Goal: Transaction & Acquisition: Purchase product/service

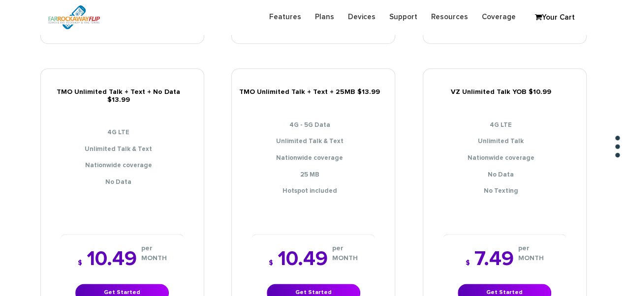
scroll to position [443, 0]
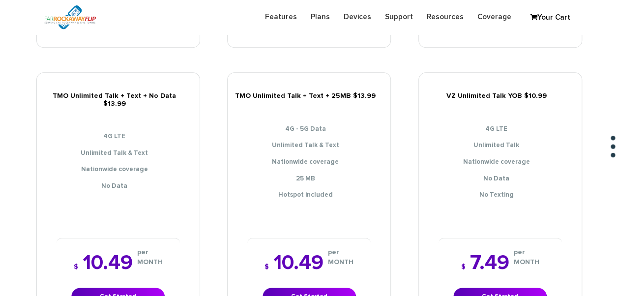
click at [507, 276] on div "$ 7.49 per MONTH Get Started" at bounding box center [500, 279] width 123 height 83
click at [487, 288] on link "Get Started" at bounding box center [500, 297] width 93 height 18
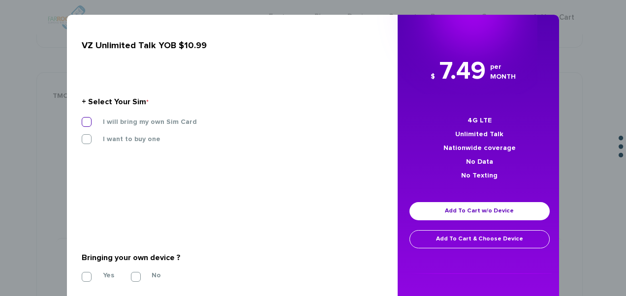
click at [164, 120] on label "I will bring my own Sim Card" at bounding box center [142, 122] width 109 height 9
click at [82, 119] on input "I will bring my own Sim Card" at bounding box center [82, 119] width 0 height 0
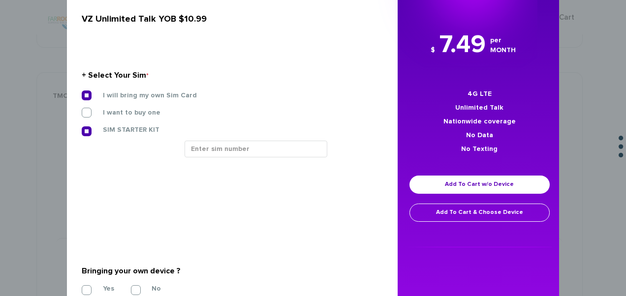
scroll to position [49, 0]
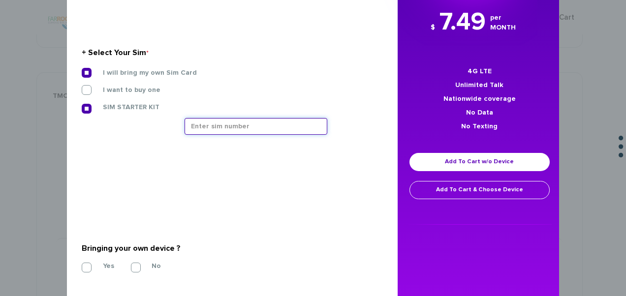
click at [223, 128] on input "text" at bounding box center [255, 126] width 143 height 17
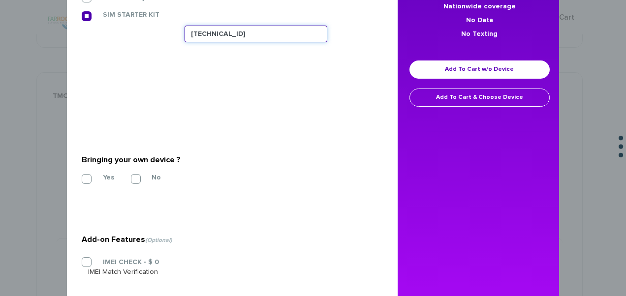
scroll to position [193, 0]
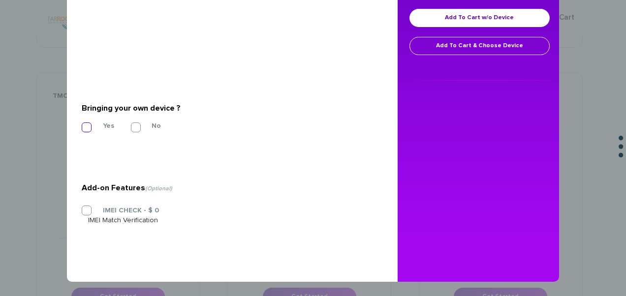
type input "89148000011835959394"
click at [92, 125] on label "Yes" at bounding box center [101, 126] width 26 height 9
click at [82, 124] on input "Yes" at bounding box center [82, 124] width 0 height 0
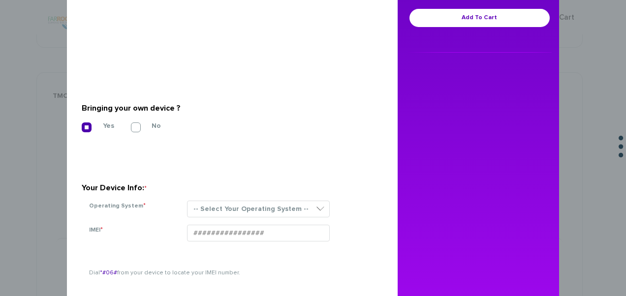
click at [253, 217] on div "-- Select Your Operating System -- ANDROID BLACKBERRY IOS NONE (BASIC PHONE) WI…" at bounding box center [278, 213] width 196 height 24
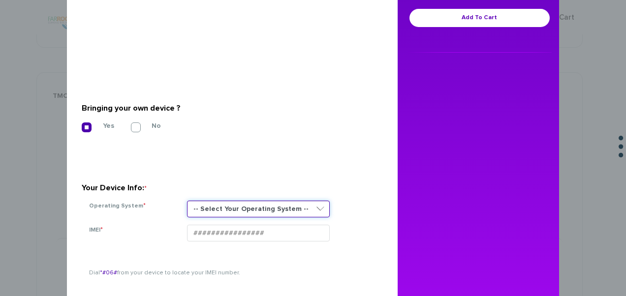
click at [247, 212] on select "-- Select Your Operating System -- ANDROID BLACKBERRY IOS NONE (BASIC PHONE) WI…" at bounding box center [258, 209] width 143 height 17
select select "NONE (BASIC PHONE)"
click at [187, 201] on select "-- Select Your Operating System -- ANDROID BLACKBERRY IOS NONE (BASIC PHONE) WI…" at bounding box center [258, 209] width 143 height 17
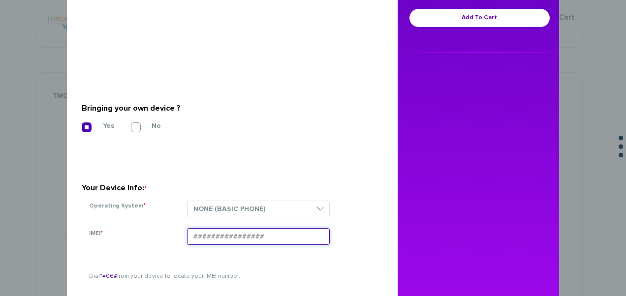
paste input "354834106621059"
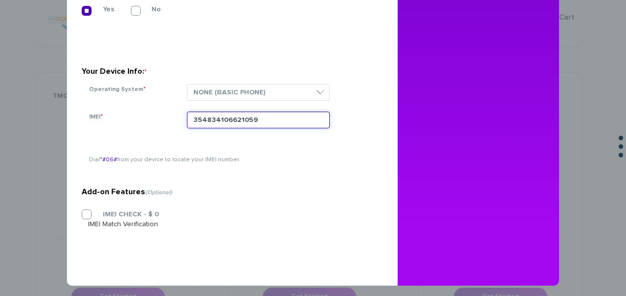
scroll to position [314, 0]
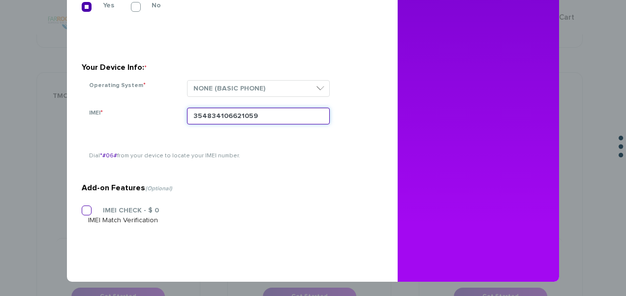
type input "354834106621059"
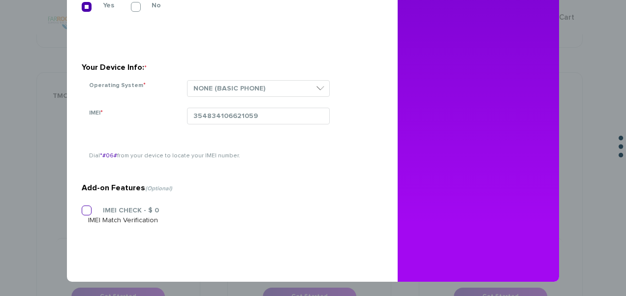
click at [118, 210] on label "IMEI CHECK - $ 0" at bounding box center [123, 210] width 71 height 9
click at [82, 208] on input "IMEI CHECK - $ 0" at bounding box center [82, 208] width 0 height 0
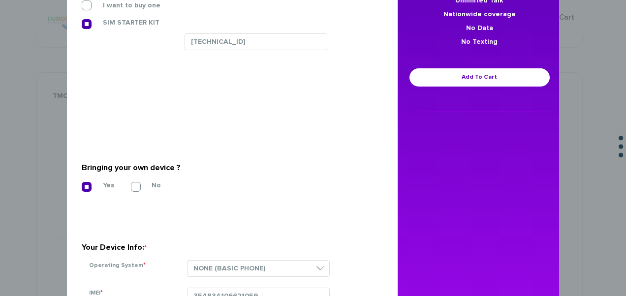
scroll to position [0, 0]
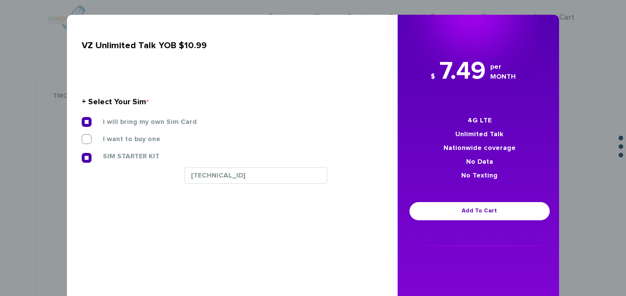
click at [443, 198] on div "$ 7.49 per MONTH 4G LTE Unlimited Talk Nationwide coverage No Data No Texting A…" at bounding box center [479, 150] width 164 height 192
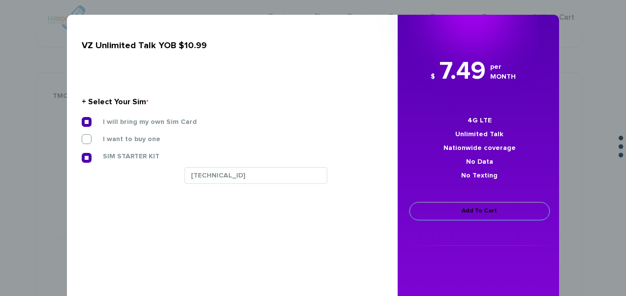
click at [455, 204] on link "Add To Cart" at bounding box center [479, 211] width 140 height 18
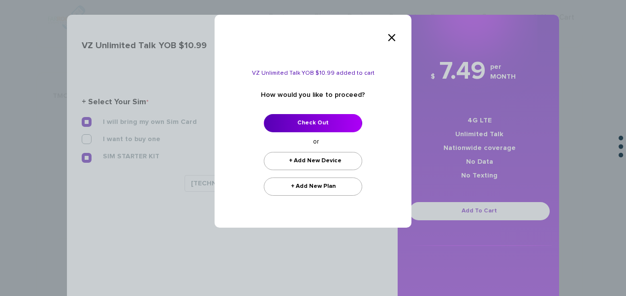
click at [311, 112] on form "VZ Unlimited Talk YOB $10.99 added to cart How would you like to proceed? Check…" at bounding box center [313, 132] width 153 height 125
click at [313, 122] on link "Check Out" at bounding box center [313, 123] width 98 height 18
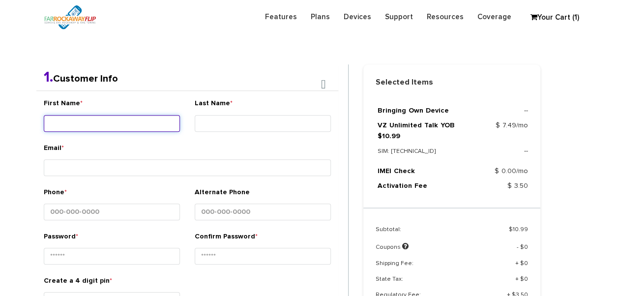
click at [129, 114] on div "First Name *" at bounding box center [112, 116] width 136 height 37
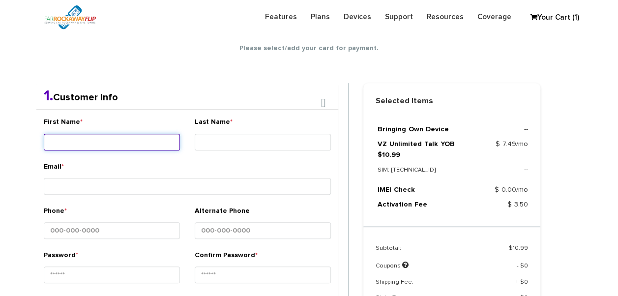
scroll to position [173, 0]
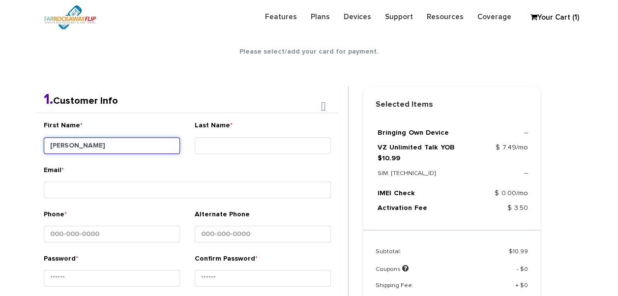
type input "[PERSON_NAME]"
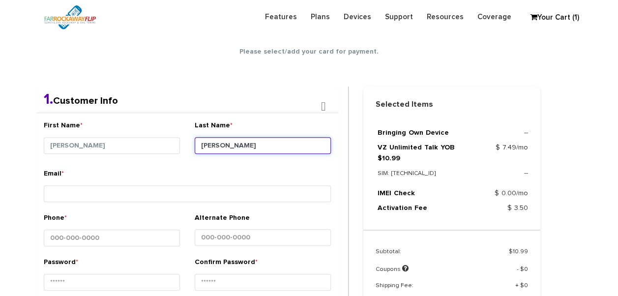
type input "[PERSON_NAME]"
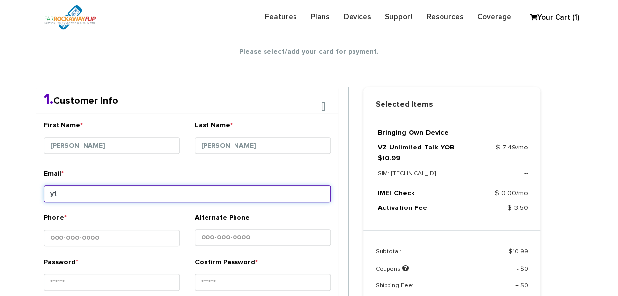
type input "y"
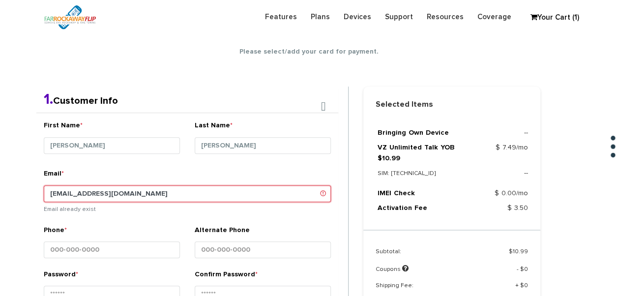
click at [87, 192] on input "tlieber61+96@gmail.com" at bounding box center [187, 193] width 287 height 17
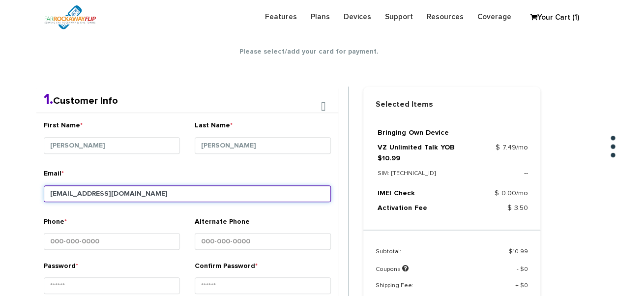
type input "tlieber61+112@gmail.com"
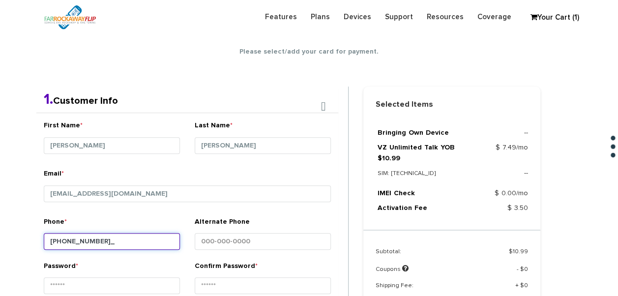
type input "[PHONE_NUMBER]"
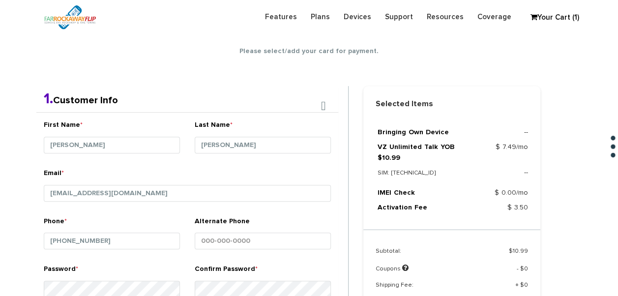
scroll to position [361, 0]
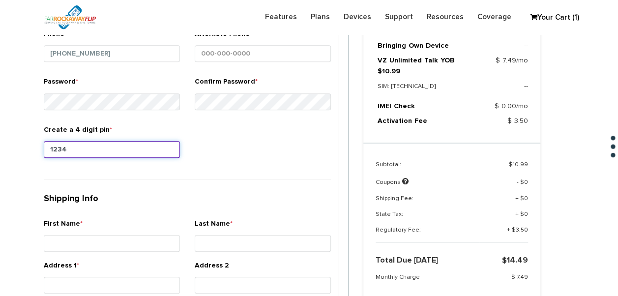
type input "1234"
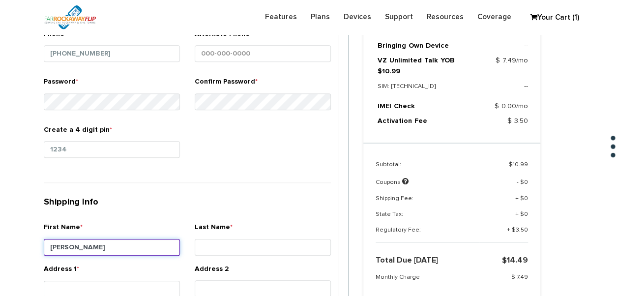
type input "[PERSON_NAME]"
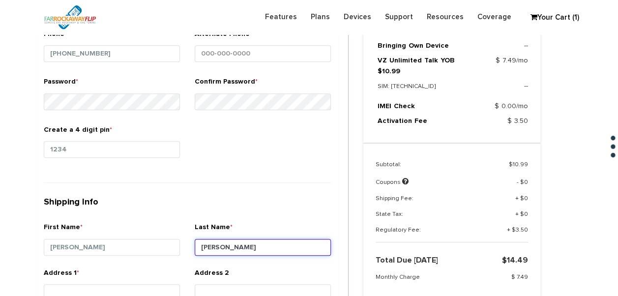
type input "[PERSON_NAME]"
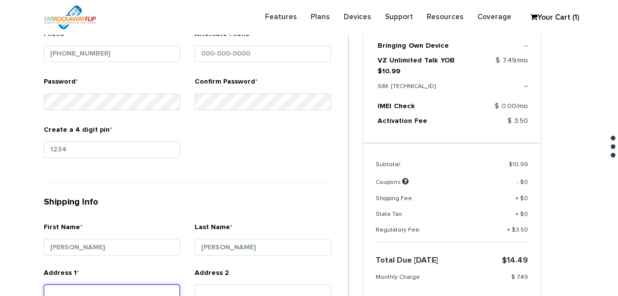
scroll to position [364, 0]
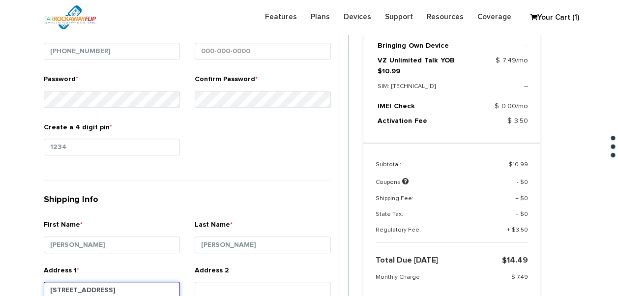
type input "[STREET_ADDRESS]"
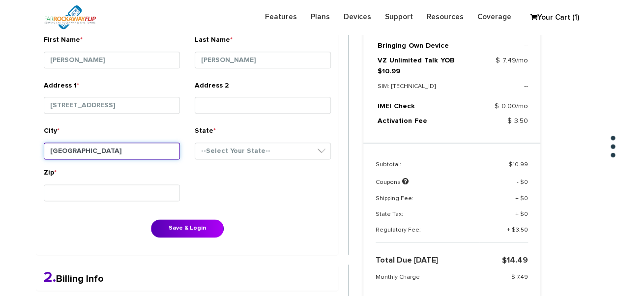
type input "[GEOGRAPHIC_DATA]"
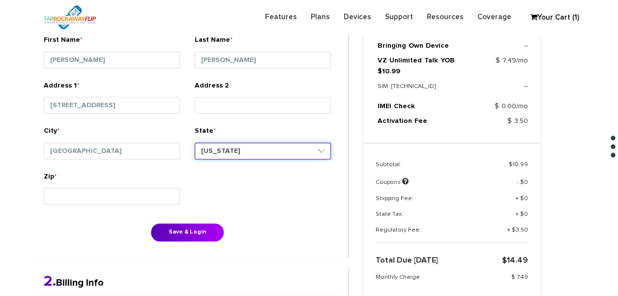
select select "NY"
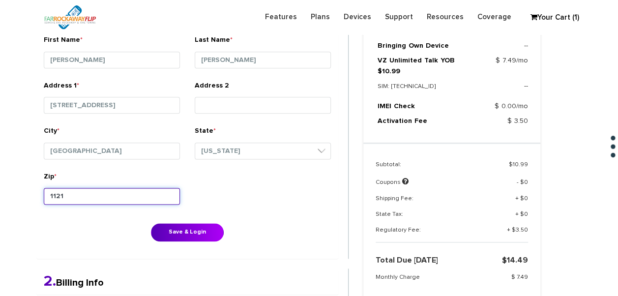
type input "11218"
click at [151, 223] on button "Save & Login" at bounding box center [187, 232] width 73 height 18
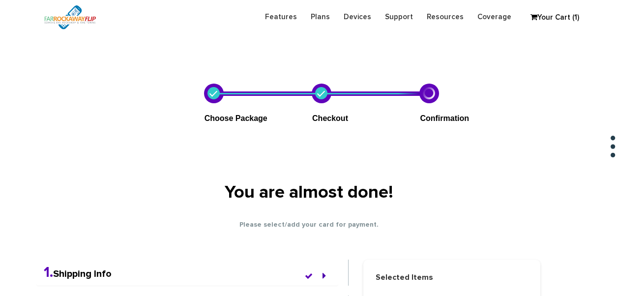
scroll to position [366, 0]
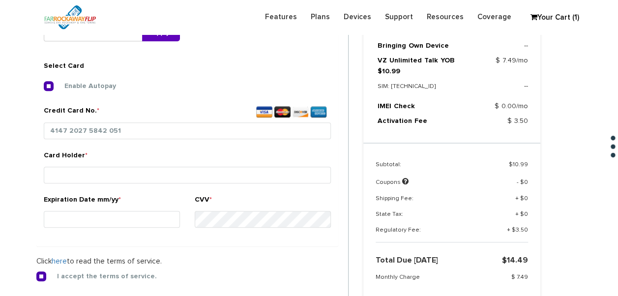
type input "4147 2027 5842 0515"
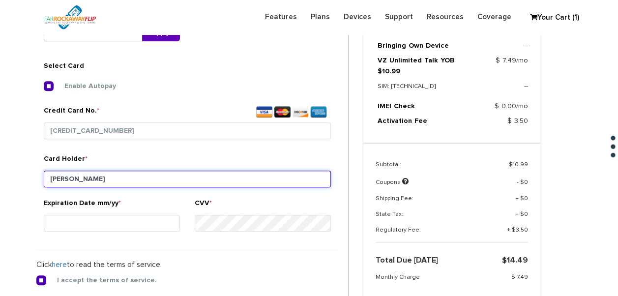
type input "[PERSON_NAME]"
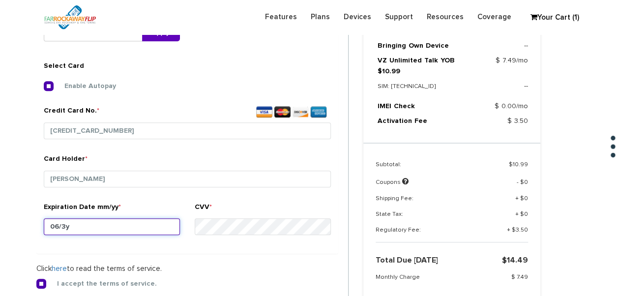
type input "06/30"
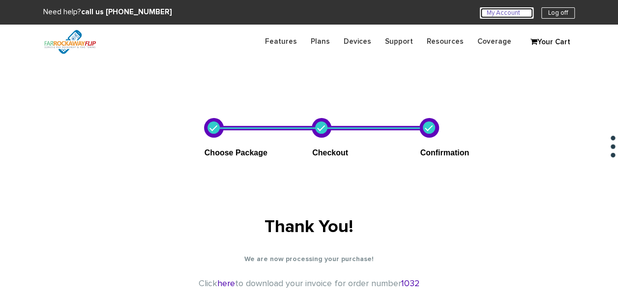
click at [501, 16] on link "My Account U" at bounding box center [507, 12] width 54 height 11
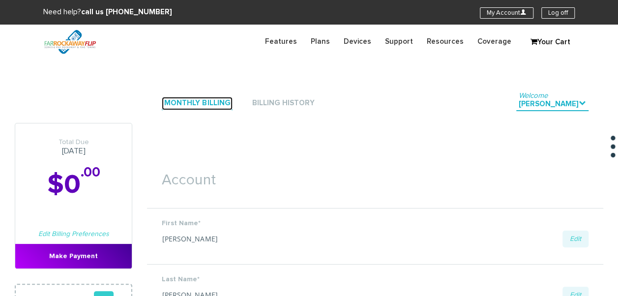
click at [201, 101] on link "Monthly Billing" at bounding box center [197, 103] width 71 height 13
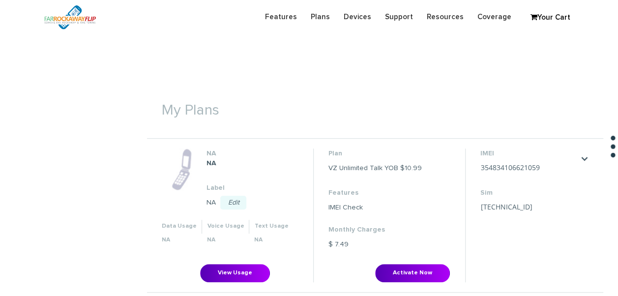
scroll to position [344, 0]
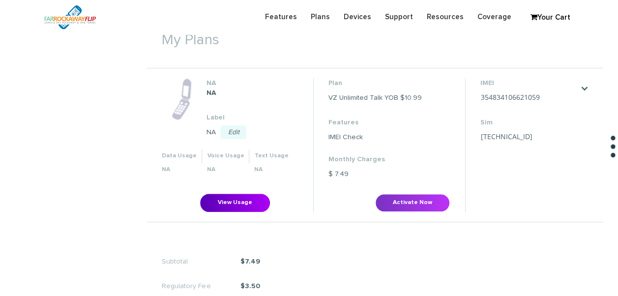
drag, startPoint x: 409, startPoint y: 183, endPoint x: 418, endPoint y: 202, distance: 20.7
click at [409, 186] on li "Plan VZ Unlimited Talk YOB $10.99 Features IMEI Check Monthly Charges $ 7.49 Ac…" at bounding box center [389, 144] width 152 height 133
click at [418, 202] on button "Activate Now" at bounding box center [412, 203] width 75 height 18
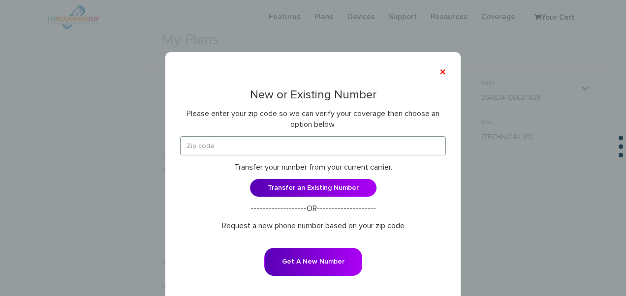
click at [230, 134] on div "New or Existing Number Please enter your zip code so we can verify your coverag…" at bounding box center [313, 189] width 266 height 201
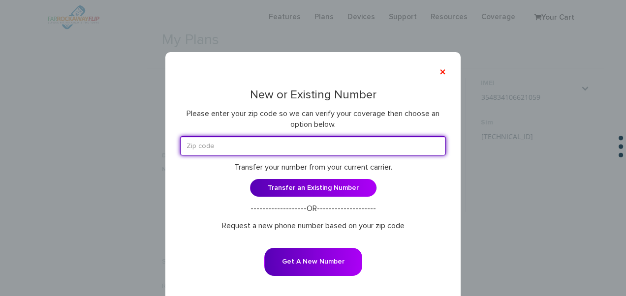
click at [235, 148] on input "text" at bounding box center [313, 145] width 266 height 19
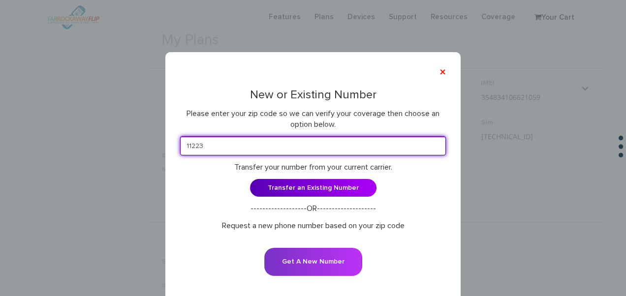
type input "11223"
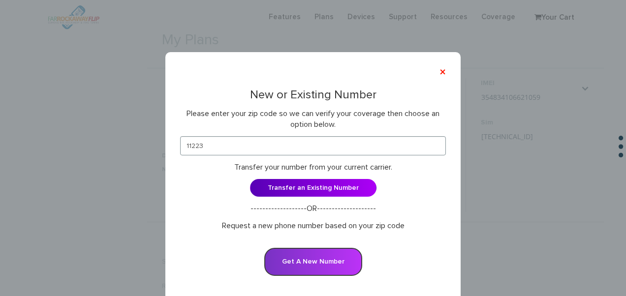
click at [317, 248] on button "Get A New Number" at bounding box center [313, 262] width 98 height 28
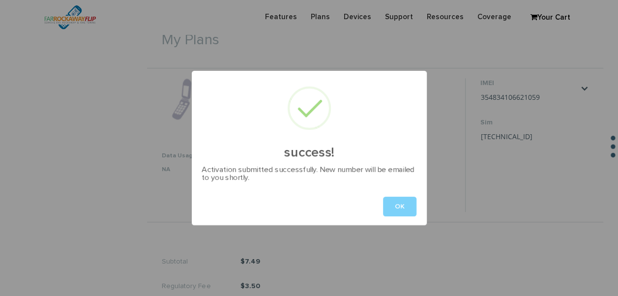
click at [394, 213] on button "OK" at bounding box center [399, 207] width 33 height 20
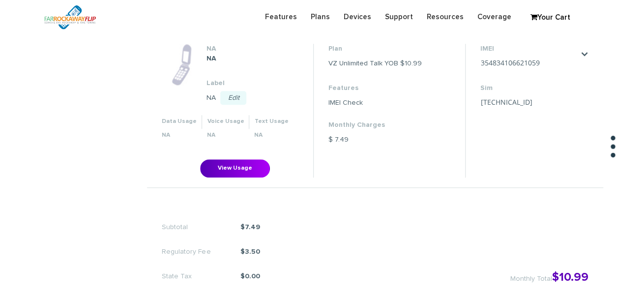
scroll to position [344, 0]
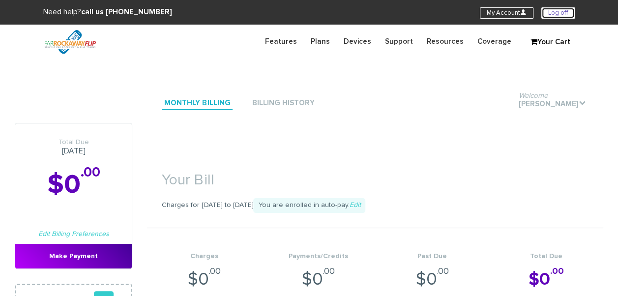
click at [549, 17] on link "Log off" at bounding box center [558, 12] width 33 height 11
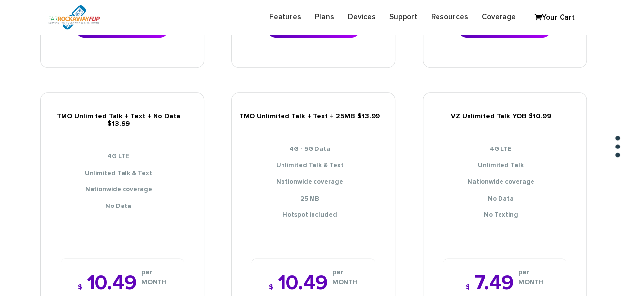
scroll to position [492, 0]
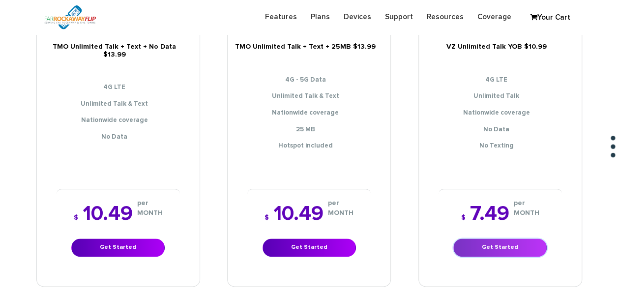
click at [502, 242] on link "Get Started" at bounding box center [500, 248] width 93 height 18
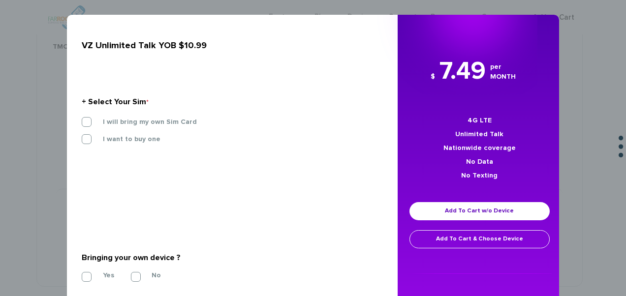
click at [171, 127] on div "I will bring my own Sim Card" at bounding box center [228, 125] width 308 height 17
click at [174, 124] on label "I will bring my own Sim Card" at bounding box center [142, 122] width 109 height 9
click at [82, 119] on input "I will bring my own Sim Card" at bounding box center [82, 119] width 0 height 0
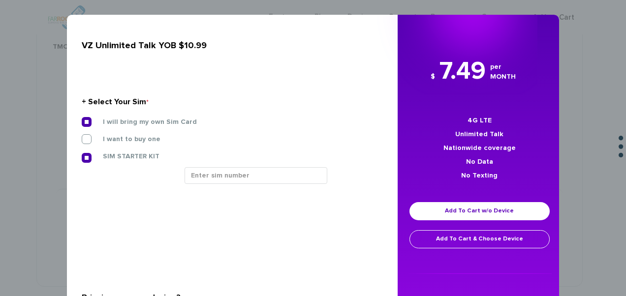
click at [239, 167] on div "I will bring my own Sim Card I want to buy one SIM STARTER KIT" at bounding box center [228, 154] width 308 height 74
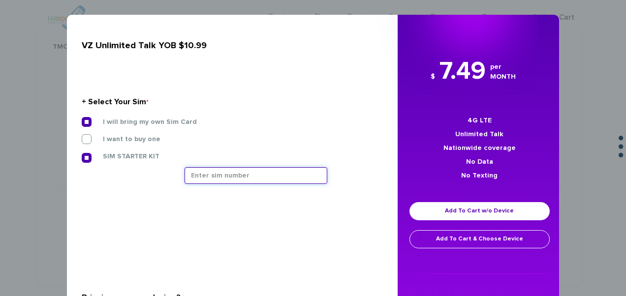
click at [237, 175] on input "text" at bounding box center [255, 175] width 143 height 17
type input "89148000011835956499"
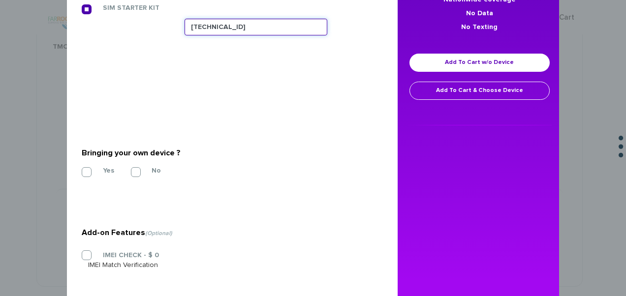
scroll to position [193, 0]
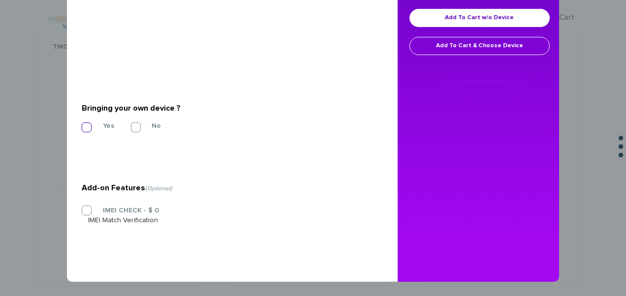
click at [93, 125] on label "Yes" at bounding box center [101, 126] width 26 height 9
click at [82, 124] on input "Yes" at bounding box center [82, 124] width 0 height 0
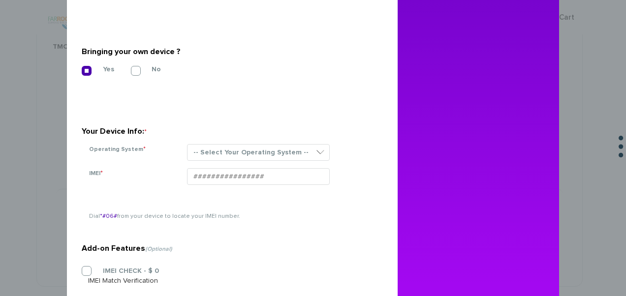
scroll to position [310, 0]
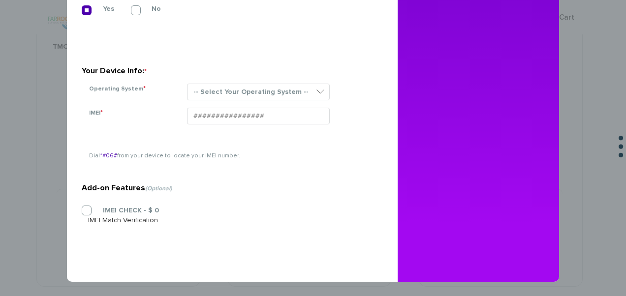
click at [225, 80] on section "Your Device Info: * Operating System * -- Select Your Operating System -- ANDRO…" at bounding box center [229, 73] width 294 height 70
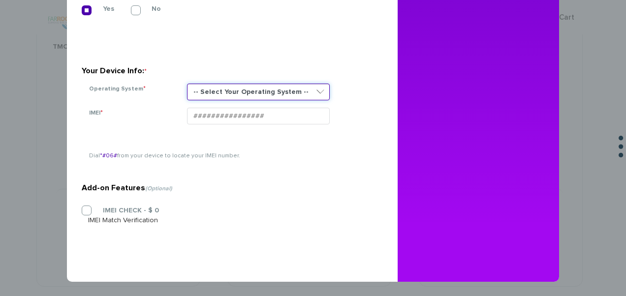
click at [225, 87] on select "-- Select Your Operating System -- ANDROID BLACKBERRY IOS NONE (BASIC PHONE) WI…" at bounding box center [258, 92] width 143 height 17
select select "NONE (BASIC PHONE)"
click at [187, 84] on select "-- Select Your Operating System -- ANDROID BLACKBERRY IOS NONE (BASIC PHONE) WI…" at bounding box center [258, 92] width 143 height 17
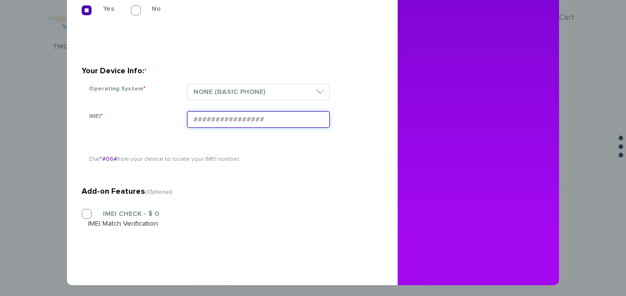
paste input "354834106422847"
type input "354834106422847"
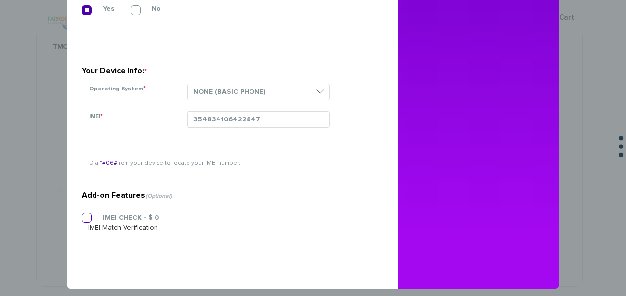
click at [88, 214] on label "IMEI CHECK - $ 0" at bounding box center [123, 218] width 71 height 9
click at [82, 215] on input "IMEI CHECK - $ 0" at bounding box center [82, 215] width 0 height 0
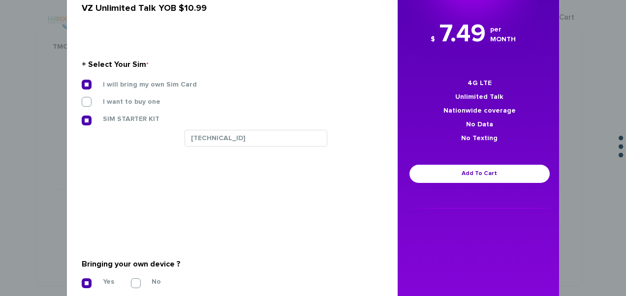
scroll to position [15, 0]
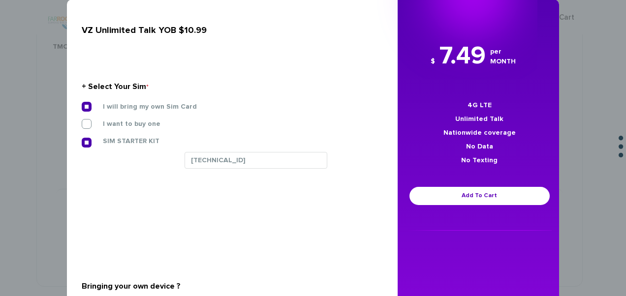
click at [456, 213] on div "$ 7.49 per MONTH 4G LTE Unlimited Talk Nationwide coverage No Data No Texting A…" at bounding box center [479, 135] width 164 height 192
click at [453, 199] on link "Add To Cart" at bounding box center [479, 196] width 140 height 18
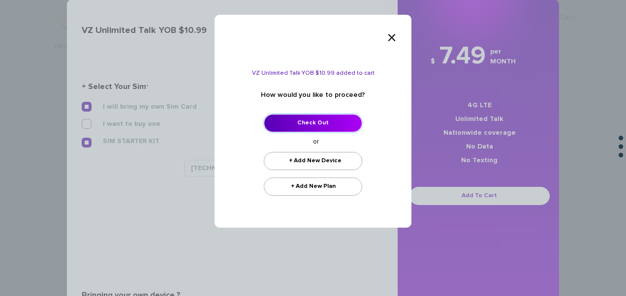
click at [329, 125] on link "Check Out" at bounding box center [313, 123] width 98 height 18
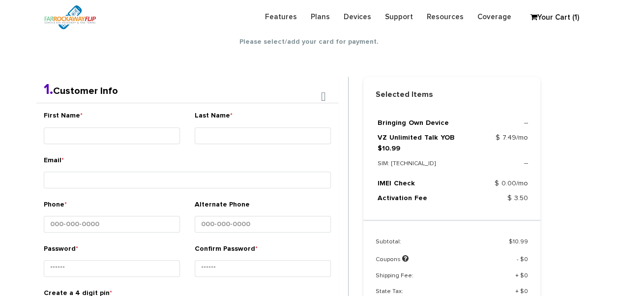
click at [120, 126] on div "First Name *" at bounding box center [112, 129] width 136 height 37
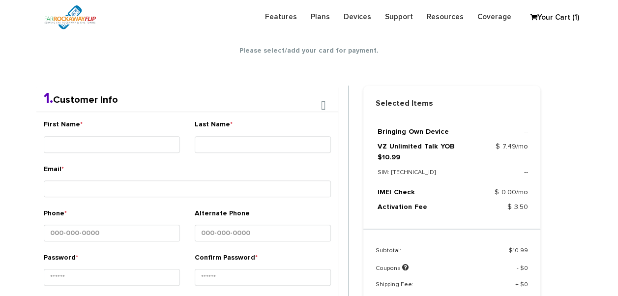
scroll to position [173, 0]
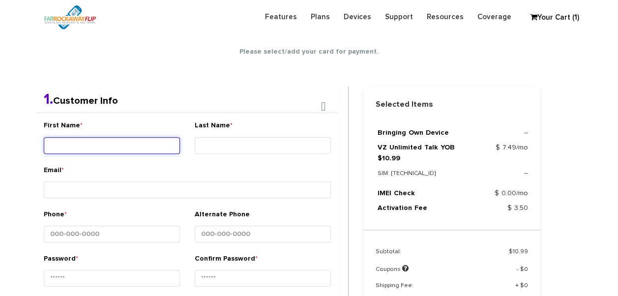
click at [119, 144] on input "First Name *" at bounding box center [112, 145] width 136 height 17
type input "hadassa"
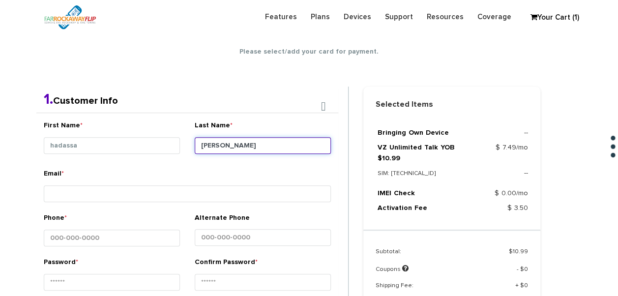
type input "[PERSON_NAME]"
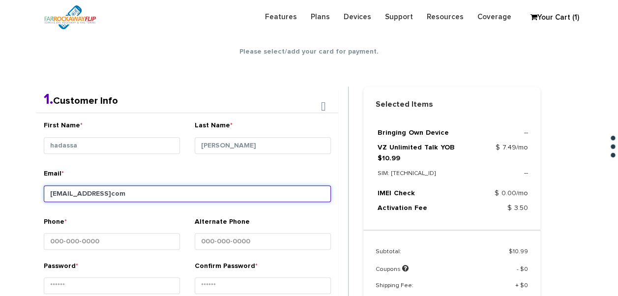
click at [112, 189] on input "tlieber61+112@gmailcom" at bounding box center [187, 193] width 287 height 17
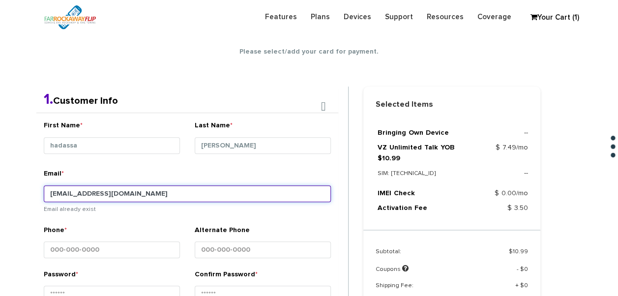
click at [90, 192] on input "tlieber61+112@gmail.com" at bounding box center [187, 193] width 287 height 17
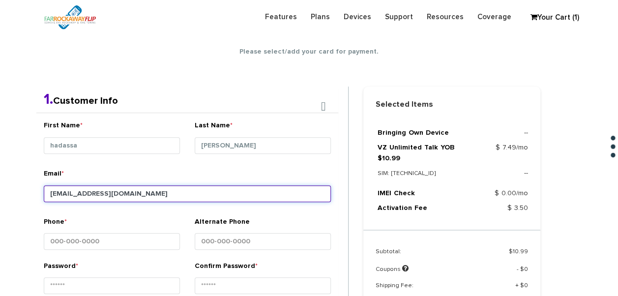
type input "[EMAIL_ADDRESS][DOMAIN_NAME]"
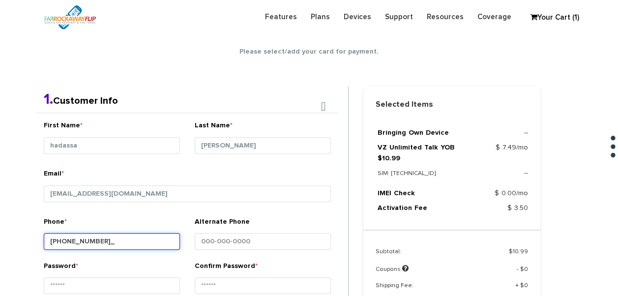
type input "[PHONE_NUMBER]"
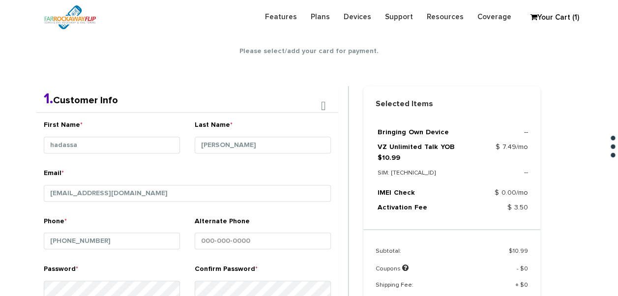
scroll to position [361, 0]
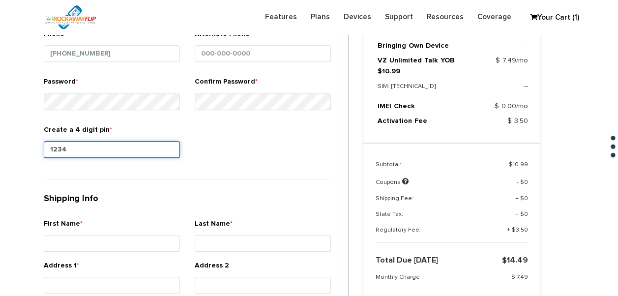
type input "1234"
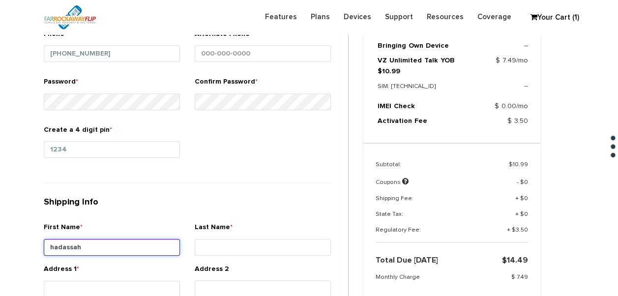
type input "hadassah"
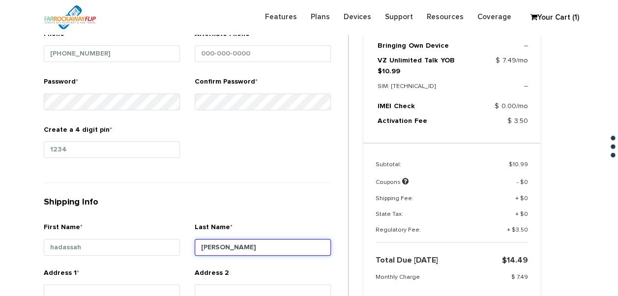
type input "shechter"
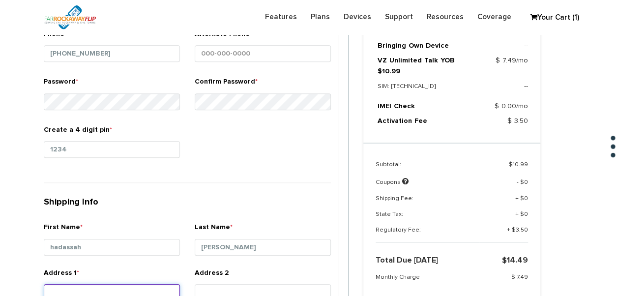
scroll to position [364, 0]
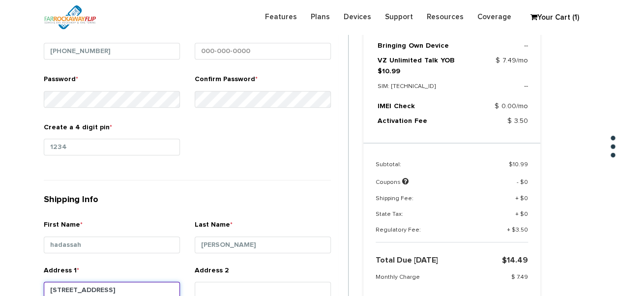
type input "1379 east 12th st"
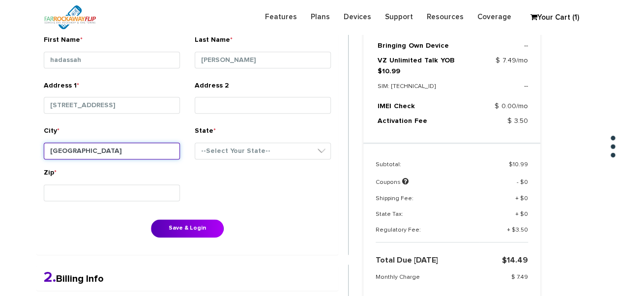
type input "brooklyn"
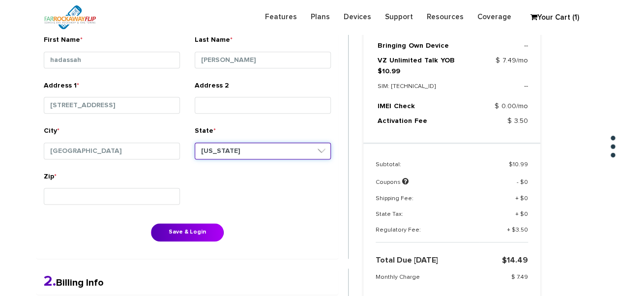
click at [200, 155] on select "--Select Your State-- District of Columbia Alabama Alaska Arizona Arkansas Cali…" at bounding box center [263, 151] width 136 height 17
select select "NY"
click at [195, 143] on select "--Select Your State-- District of Columbia Alabama Alaska Arizona Arkansas Cali…" at bounding box center [263, 151] width 136 height 17
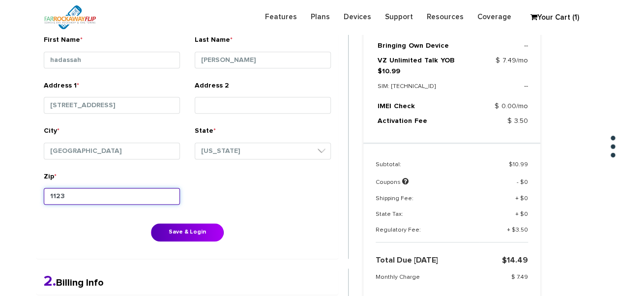
type input "11230"
click at [151, 223] on button "Save & Login" at bounding box center [187, 232] width 73 height 18
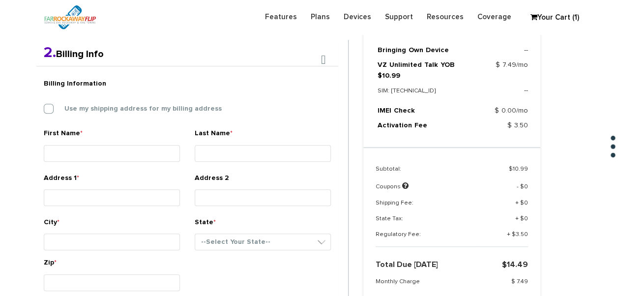
click at [88, 112] on div "Billing Information Use my shipping address for my billing address" at bounding box center [187, 101] width 302 height 55
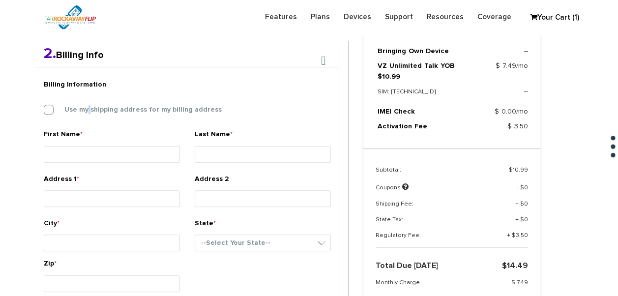
click at [88, 112] on label "Use my shipping address for my billing address" at bounding box center [136, 109] width 172 height 9
click at [44, 107] on input "Use my shipping address for my billing address" at bounding box center [44, 107] width 0 height 0
type input "hadassah"
type input "shechter"
type input "1379 east 12th st"
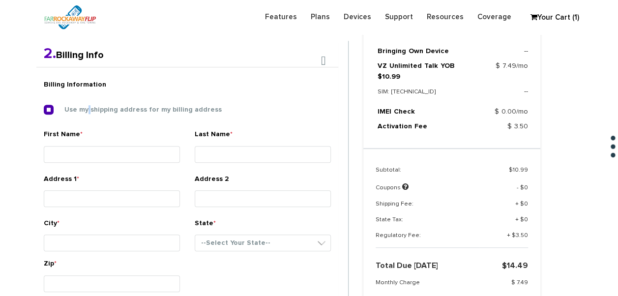
type input "brooklyn"
select select "NY"
type input "11230"
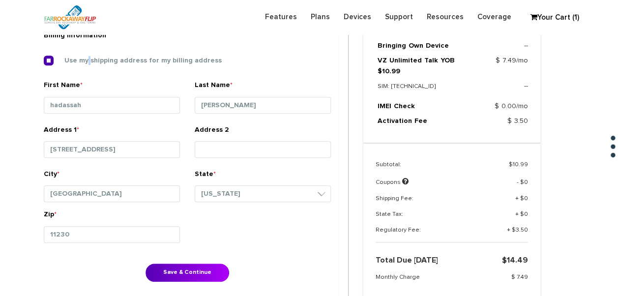
scroll to position [402, 0]
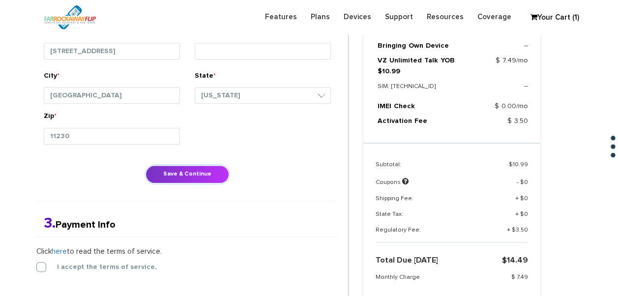
click at [160, 165] on button "Save & Continue" at bounding box center [188, 174] width 84 height 18
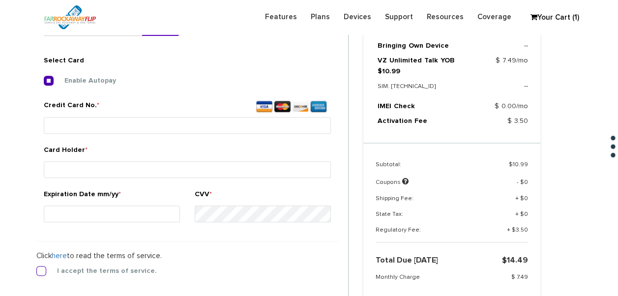
click at [42, 270] on label "I accept the terms of service." at bounding box center [99, 271] width 115 height 9
click at [36, 268] on input "I accept the terms of service." at bounding box center [36, 268] width 0 height 0
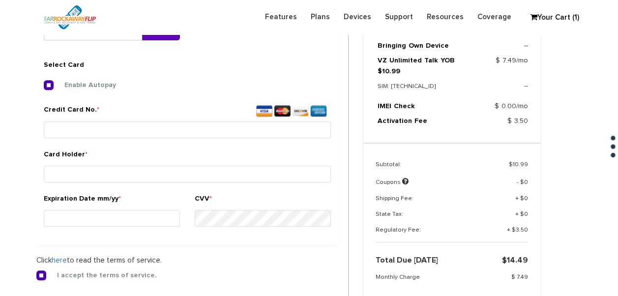
scroll to position [366, 0]
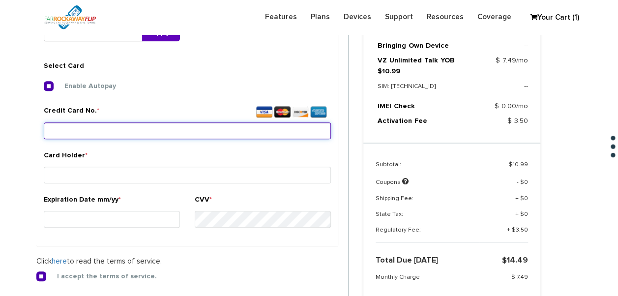
click at [141, 124] on input "Credit Card No. *" at bounding box center [187, 130] width 287 height 17
click at [138, 136] on input "Credit Card No. *" at bounding box center [187, 130] width 287 height 17
type input "5325 6916 0191 7480"
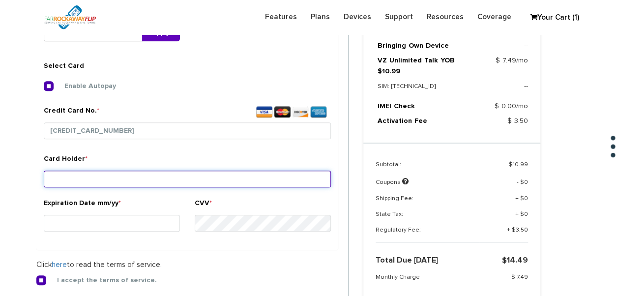
type input "r"
type input "schechter"
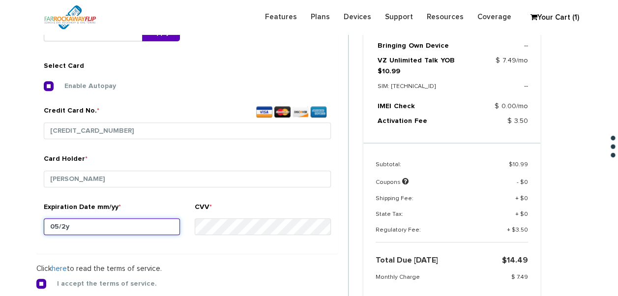
type input "05/27"
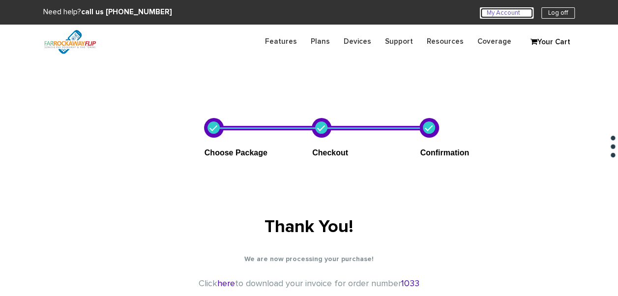
click at [516, 8] on link "My Account U" at bounding box center [507, 12] width 54 height 11
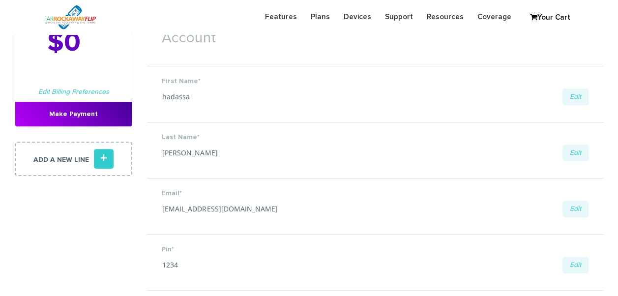
scroll to position [49, 0]
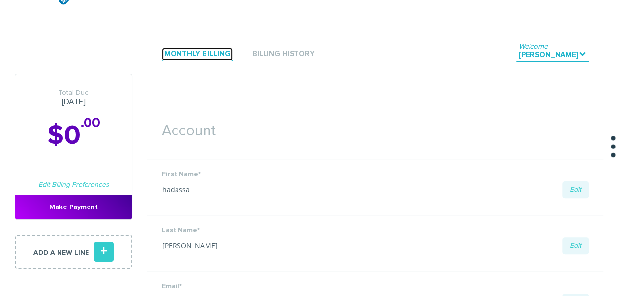
click at [217, 55] on link "Monthly Billing" at bounding box center [197, 54] width 71 height 13
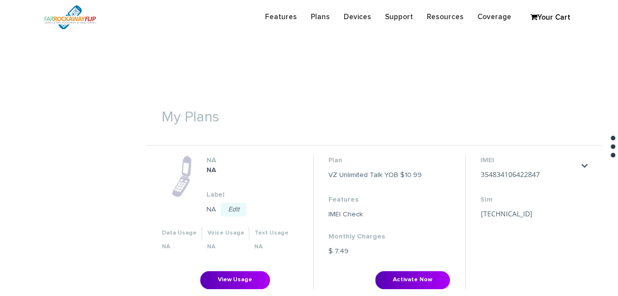
scroll to position [344, 0]
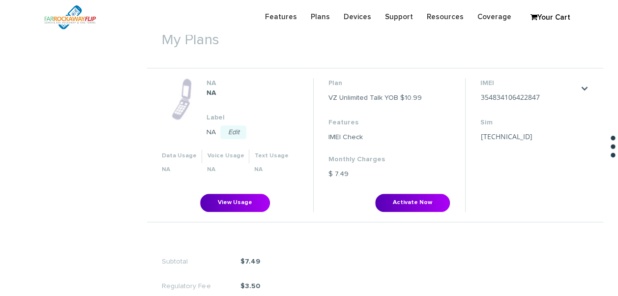
click at [441, 192] on li "Plan VZ Unlimited Talk YOB $10.99 Features IMEI Check Monthly Charges $ 7.49 Ac…" at bounding box center [389, 144] width 152 height 133
click at [436, 204] on button "Activate Now" at bounding box center [412, 203] width 75 height 18
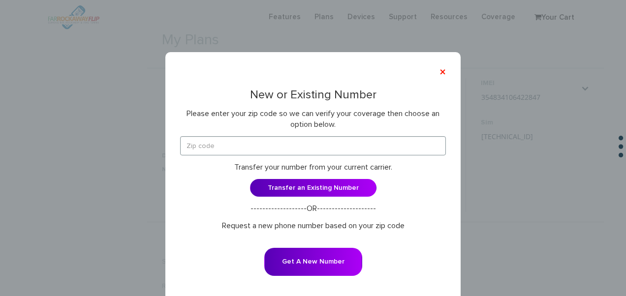
click at [306, 136] on div "New or Existing Number Please enter your zip code so we can verify your coverag…" at bounding box center [313, 189] width 266 height 201
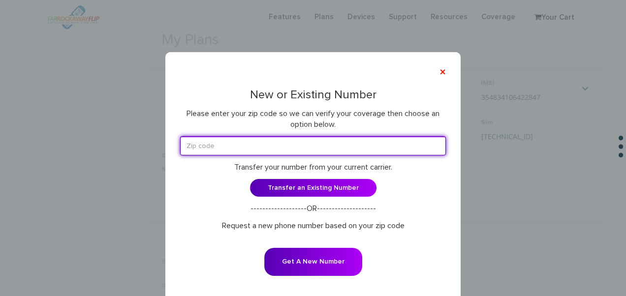
click at [300, 141] on input "text" at bounding box center [313, 145] width 266 height 19
type input "11230"
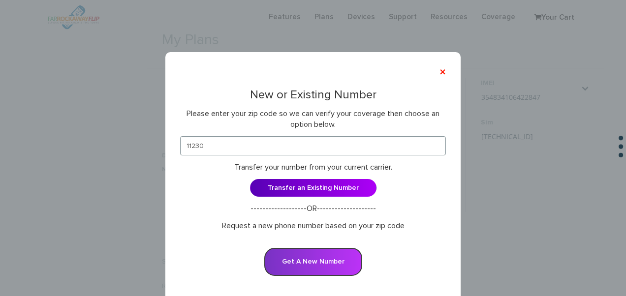
click at [328, 261] on button "Get A New Number" at bounding box center [313, 262] width 98 height 28
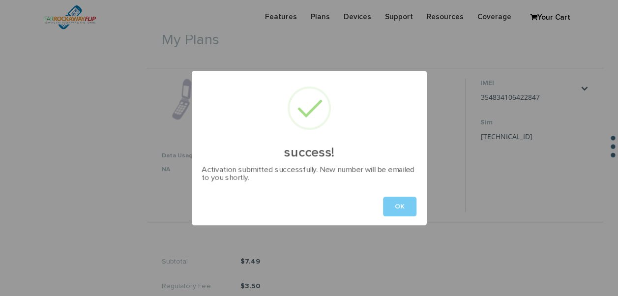
click at [383, 201] on button "OK" at bounding box center [399, 207] width 33 height 20
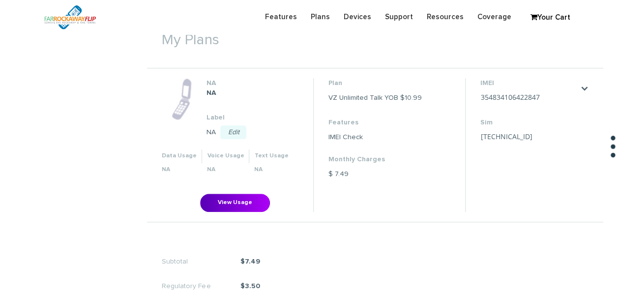
click at [400, 209] on li "Plan VZ Unlimited Talk YOB $10.99 Features IMEI Check Monthly Charges $ 7.49 Ac…" at bounding box center [389, 144] width 152 height 133
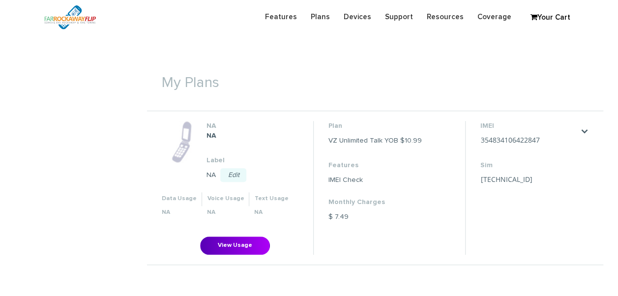
scroll to position [295, 0]
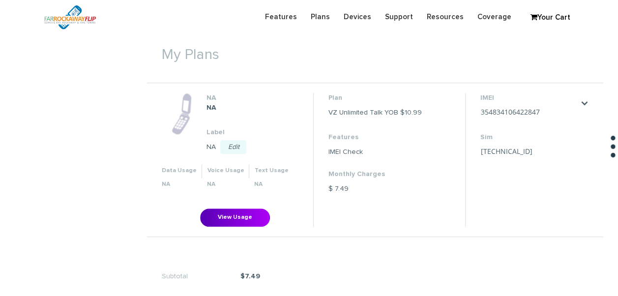
scroll to position [295, 0]
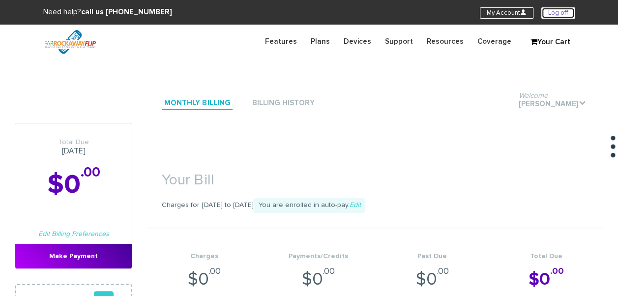
drag, startPoint x: 554, startPoint y: 17, endPoint x: 520, endPoint y: 3, distance: 36.5
click at [554, 17] on link "Log off" at bounding box center [558, 12] width 33 height 11
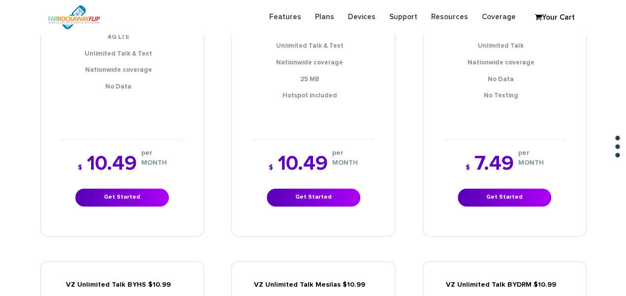
scroll to position [541, 0]
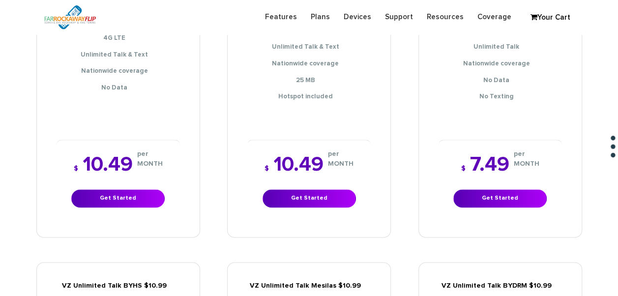
click at [483, 171] on div "$ 7.49 per MONTH Get Started" at bounding box center [500, 181] width 123 height 83
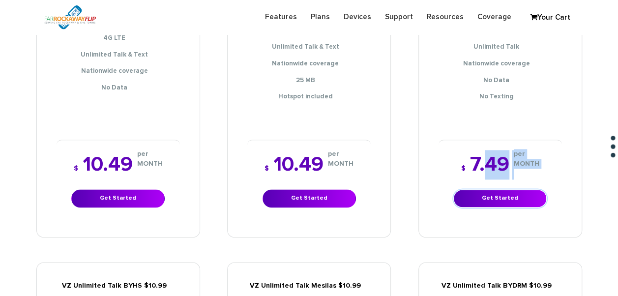
drag, startPoint x: 483, startPoint y: 172, endPoint x: 485, endPoint y: 182, distance: 10.0
click at [485, 189] on link "Get Started" at bounding box center [500, 198] width 93 height 18
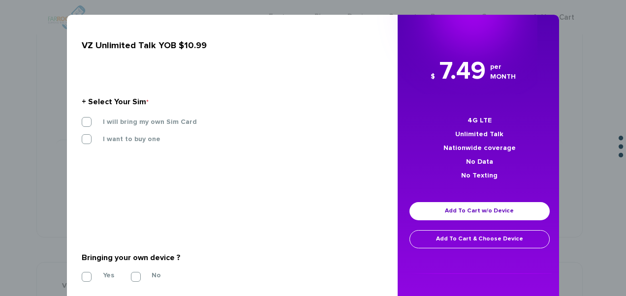
click at [145, 113] on section "+ Select Your Sim * I will bring my own Sim Card I want to buy one SIM STARTER …" at bounding box center [229, 122] width 294 height 107
click at [148, 121] on label "I will bring my own Sim Card" at bounding box center [142, 122] width 109 height 9
click at [82, 119] on input "I will bring my own Sim Card" at bounding box center [82, 119] width 0 height 0
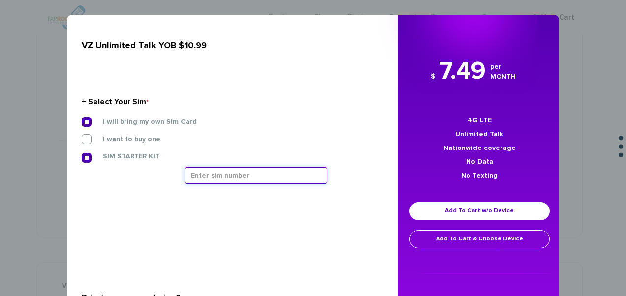
drag, startPoint x: 193, startPoint y: 178, endPoint x: 205, endPoint y: 170, distance: 14.2
click at [193, 178] on input "text" at bounding box center [255, 175] width 143 height 17
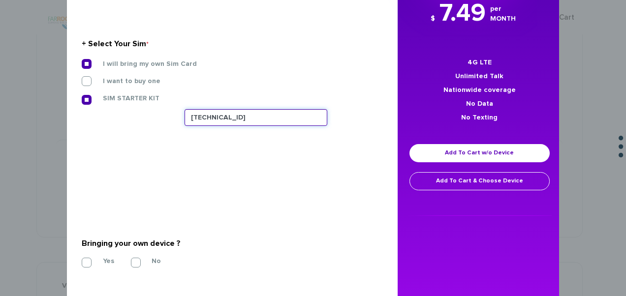
scroll to position [193, 0]
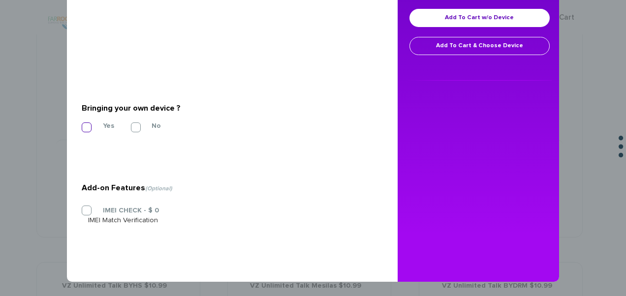
type input "89148000011835956317"
click at [88, 127] on label "Yes" at bounding box center [101, 126] width 26 height 9
click at [82, 124] on input "Yes" at bounding box center [82, 124] width 0 height 0
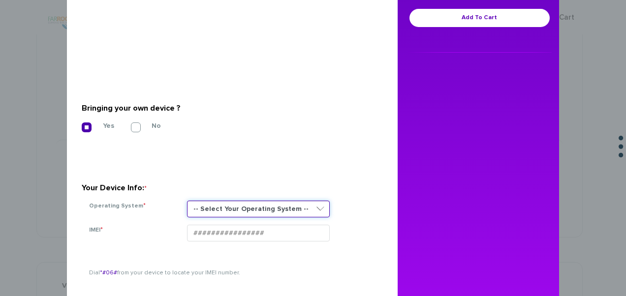
click at [285, 206] on select "-- Select Your Operating System -- ANDROID BLACKBERRY IOS NONE (BASIC PHONE) WI…" at bounding box center [258, 209] width 143 height 17
select select "NONE (BASIC PHONE)"
click at [187, 201] on select "-- Select Your Operating System -- ANDROID BLACKBERRY IOS NONE (BASIC PHONE) WI…" at bounding box center [258, 209] width 143 height 17
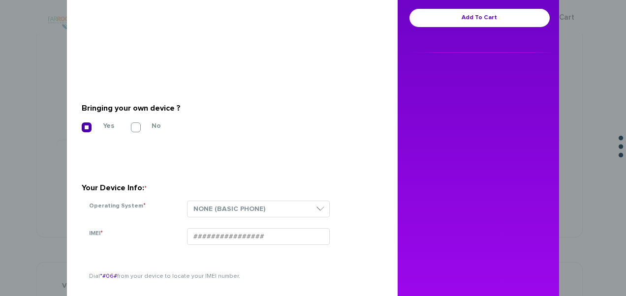
click at [248, 255] on div "I don't know my device 's IMEI number Dial *#06# from your device to locate you…" at bounding box center [229, 276] width 294 height 48
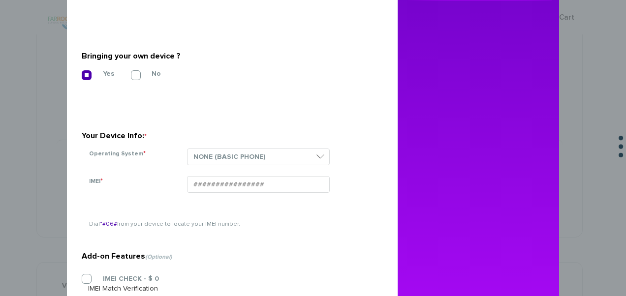
scroll to position [292, 0]
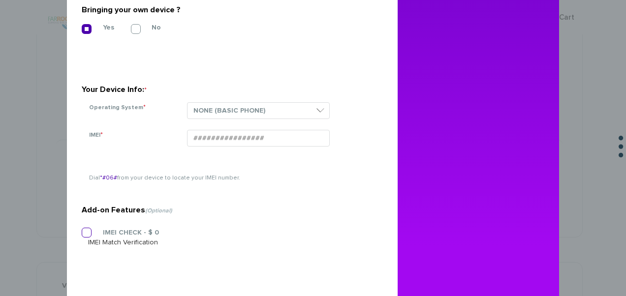
click at [91, 236] on label "IMEI CHECK - $ 0" at bounding box center [123, 232] width 71 height 9
click at [82, 230] on input "IMEI CHECK - $ 0" at bounding box center [82, 230] width 0 height 0
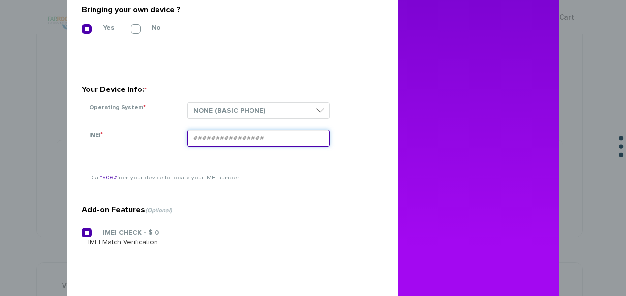
click at [277, 142] on input "IMEI *" at bounding box center [258, 138] width 143 height 17
paste input "354834101429490"
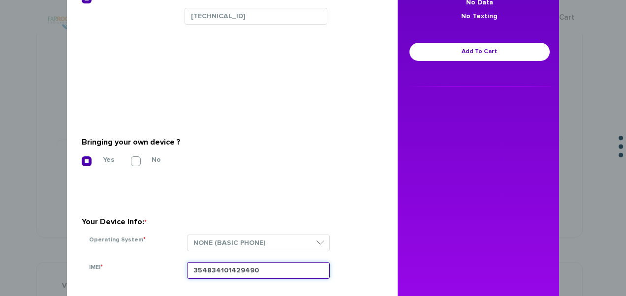
scroll to position [19, 0]
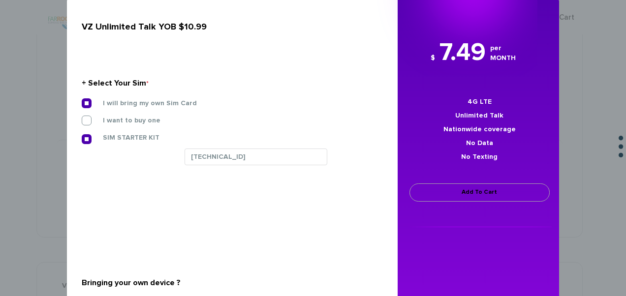
type input "354834101429490"
click at [452, 195] on link "Add To Cart" at bounding box center [479, 192] width 140 height 18
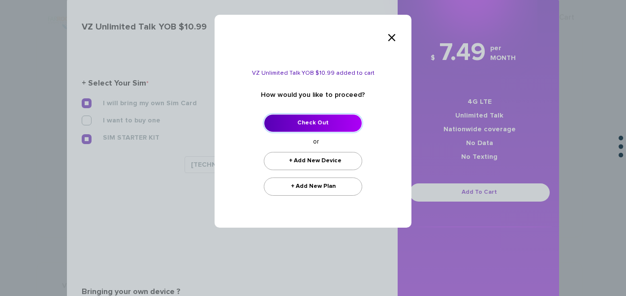
click at [328, 121] on link "Check Out" at bounding box center [313, 123] width 98 height 18
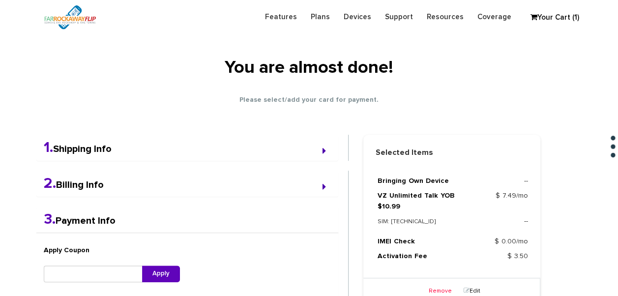
scroll to position [197, 0]
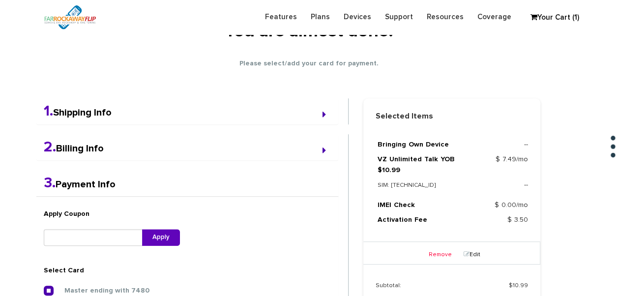
click at [442, 242] on div "Remove Edit" at bounding box center [452, 254] width 177 height 25
click at [442, 252] on link "Remove" at bounding box center [437, 255] width 29 height 6
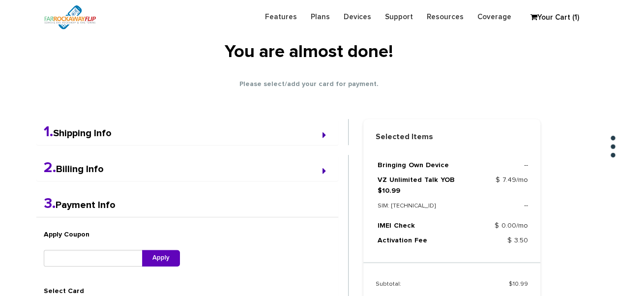
scroll to position [78, 0]
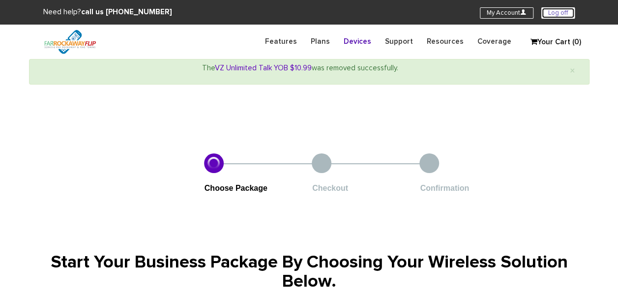
click at [573, 17] on link "Log off" at bounding box center [558, 12] width 33 height 11
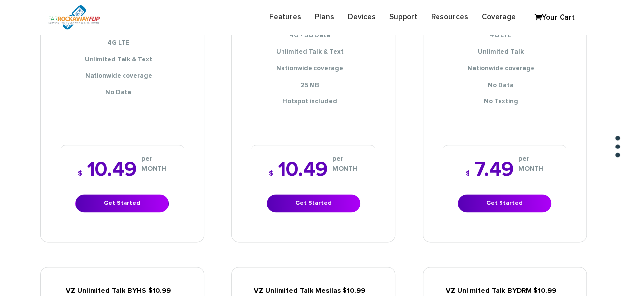
scroll to position [541, 0]
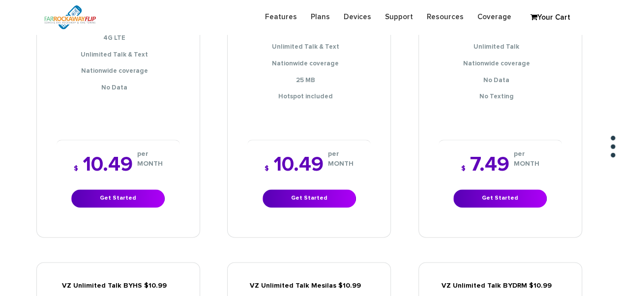
click at [501, 202] on div "$ 7.49 per MONTH Get Started" at bounding box center [500, 181] width 123 height 83
click at [499, 190] on link "Get Started" at bounding box center [500, 198] width 93 height 18
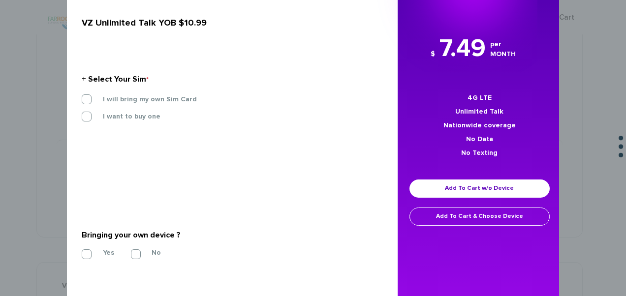
scroll to position [98, 0]
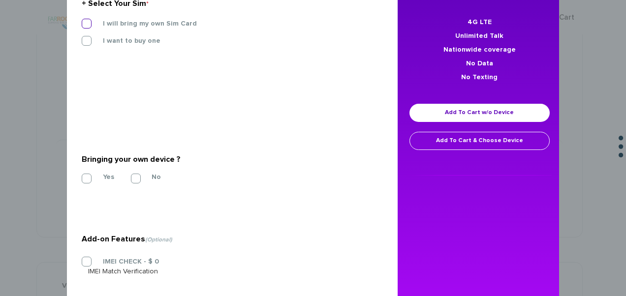
click at [153, 22] on label "I will bring my own Sim Card" at bounding box center [142, 23] width 109 height 9
click at [82, 21] on input "I will bring my own Sim Card" at bounding box center [82, 21] width 0 height 0
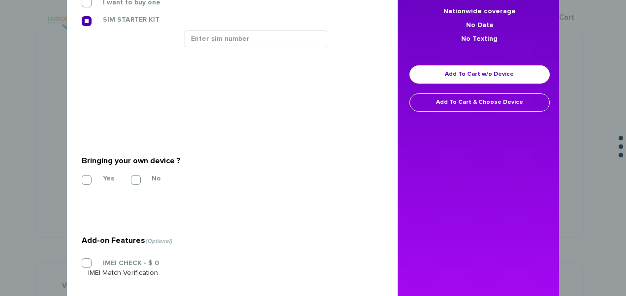
scroll to position [190, 0]
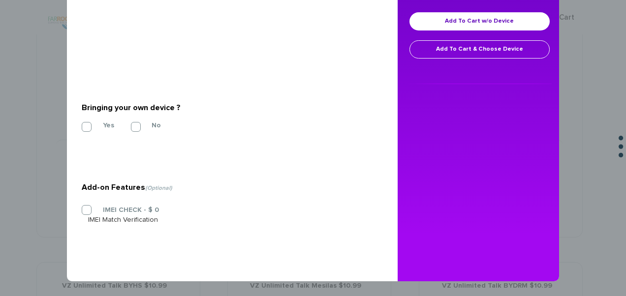
click at [82, 117] on section "Bringing your own device ? * Yes No" at bounding box center [229, 115] width 294 height 80
click at [92, 131] on section "Bringing your own device ? * Yes No" at bounding box center [229, 115] width 294 height 80
click at [90, 128] on label "Yes" at bounding box center [101, 125] width 26 height 9
click at [82, 124] on input "Yes" at bounding box center [82, 124] width 0 height 0
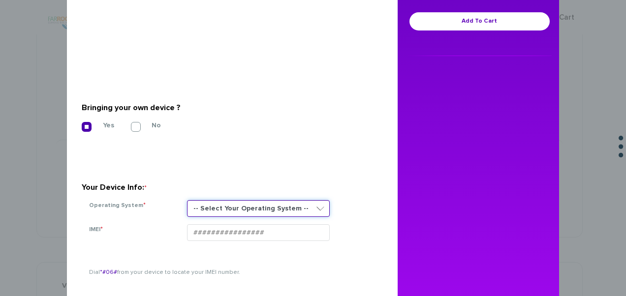
click at [225, 203] on select "-- Select Your Operating System -- ANDROID BLACKBERRY IOS NONE (BASIC PHONE) WI…" at bounding box center [258, 208] width 143 height 17
select select "NONE (BASIC PHONE)"
click at [187, 200] on select "-- Select Your Operating System -- ANDROID BLACKBERRY IOS NONE (BASIC PHONE) WI…" at bounding box center [258, 208] width 143 height 17
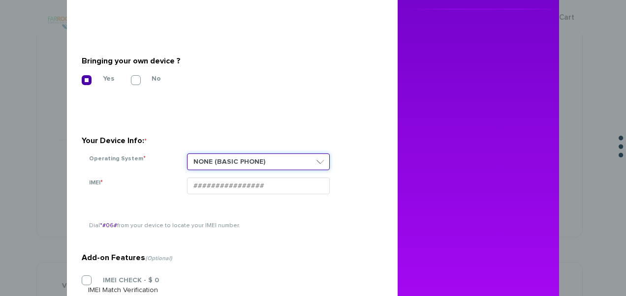
scroll to position [246, 0]
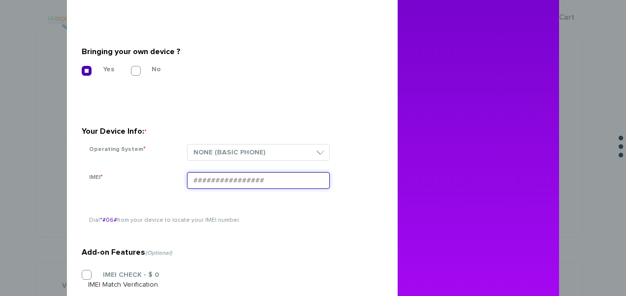
paste input "354834101429490"
type input "354834101429490"
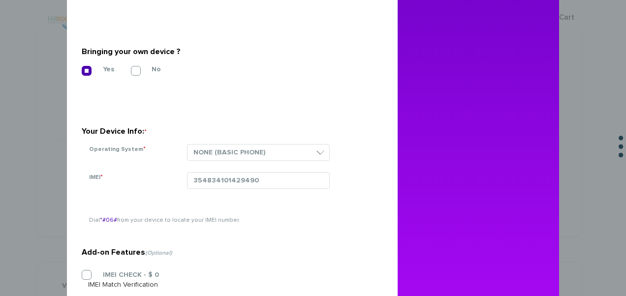
click at [82, 271] on section "Add-on Features (Optional) IMEI CHECK - $ 0 IMEI Match Verification" at bounding box center [229, 246] width 294 height 155
click at [82, 273] on section "Add-on Features (Optional) IMEI CHECK - $ 0 IMEI Match Verification" at bounding box center [229, 248] width 294 height 159
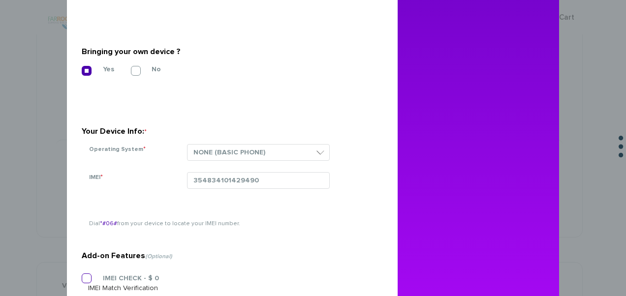
click at [88, 275] on label "IMEI CHECK - $ 0" at bounding box center [123, 278] width 71 height 9
click at [82, 275] on input "IMEI CHECK - $ 0" at bounding box center [82, 275] width 0 height 0
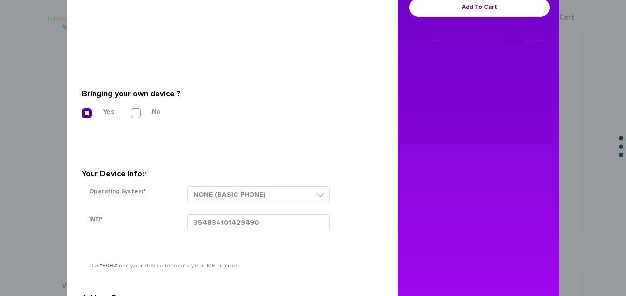
scroll to position [117, 0]
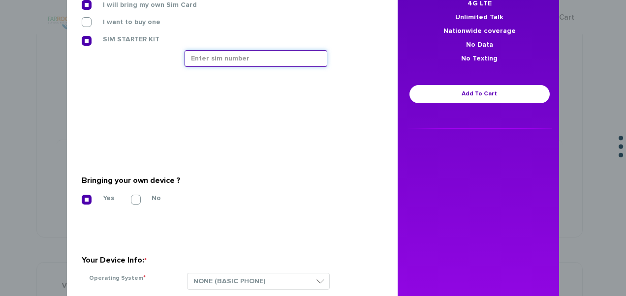
click at [223, 61] on input "text" at bounding box center [255, 58] width 143 height 17
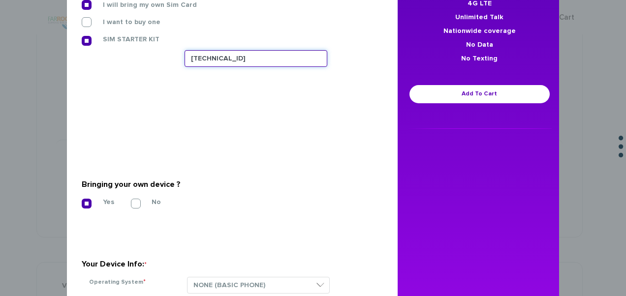
type input "89148000011835956317"
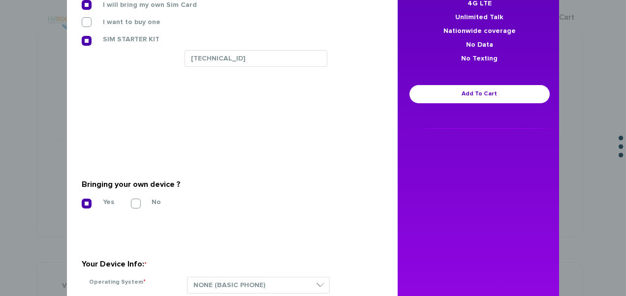
click at [422, 83] on div "$ 7.49 per MONTH 4G LTE Unlimited Talk Nationwide coverage No Data No Texting A…" at bounding box center [479, 33] width 164 height 192
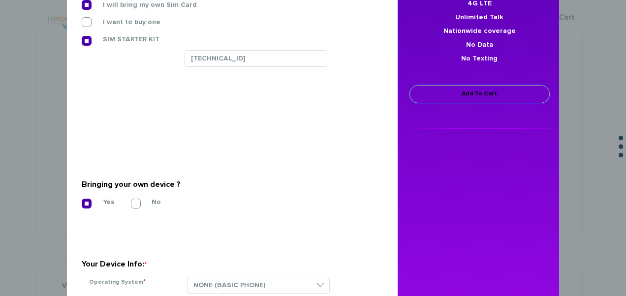
click at [420, 93] on link "Add To Cart" at bounding box center [479, 94] width 140 height 18
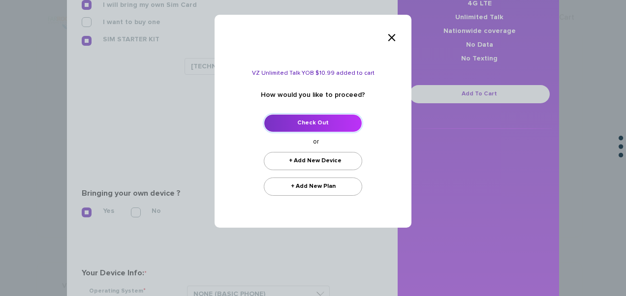
click at [332, 117] on link "Check Out" at bounding box center [313, 123] width 98 height 18
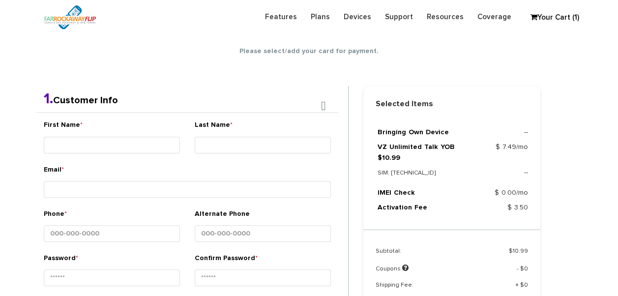
scroll to position [173, 0]
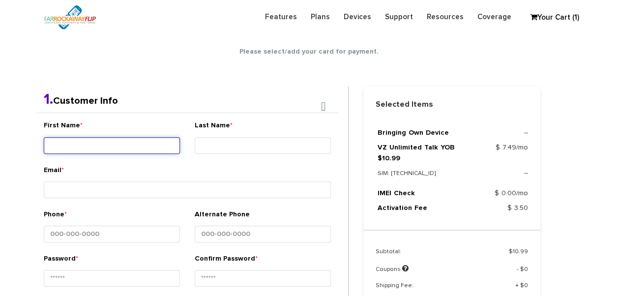
click at [137, 152] on input "First Name *" at bounding box center [112, 145] width 136 height 17
click at [147, 147] on input "First Name *" at bounding box center [112, 145] width 136 height 17
type input "[PERSON_NAME]"
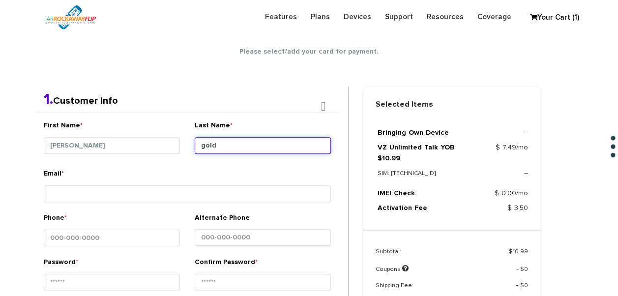
type input "gold"
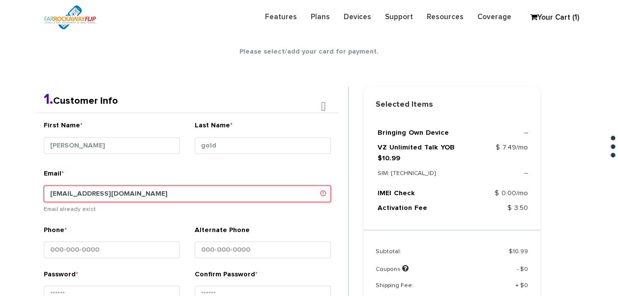
click at [94, 196] on input "[EMAIL_ADDRESS][DOMAIN_NAME]" at bounding box center [187, 193] width 287 height 17
click at [89, 194] on input "[EMAIL_ADDRESS][DOMAIN_NAME]" at bounding box center [187, 193] width 287 height 17
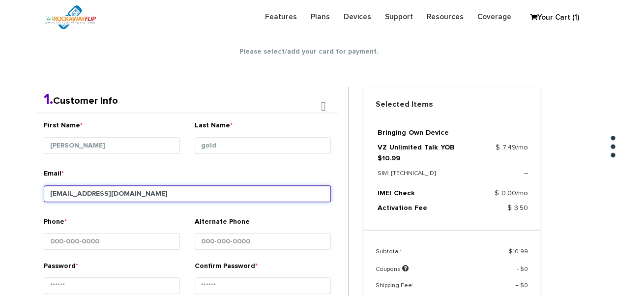
type input "[EMAIL_ADDRESS][DOMAIN_NAME]"
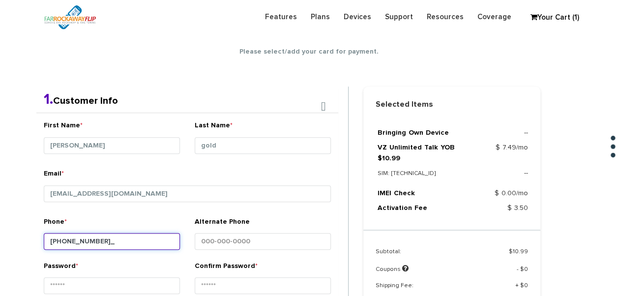
type input "[PHONE_NUMBER]"
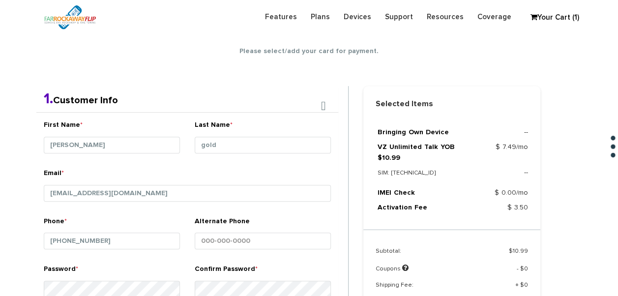
scroll to position [361, 0]
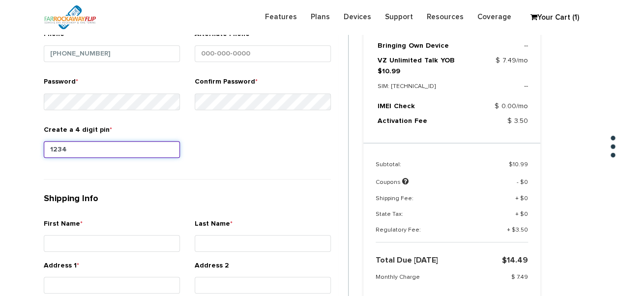
type input "1234"
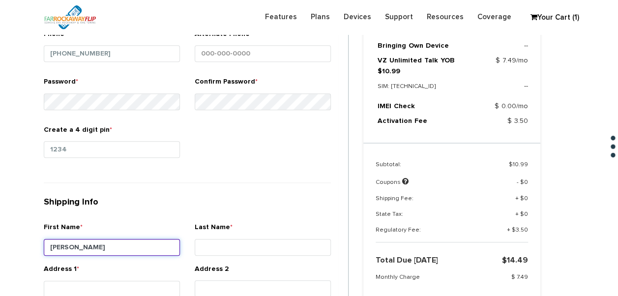
type input "[PERSON_NAME]"
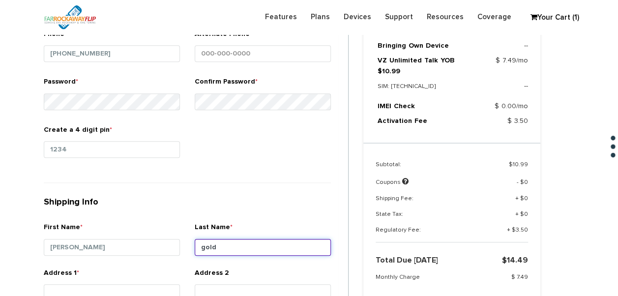
type input "gold"
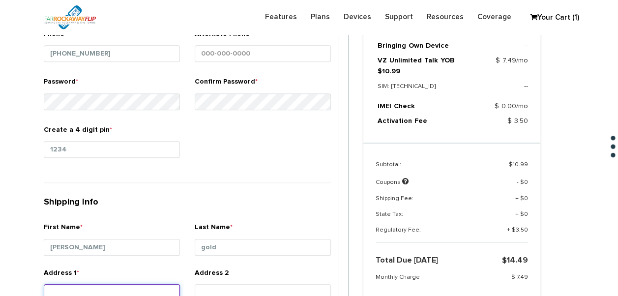
scroll to position [364, 0]
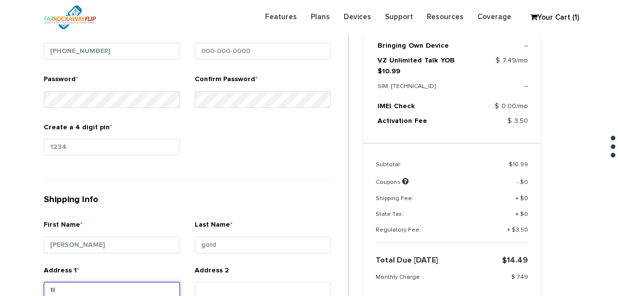
type input "t"
type input "[STREET_ADDRESS]"
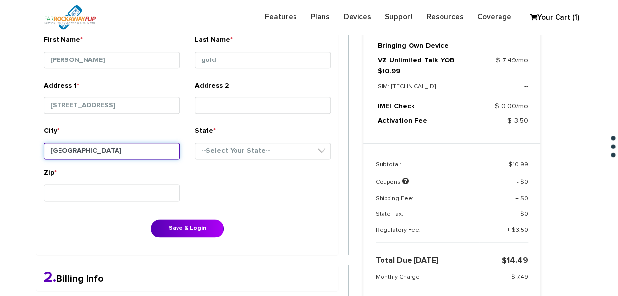
type input "[GEOGRAPHIC_DATA]"
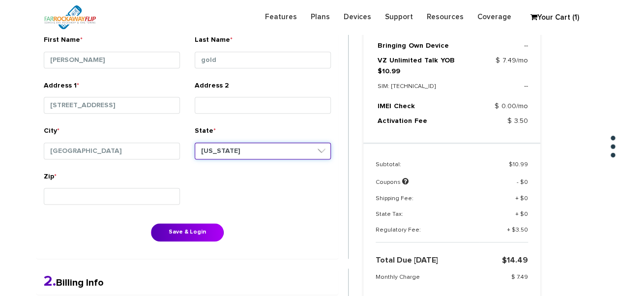
select select "NY"
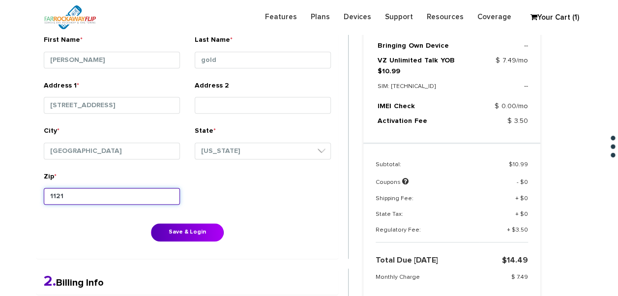
type input "11218"
click at [151, 223] on button "Save & Login" at bounding box center [187, 232] width 73 height 18
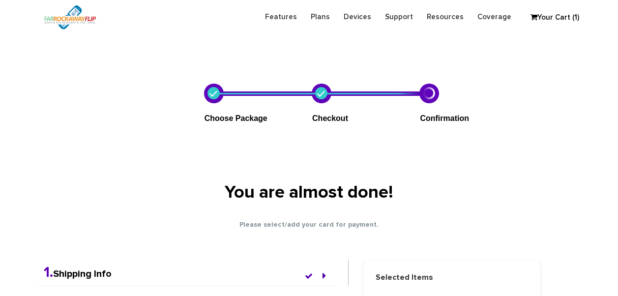
scroll to position [366, 0]
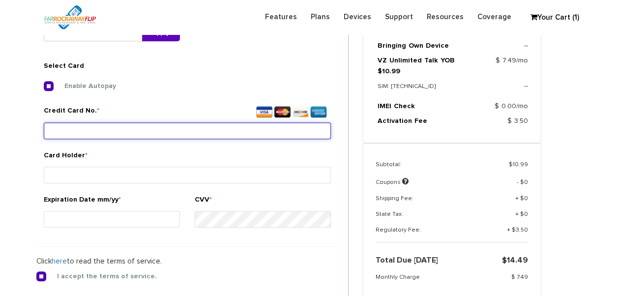
click at [135, 133] on input "Credit Card No. *" at bounding box center [187, 130] width 287 height 17
type input "[CREDIT_CARD_NUMBER]"
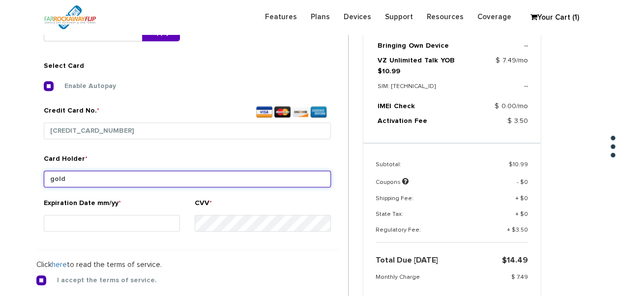
type input "gold"
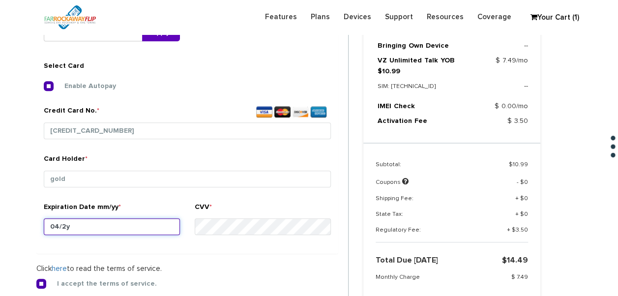
type input "04/28"
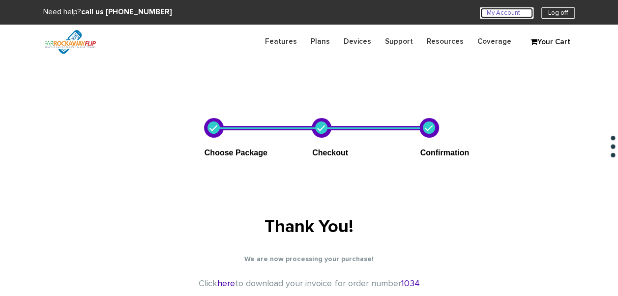
click at [494, 12] on link "My Account U" at bounding box center [507, 12] width 54 height 11
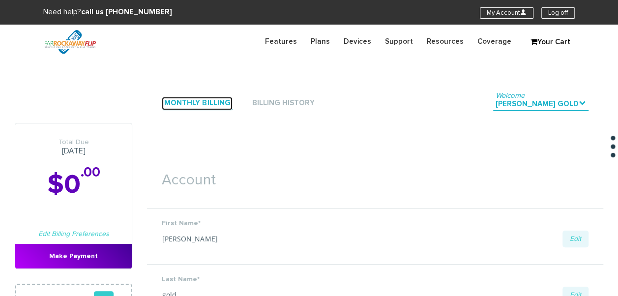
click at [208, 104] on link "Monthly Billing" at bounding box center [197, 103] width 71 height 13
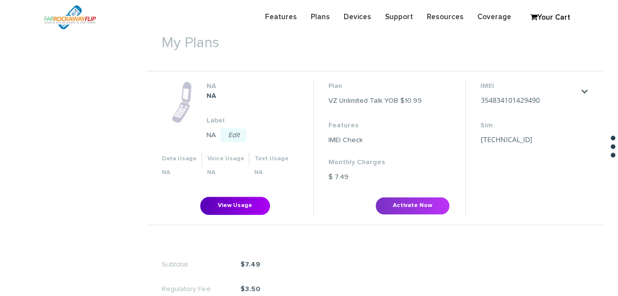
scroll to position [344, 0]
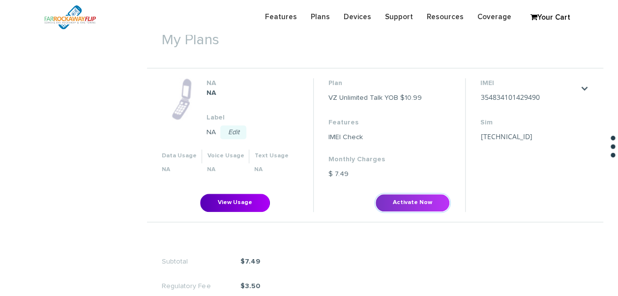
click at [419, 200] on button "Activate Now" at bounding box center [412, 203] width 75 height 18
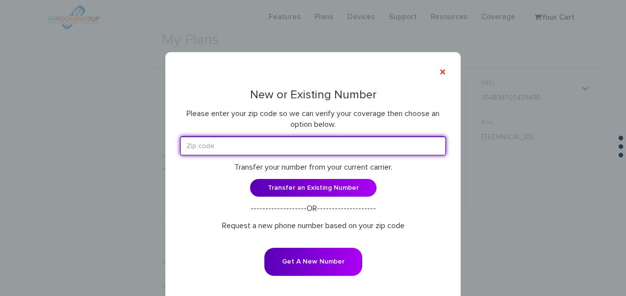
click at [281, 145] on input "text" at bounding box center [313, 145] width 266 height 19
type input "11223"
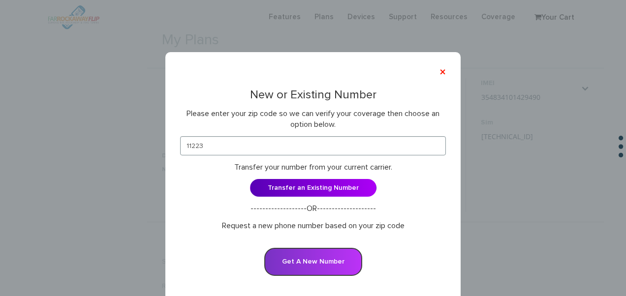
click at [310, 261] on button "Get A New Number" at bounding box center [313, 262] width 98 height 28
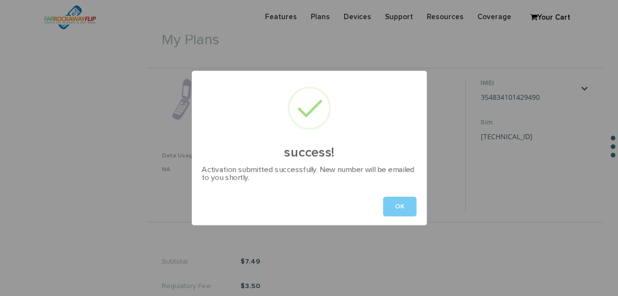
click at [389, 202] on button "OK" at bounding box center [399, 207] width 33 height 20
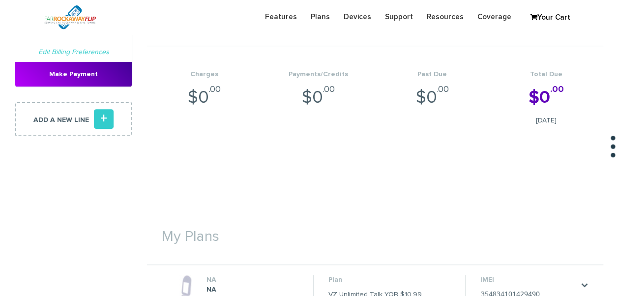
scroll to position [0, 0]
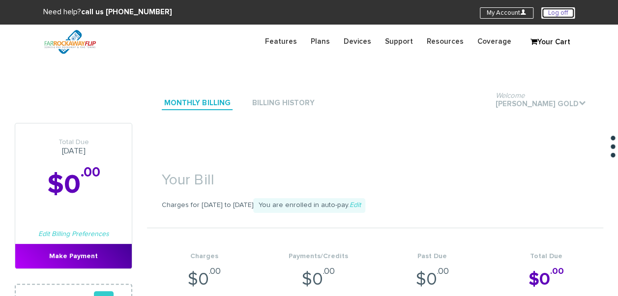
click at [549, 12] on link "Log off" at bounding box center [558, 12] width 33 height 11
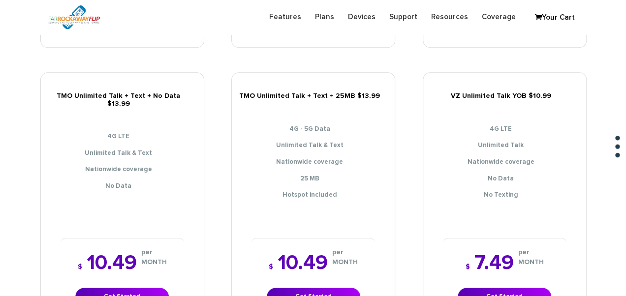
scroll to position [492, 0]
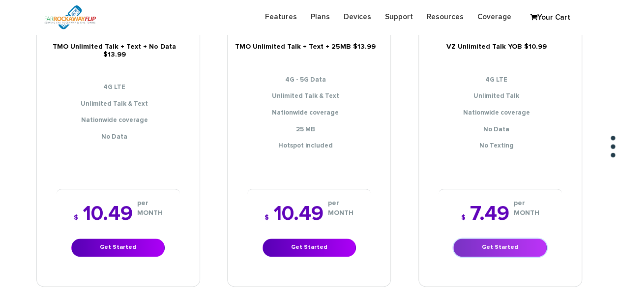
click at [517, 239] on link "Get Started" at bounding box center [500, 248] width 93 height 18
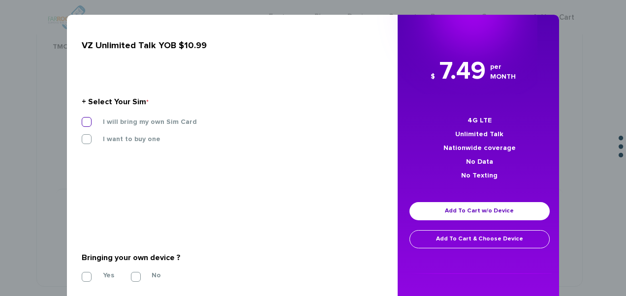
click at [162, 125] on label "I will bring my own Sim Card" at bounding box center [142, 122] width 109 height 9
click at [82, 119] on input "I will bring my own Sim Card" at bounding box center [82, 119] width 0 height 0
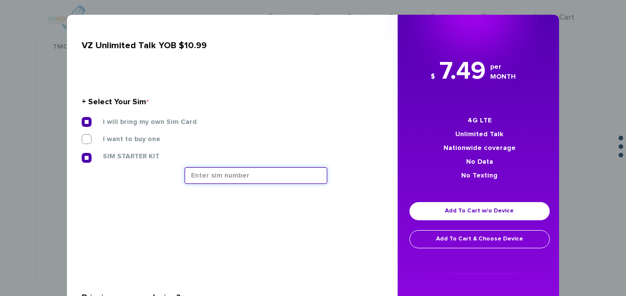
click at [228, 176] on input "text" at bounding box center [255, 175] width 143 height 17
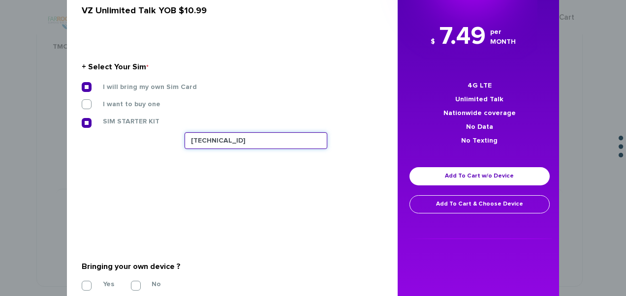
scroll to position [193, 0]
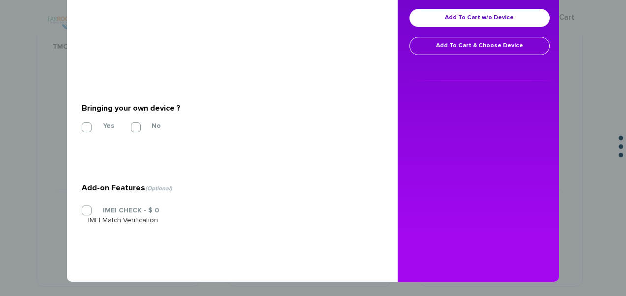
type input "[TECHNICAL_ID]"
click at [98, 131] on section "Bringing your own device ? * Yes No" at bounding box center [229, 116] width 294 height 80
click at [102, 127] on label "Yes" at bounding box center [101, 126] width 26 height 9
click at [82, 124] on input "Yes" at bounding box center [82, 124] width 0 height 0
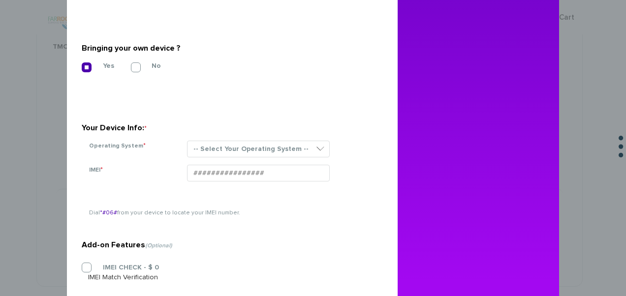
scroll to position [310, 0]
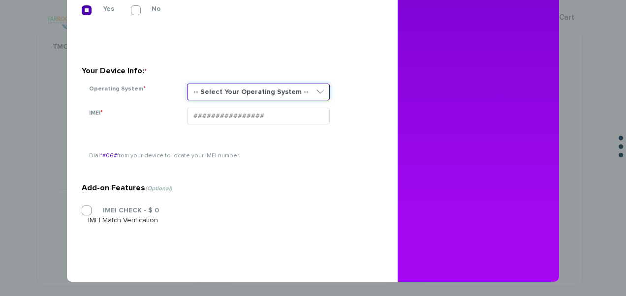
click at [255, 96] on select "-- Select Your Operating System -- ANDROID BLACKBERRY IOS NONE (BASIC PHONE) WI…" at bounding box center [258, 92] width 143 height 17
select select "NONE (BASIC PHONE)"
click at [187, 84] on select "-- Select Your Operating System -- ANDROID BLACKBERRY IOS NONE (BASIC PHONE) WI…" at bounding box center [258, 92] width 143 height 17
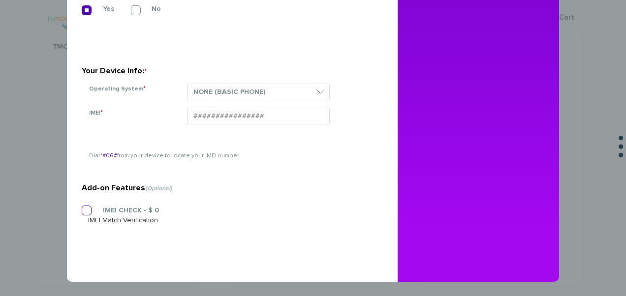
click at [120, 212] on label "IMEI CHECK - $ 0" at bounding box center [123, 210] width 71 height 9
click at [82, 208] on input "IMEI CHECK - $ 0" at bounding box center [82, 208] width 0 height 0
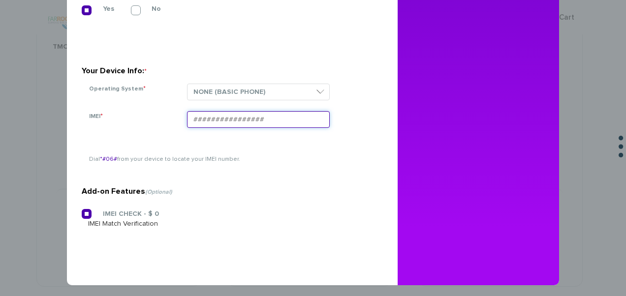
paste input "354834104312420"
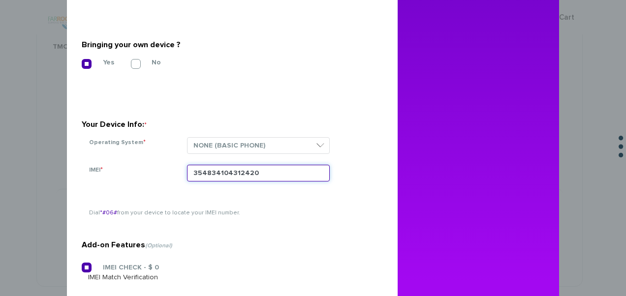
scroll to position [212, 0]
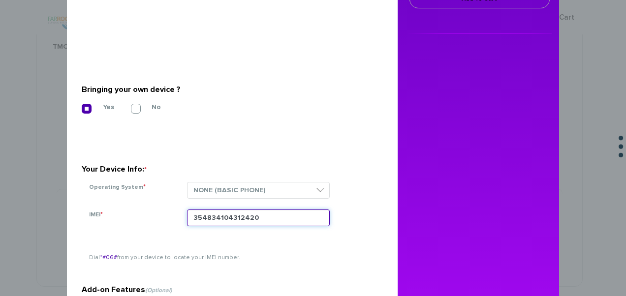
type input "354834104312420"
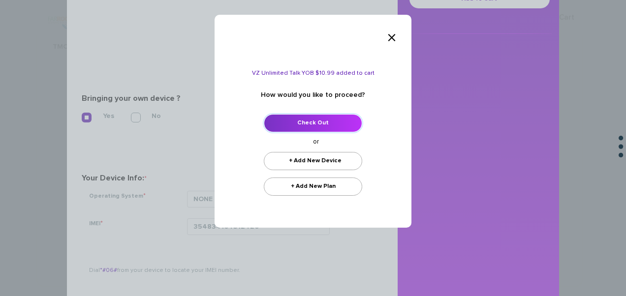
click at [317, 117] on link "Check Out" at bounding box center [313, 123] width 98 height 18
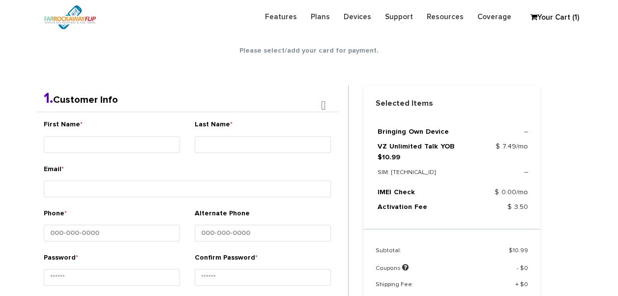
scroll to position [173, 0]
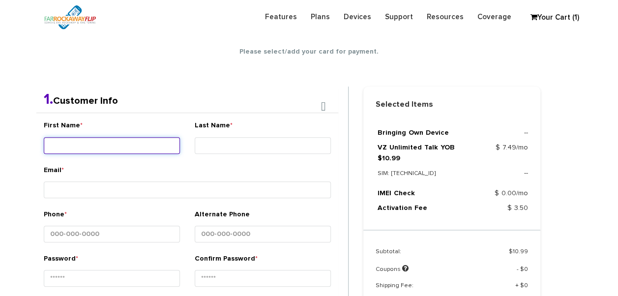
click at [145, 139] on input "First Name *" at bounding box center [112, 145] width 136 height 17
type input "[PERSON_NAME]"
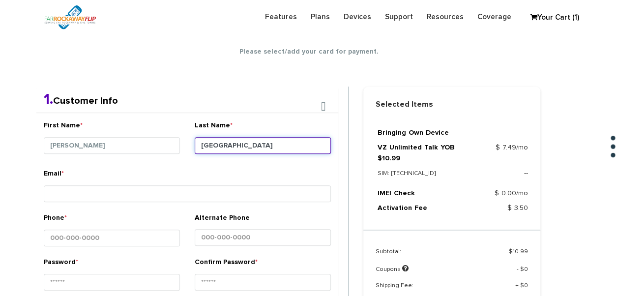
type input "[GEOGRAPHIC_DATA]"
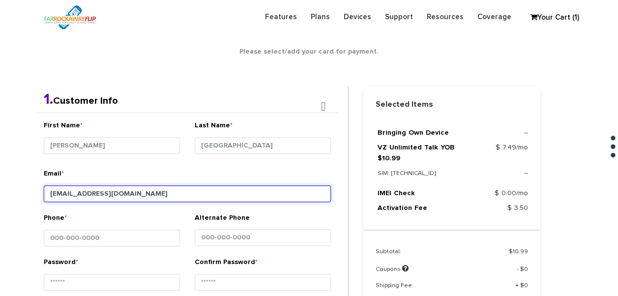
type input "[EMAIL_ADDRESS][DOMAIN_NAME]"
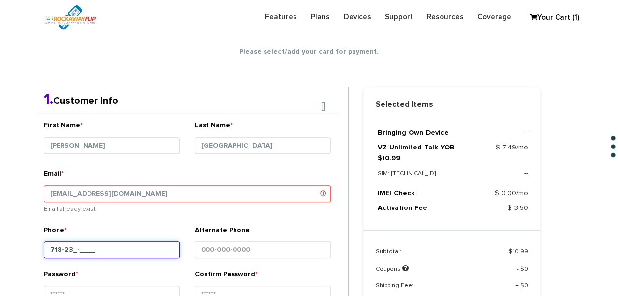
type input "718-234-____"
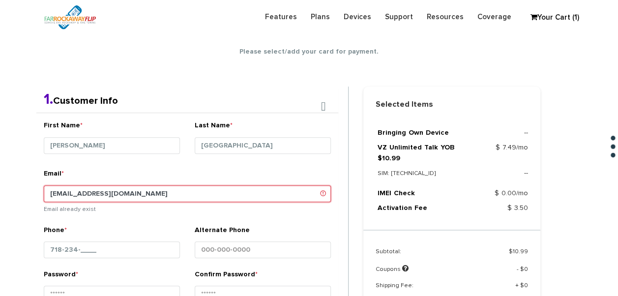
click at [89, 188] on input "[EMAIL_ADDRESS][DOMAIN_NAME]" at bounding box center [187, 193] width 287 height 17
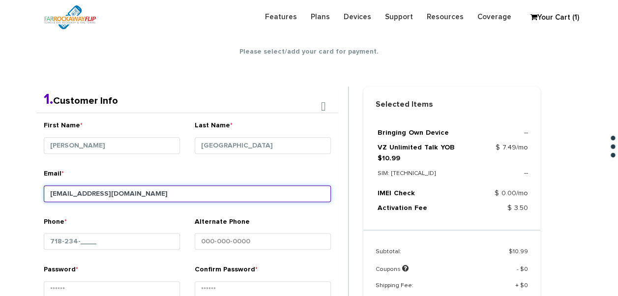
type input "[EMAIL_ADDRESS][DOMAIN_NAME]"
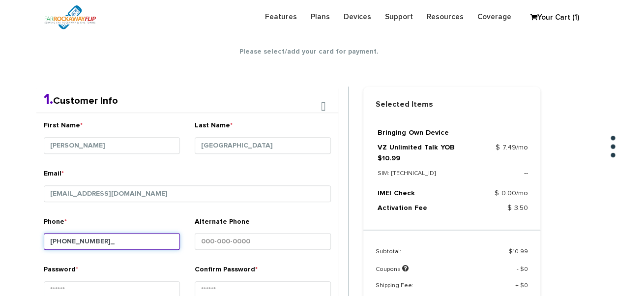
type input "[PHONE_NUMBER]"
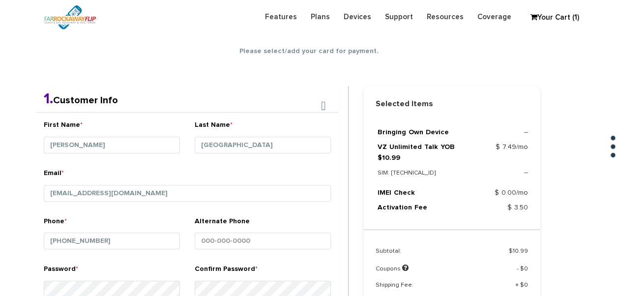
scroll to position [361, 0]
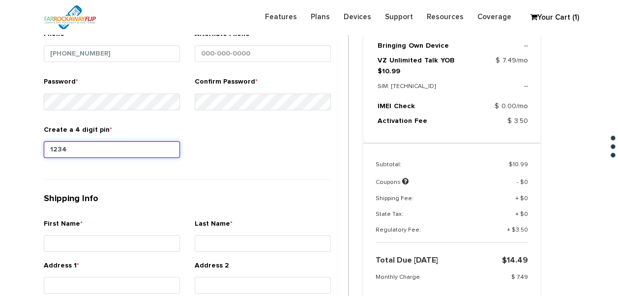
type input "1234"
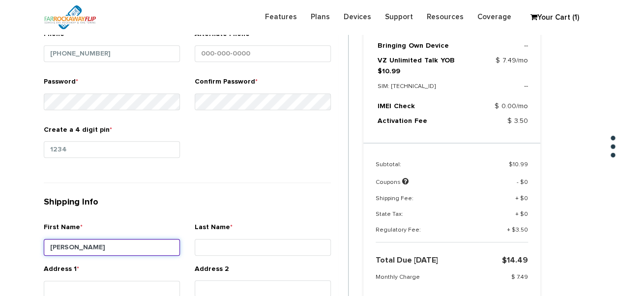
type input "[PERSON_NAME]"
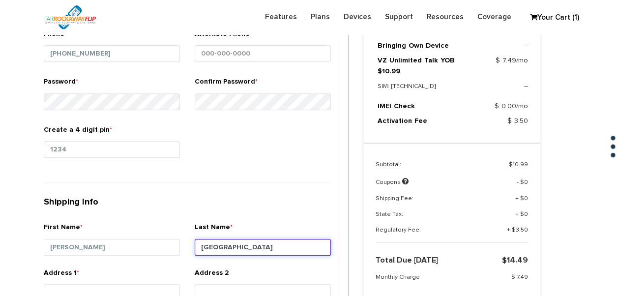
type input "[GEOGRAPHIC_DATA]"
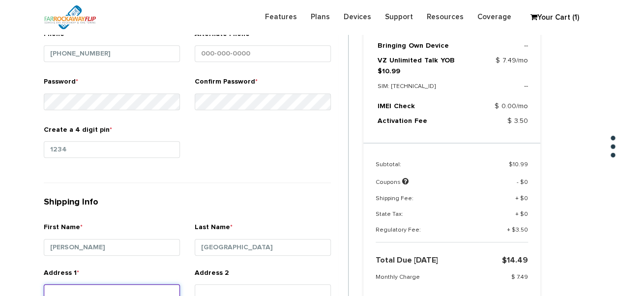
scroll to position [364, 0]
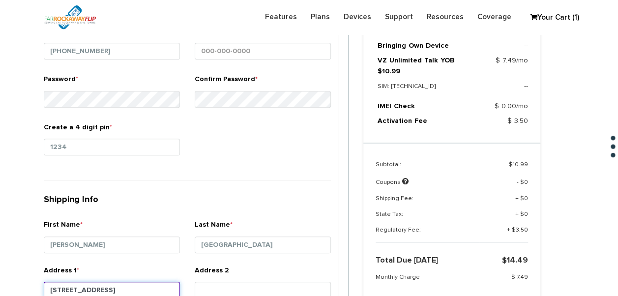
type input "[STREET_ADDRESS]"
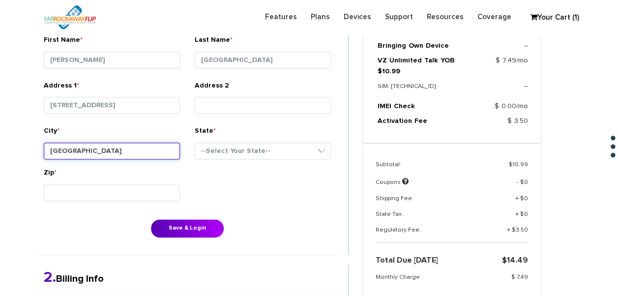
type input "[GEOGRAPHIC_DATA]"
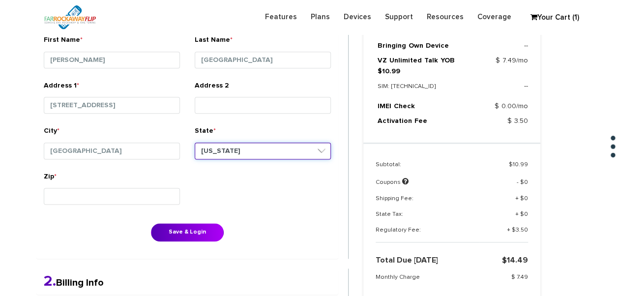
select select "NY"
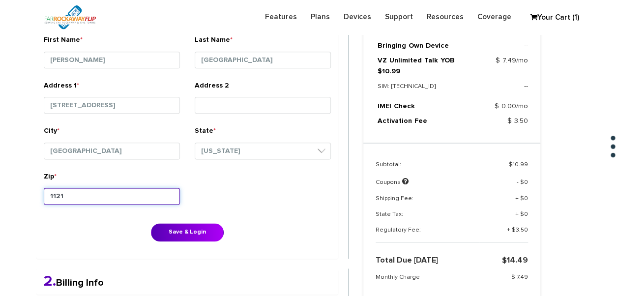
type input "11214"
click at [151, 223] on button "Save & Login" at bounding box center [187, 232] width 73 height 18
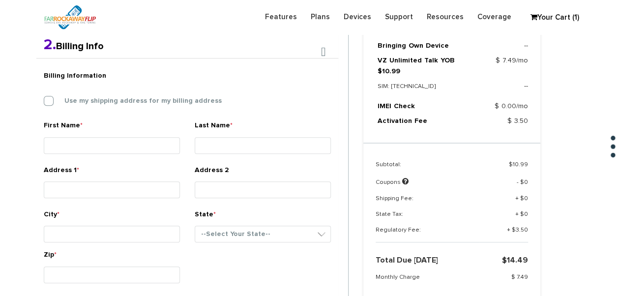
scroll to position [255, 0]
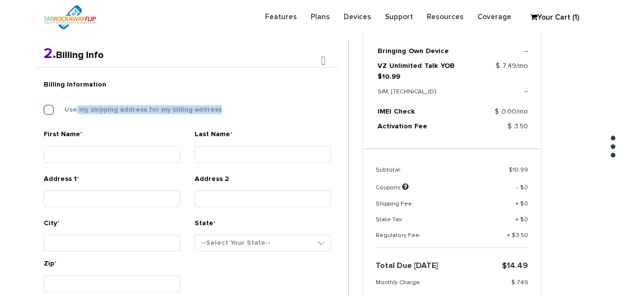
click at [76, 113] on div "Billing Information Use my shipping address for my billing address" at bounding box center [187, 102] width 302 height 55
click at [76, 113] on label "Use my shipping address for my billing address" at bounding box center [136, 109] width 172 height 9
click at [44, 107] on input "Use my shipping address for my billing address" at bounding box center [44, 107] width 0 height 0
type input "avigail"
type input "london"
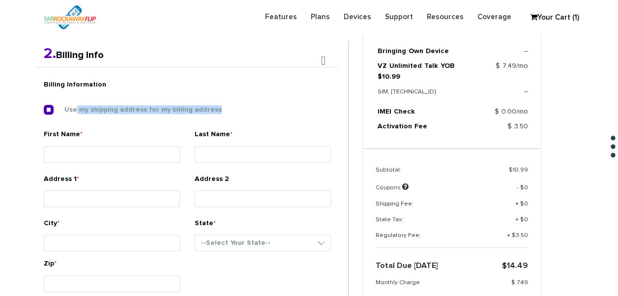
type input "2221 80th st"
type input "brooklyn"
select select "NY"
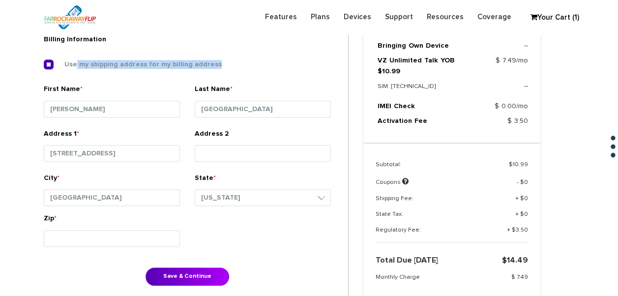
scroll to position [402, 0]
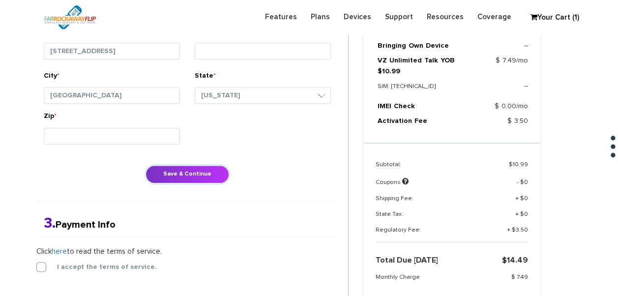
click at [173, 178] on button "Save & Continue" at bounding box center [188, 174] width 84 height 18
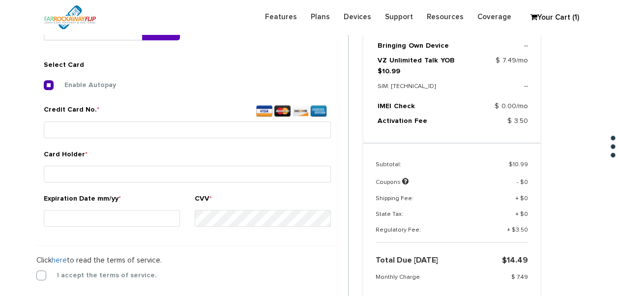
scroll to position [366, 0]
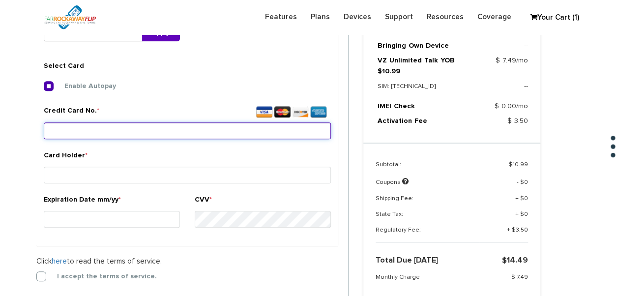
click at [215, 132] on input "Credit Card No. *" at bounding box center [187, 130] width 287 height 17
type input "5424 1816 5287 0143"
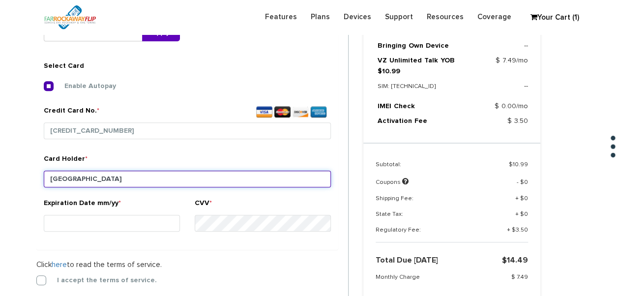
type input "london"
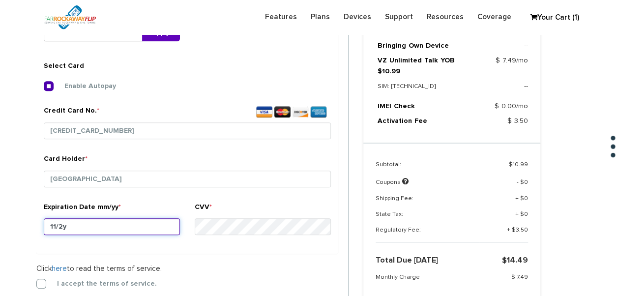
type input "11/28"
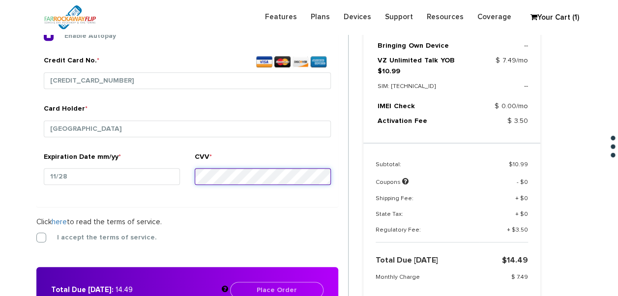
scroll to position [464, 0]
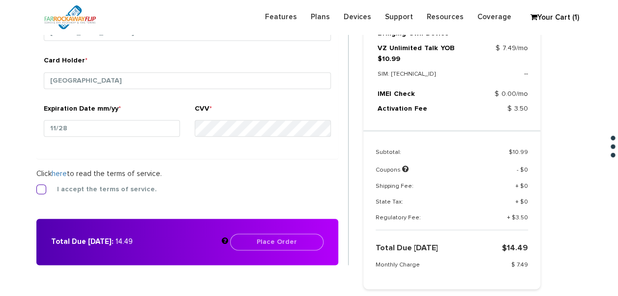
click at [117, 190] on label "I accept the terms of service." at bounding box center [99, 189] width 115 height 9
click at [36, 186] on input "I accept the terms of service." at bounding box center [36, 186] width 0 height 0
click at [271, 239] on button "Place Order" at bounding box center [276, 242] width 93 height 17
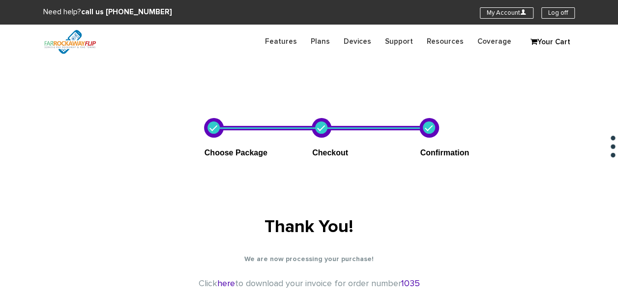
click at [489, 19] on section "Need help? call us 888-679-3483 My Account U Log off" at bounding box center [309, 12] width 618 height 25
click at [491, 13] on link "My Account U" at bounding box center [507, 12] width 54 height 11
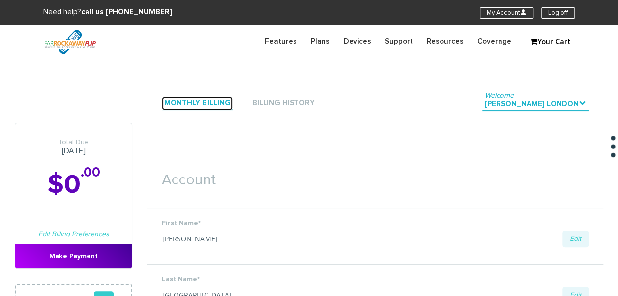
click at [208, 107] on link "Monthly Billing" at bounding box center [197, 103] width 71 height 13
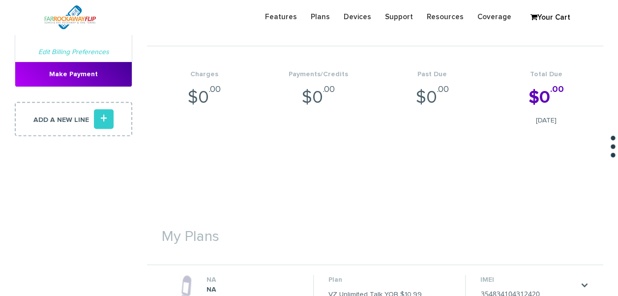
scroll to position [295, 0]
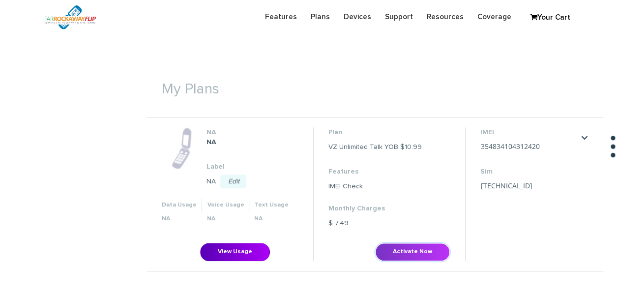
click at [407, 249] on button "Activate Now" at bounding box center [412, 252] width 75 height 18
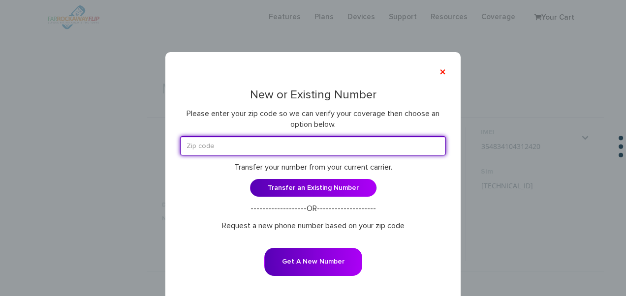
click at [353, 155] on input "text" at bounding box center [313, 145] width 266 height 19
type input "11223"
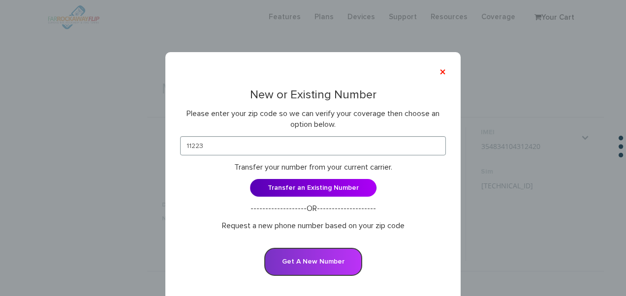
click at [323, 264] on button "Get A New Number" at bounding box center [313, 262] width 98 height 28
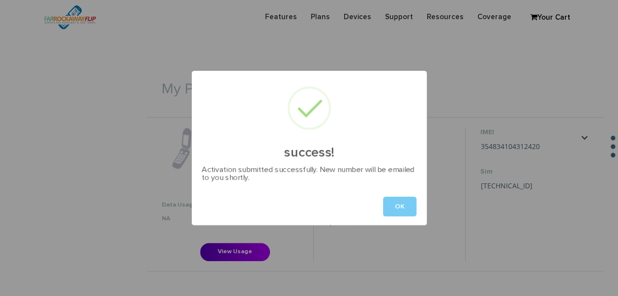
click at [395, 202] on button "OK" at bounding box center [399, 207] width 33 height 20
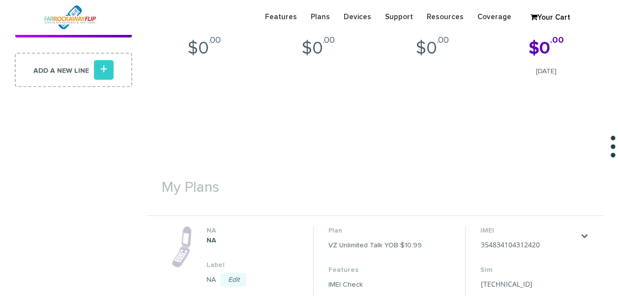
scroll to position [306, 0]
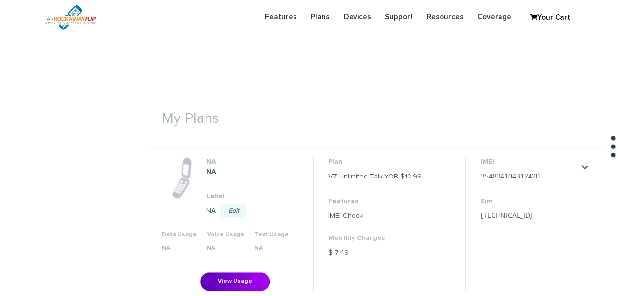
scroll to position [389, 0]
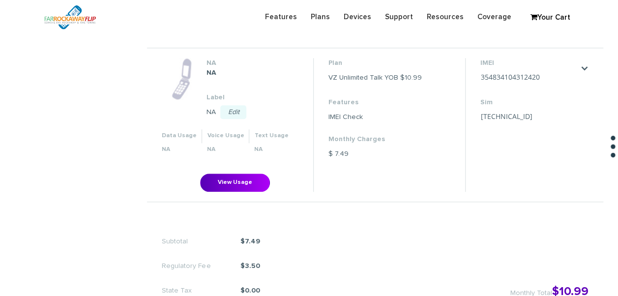
scroll to position [295, 0]
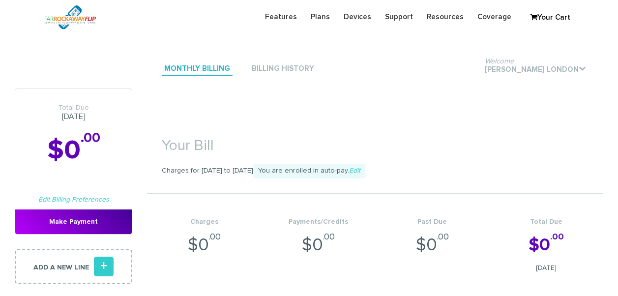
scroll to position [330, 0]
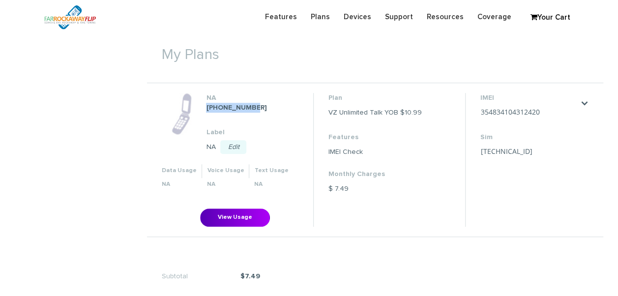
drag, startPoint x: 252, startPoint y: 109, endPoint x: 208, endPoint y: 110, distance: 44.3
click at [208, 110] on dd "[PHONE_NUMBER]" at bounding box center [252, 108] width 93 height 10
copy strong "[PHONE_NUMBER]"
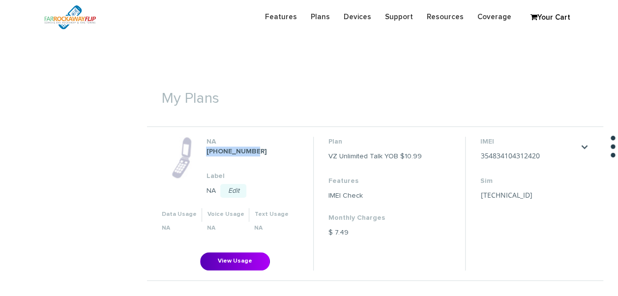
scroll to position [321, 0]
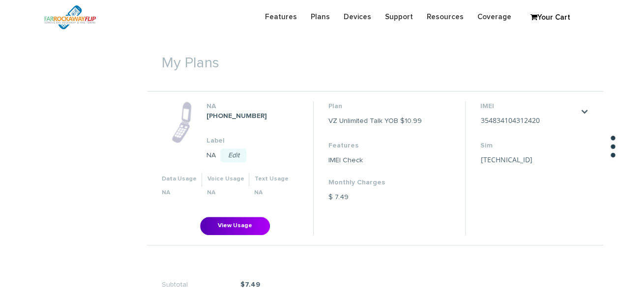
click at [392, 155] on dd "IMEI Check" at bounding box center [375, 160] width 93 height 10
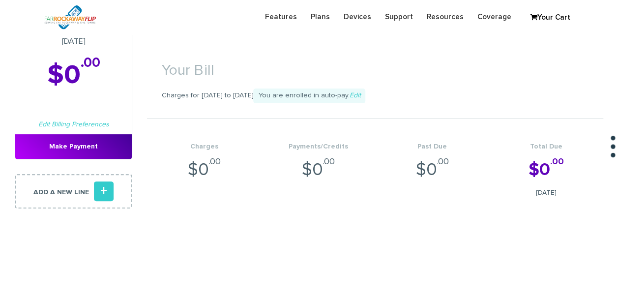
scroll to position [0, 0]
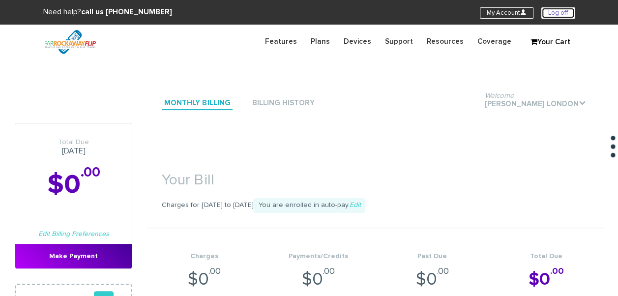
click at [564, 12] on link "Log off" at bounding box center [558, 12] width 33 height 11
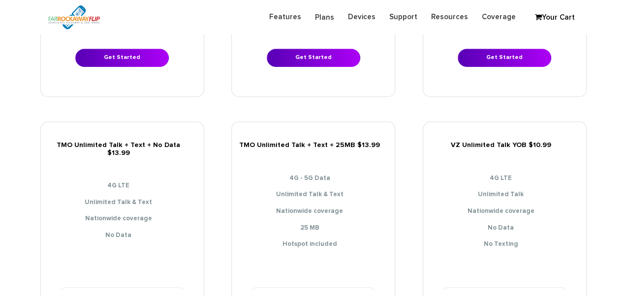
scroll to position [590, 0]
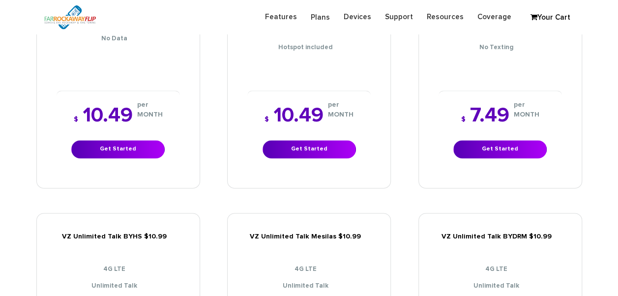
drag, startPoint x: 438, startPoint y: 146, endPoint x: 444, endPoint y: 145, distance: 6.5
click at [439, 146] on div "$ 7.49 per MONTH Get Started" at bounding box center [500, 132] width 123 height 83
click at [448, 145] on div "$ 7.49 per MONTH Get Started" at bounding box center [500, 132] width 123 height 83
click at [477, 148] on link "Get Started" at bounding box center [500, 149] width 93 height 18
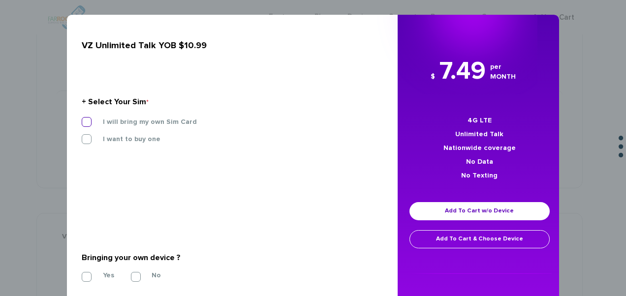
click at [163, 126] on label "I will bring my own Sim Card" at bounding box center [142, 122] width 109 height 9
click at [82, 119] on input "I will bring my own Sim Card" at bounding box center [82, 119] width 0 height 0
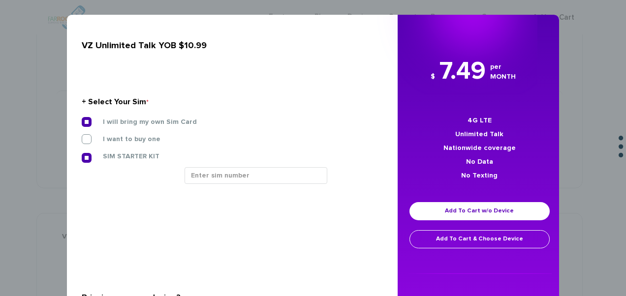
click at [231, 186] on div at bounding box center [280, 179] width 206 height 24
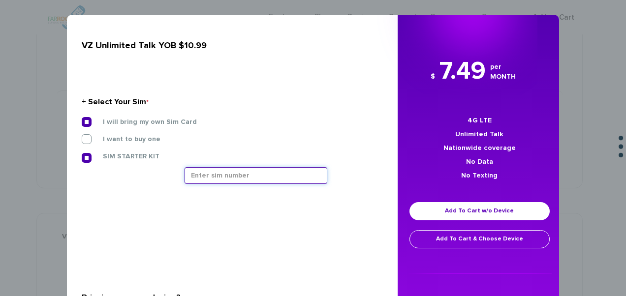
click at [232, 179] on input "text" at bounding box center [255, 175] width 143 height 17
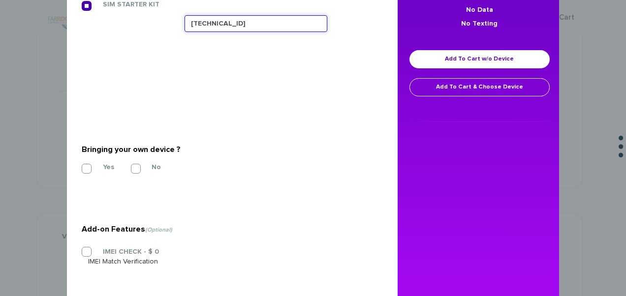
scroll to position [193, 0]
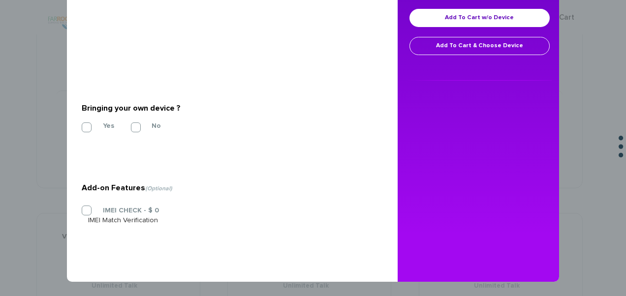
type input "89148000011835956655"
click at [88, 118] on section "Bringing your own device ? * Yes No" at bounding box center [229, 116] width 294 height 80
click at [88, 123] on label "Yes" at bounding box center [101, 126] width 26 height 9
click at [82, 124] on input "Yes" at bounding box center [82, 124] width 0 height 0
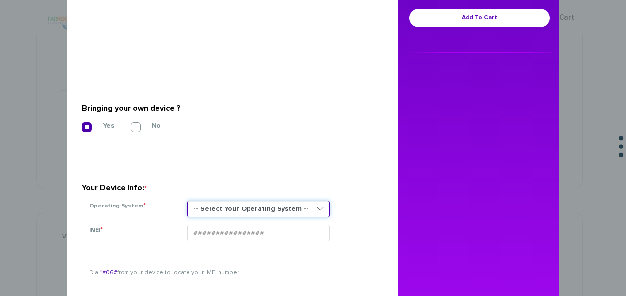
click at [254, 208] on select "-- Select Your Operating System -- ANDROID BLACKBERRY IOS NONE (BASIC PHONE) WI…" at bounding box center [258, 209] width 143 height 17
select select "NONE (BASIC PHONE)"
click at [187, 201] on select "-- Select Your Operating System -- ANDROID BLACKBERRY IOS NONE (BASIC PHONE) WI…" at bounding box center [258, 209] width 143 height 17
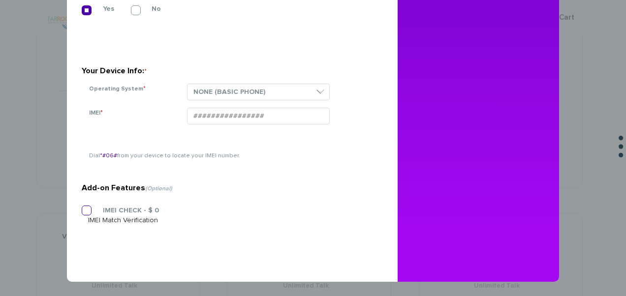
click at [92, 207] on section "Add-on Features (Optional) IMEI CHECK - $ 0 IMEI Match Verification" at bounding box center [229, 184] width 294 height 152
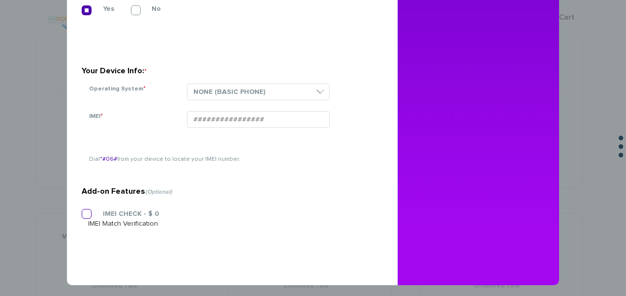
click at [91, 213] on label "IMEI CHECK - $ 0" at bounding box center [123, 214] width 71 height 9
click at [82, 211] on input "IMEI CHECK - $ 0" at bounding box center [82, 211] width 0 height 0
paste input "354834108548433"
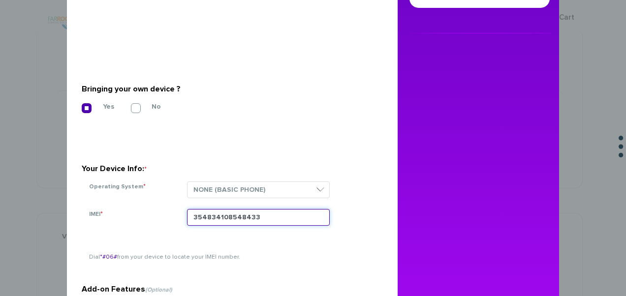
scroll to position [64, 0]
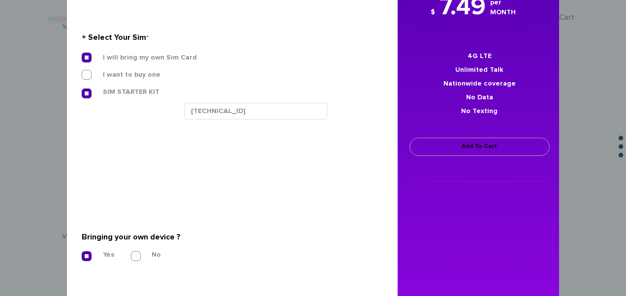
type input "354834108548433"
click at [444, 147] on link "Add To Cart" at bounding box center [479, 147] width 140 height 18
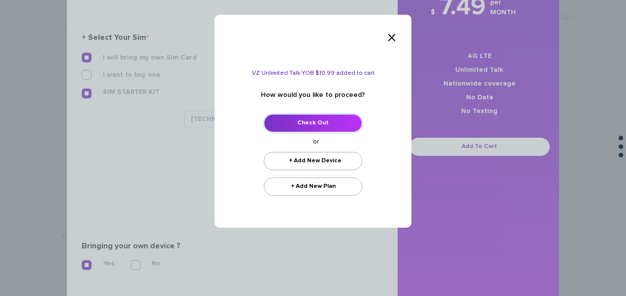
click at [331, 124] on link "Check Out" at bounding box center [313, 123] width 98 height 18
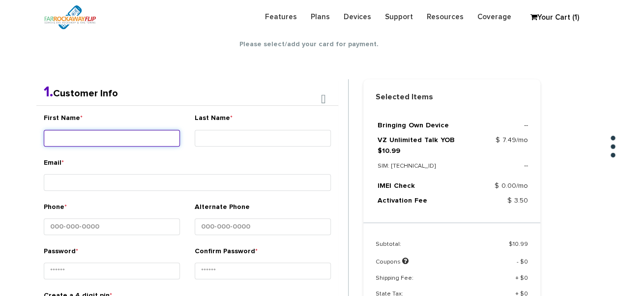
drag, startPoint x: 129, startPoint y: 128, endPoint x: 128, endPoint y: 135, distance: 7.4
click at [129, 128] on div "First Name *" at bounding box center [112, 131] width 136 height 37
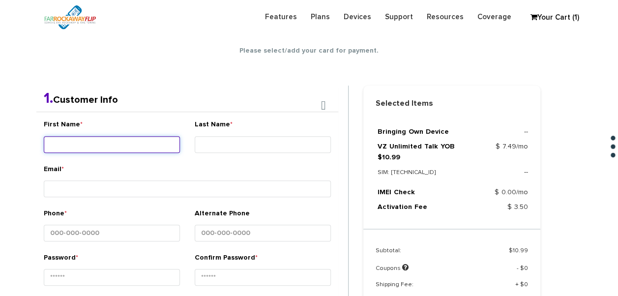
scroll to position [173, 0]
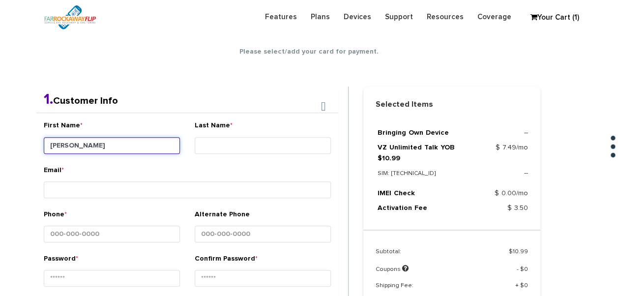
type input "chava leah"
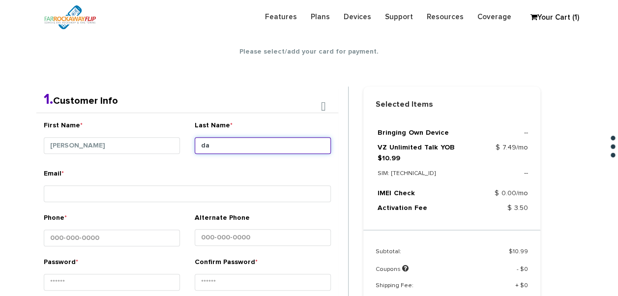
type input "d"
type input "sabel"
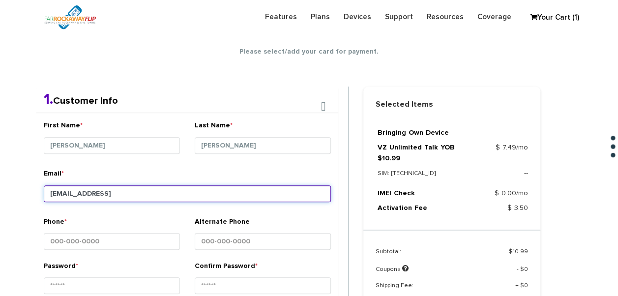
click at [158, 188] on input "tlieber61+116@gmail.ckm" at bounding box center [187, 193] width 287 height 17
type input "[EMAIL_ADDRESS][DOMAIN_NAME]"
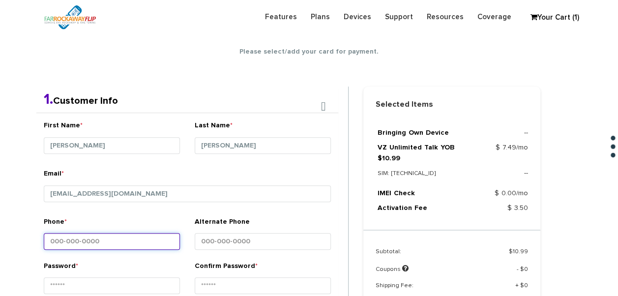
click at [120, 245] on input "Phone *" at bounding box center [112, 241] width 136 height 17
type input "718-232-0421"
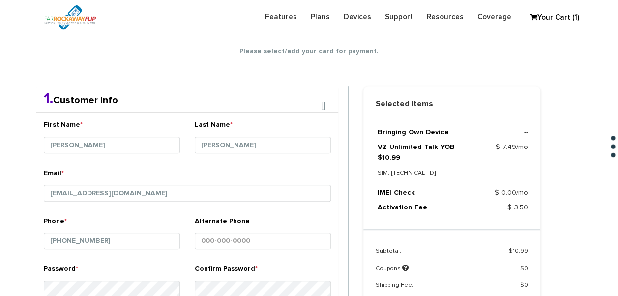
scroll to position [361, 0]
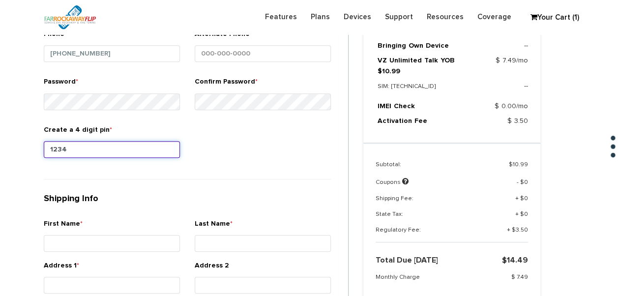
type input "1234"
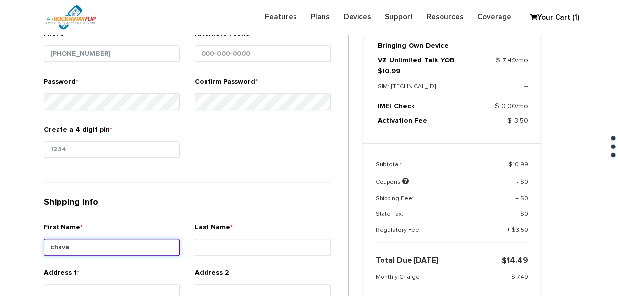
click at [120, 245] on input "chava" at bounding box center [112, 247] width 136 height 17
type input "chava leah"
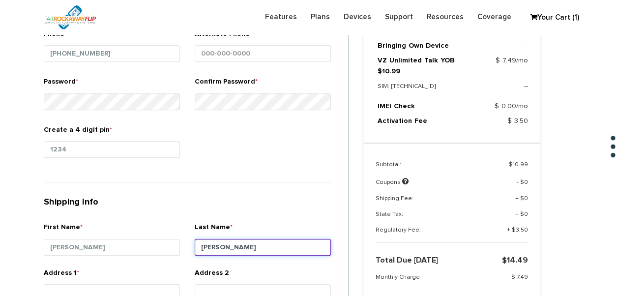
type input "sabel"
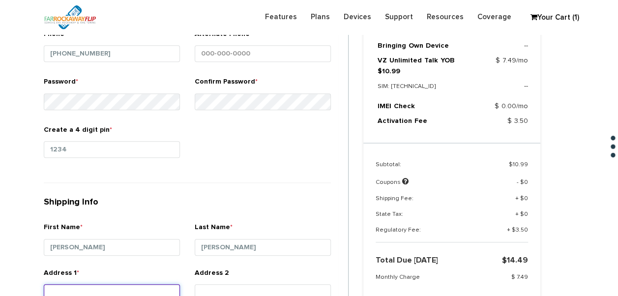
scroll to position [364, 0]
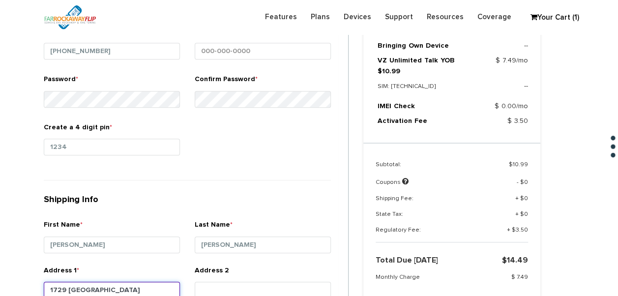
type input "1729 60th st"
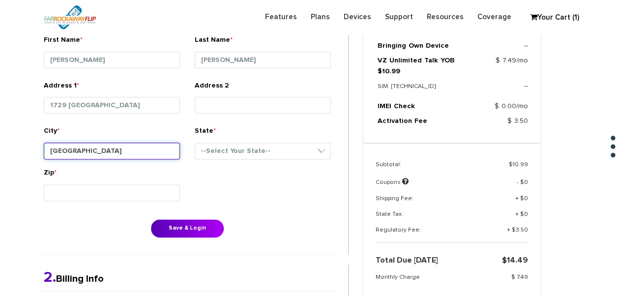
type input "[GEOGRAPHIC_DATA]"
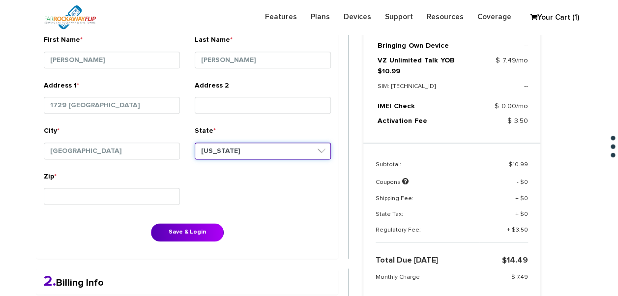
select select "NY"
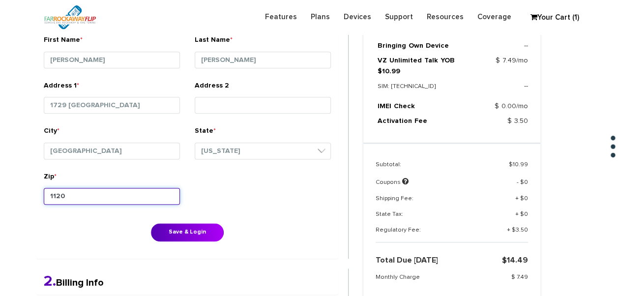
type input "11204"
click at [151, 223] on button "Save & Login" at bounding box center [187, 232] width 73 height 18
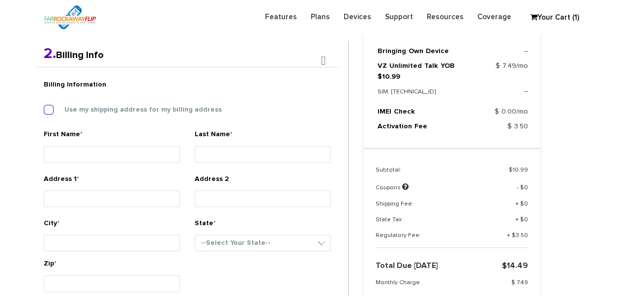
click at [107, 108] on label "Use my shipping address for my billing address" at bounding box center [136, 109] width 172 height 9
click at [44, 107] on input "Use my shipping address for my billing address" at bounding box center [44, 107] width 0 height 0
type input "[PERSON_NAME]"
type input "1729 [GEOGRAPHIC_DATA]"
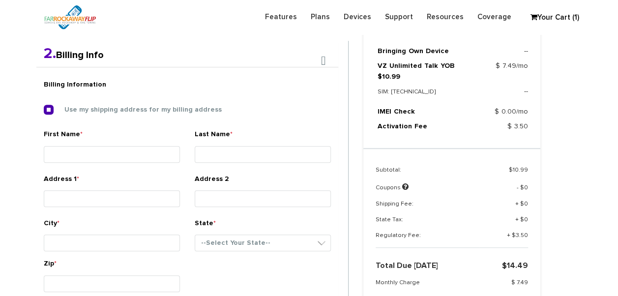
type input "[GEOGRAPHIC_DATA]"
select select "NY"
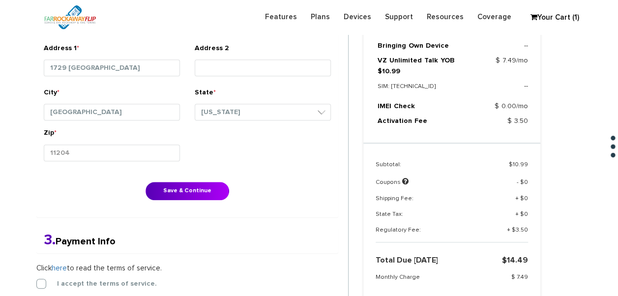
scroll to position [402, 0]
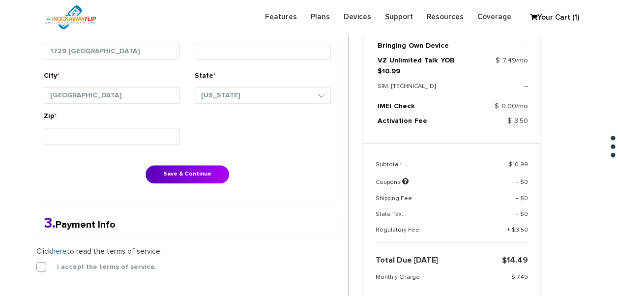
click at [169, 161] on div "Billing Information Use my shipping address for my billing address First Name *…" at bounding box center [187, 59] width 302 height 281
click at [180, 174] on button "Save & Continue" at bounding box center [188, 174] width 84 height 18
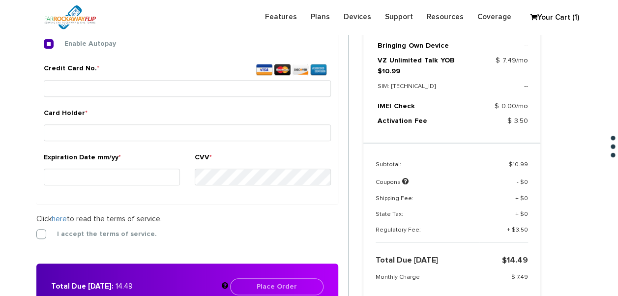
scroll to position [464, 0]
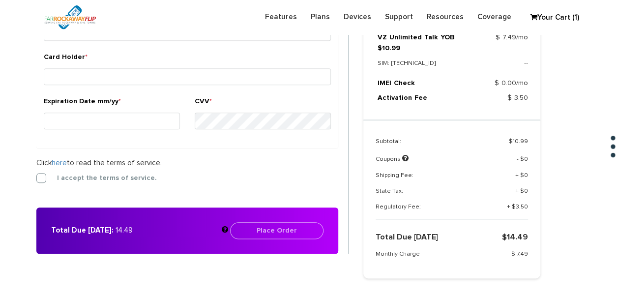
click at [40, 168] on form "2. Billing Info Billing Information Use my shipping address for my billing addr…" at bounding box center [192, 42] width 312 height 423
click at [42, 174] on label "I accept the terms of service." at bounding box center [99, 178] width 115 height 9
click at [36, 175] on input "I accept the terms of service." at bounding box center [36, 175] width 0 height 0
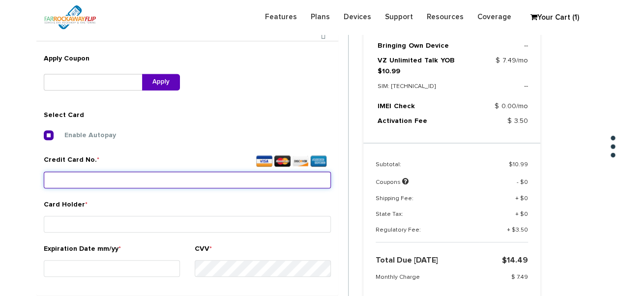
click at [132, 183] on input "Credit Card No. *" at bounding box center [187, 180] width 287 height 17
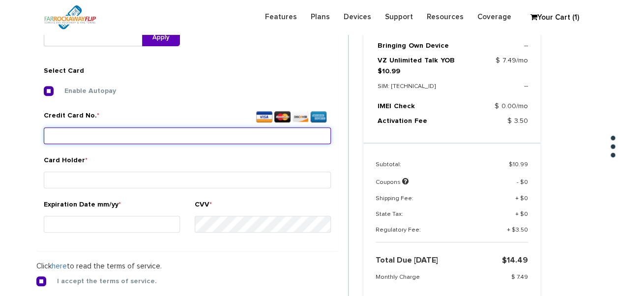
scroll to position [415, 0]
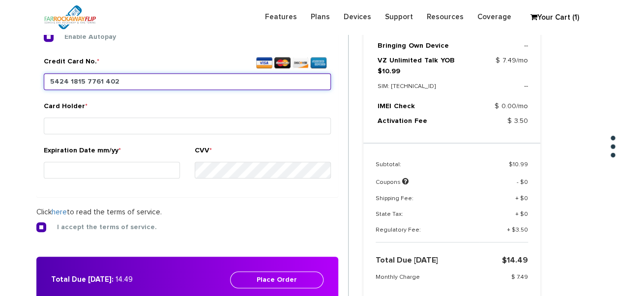
type input "5424 1815 7761 4022"
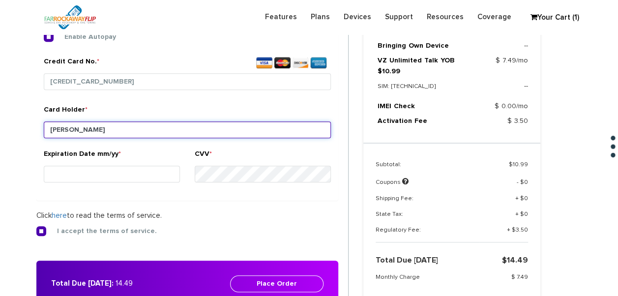
type input "sabel"
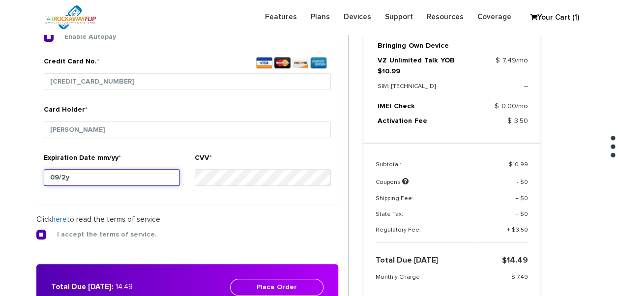
type input "09/27"
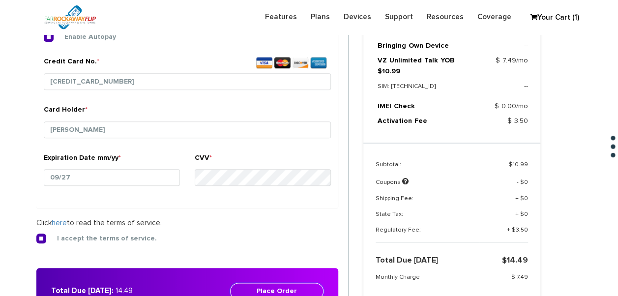
click at [276, 291] on button "Place Order" at bounding box center [276, 291] width 93 height 17
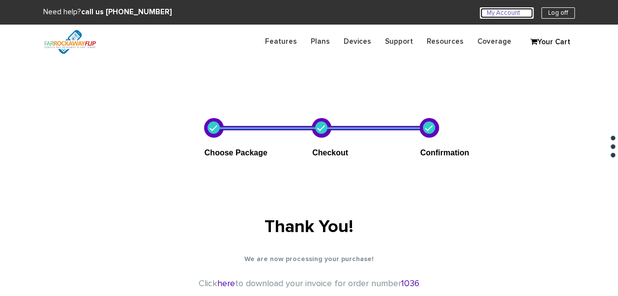
click at [505, 12] on link "My Account U" at bounding box center [507, 12] width 54 height 11
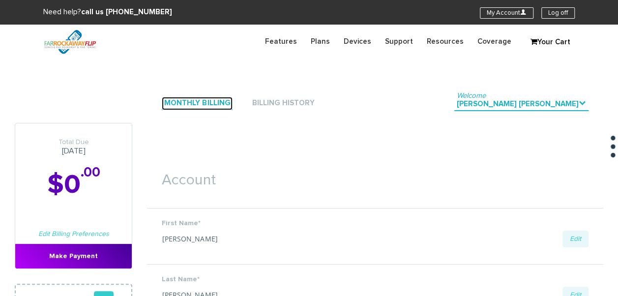
click at [229, 105] on link "Monthly Billing" at bounding box center [197, 103] width 71 height 13
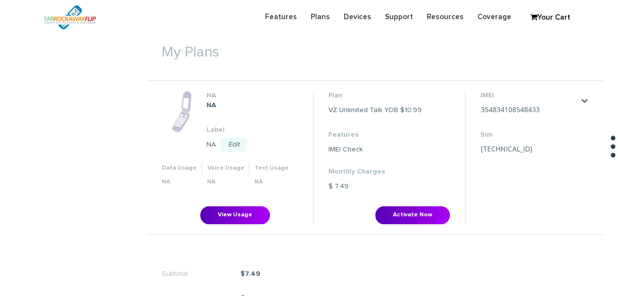
scroll to position [394, 0]
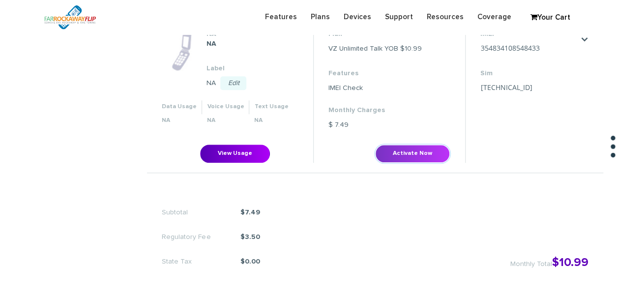
click at [421, 153] on button "Activate Now" at bounding box center [412, 154] width 75 height 18
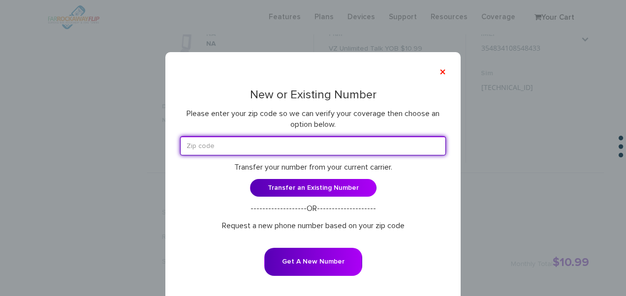
click at [302, 152] on input "text" at bounding box center [313, 145] width 266 height 19
type input "11230"
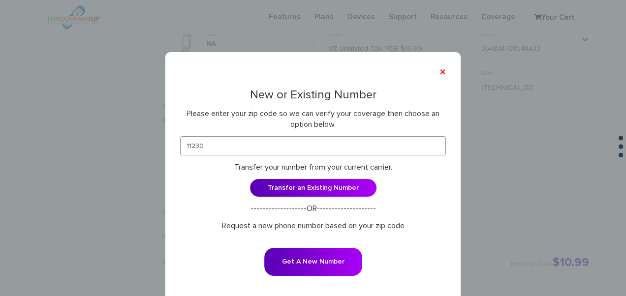
click at [317, 246] on form "11230 Transfer your number from your current carrier. Transfer an Existing Numb…" at bounding box center [313, 212] width 266 height 153
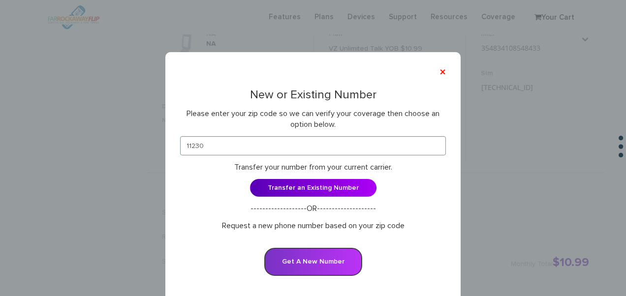
click at [322, 258] on button "Get A New Number" at bounding box center [313, 262] width 98 height 28
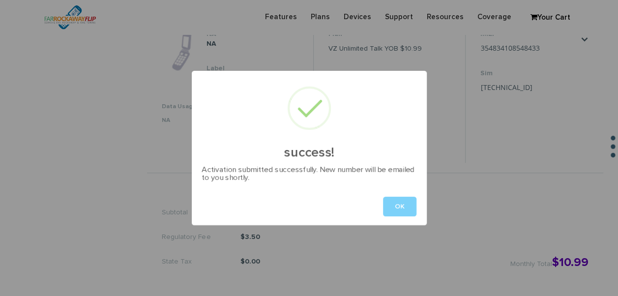
click at [420, 193] on div "OK" at bounding box center [309, 206] width 235 height 37
click at [399, 206] on button "OK" at bounding box center [399, 207] width 33 height 20
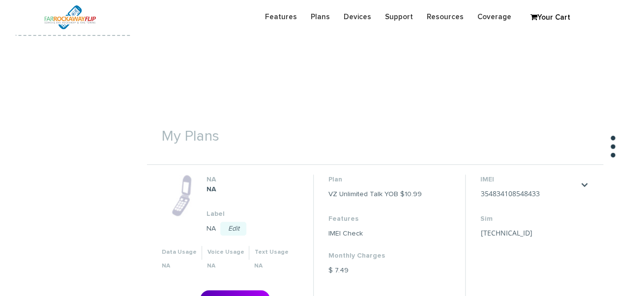
scroll to position [246, 0]
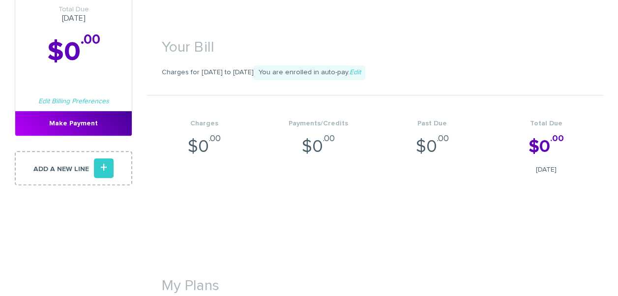
scroll to position [197, 0]
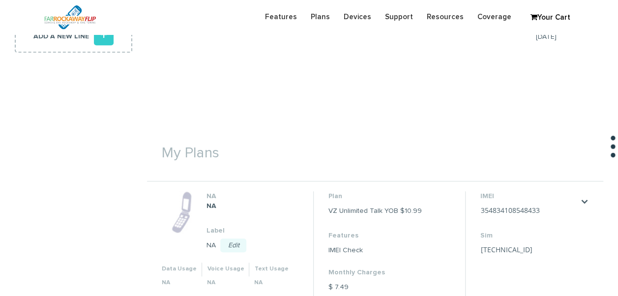
scroll to position [379, 0]
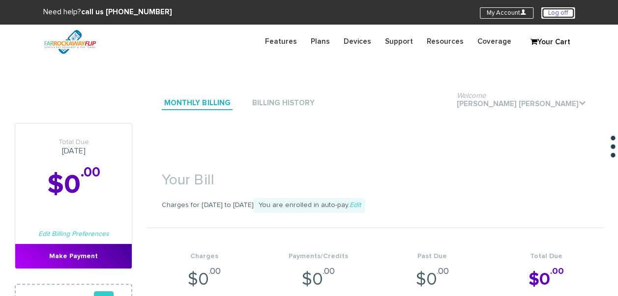
drag, startPoint x: 558, startPoint y: 8, endPoint x: 463, endPoint y: 11, distance: 94.5
click at [558, 8] on link "Log off" at bounding box center [558, 12] width 33 height 11
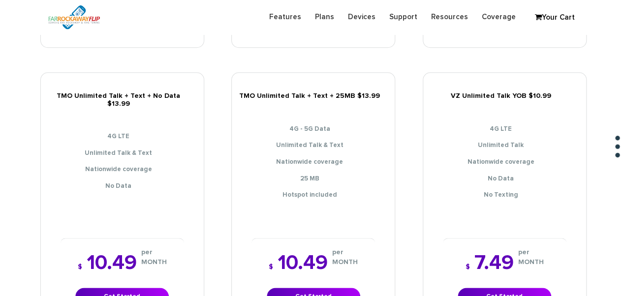
scroll to position [541, 0]
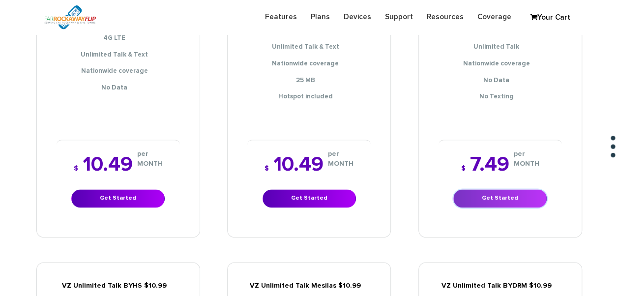
click at [494, 192] on link "Get Started" at bounding box center [500, 198] width 93 height 18
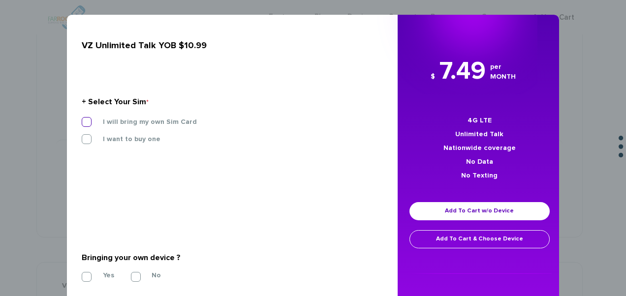
click at [154, 122] on label "I will bring my own Sim Card" at bounding box center [142, 122] width 109 height 9
click at [82, 119] on input "I will bring my own Sim Card" at bounding box center [82, 119] width 0 height 0
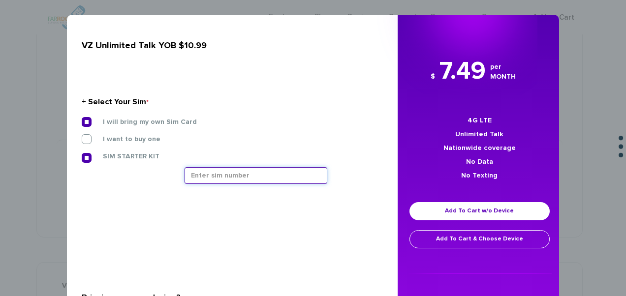
click at [250, 182] on input "text" at bounding box center [255, 175] width 143 height 17
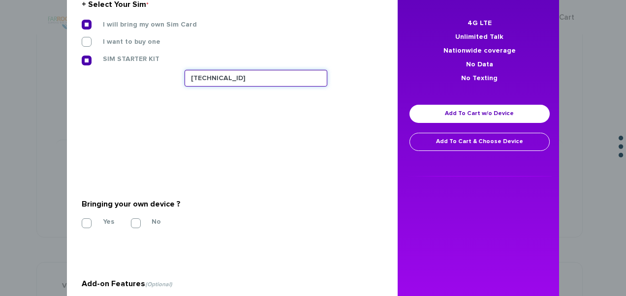
scroll to position [98, 0]
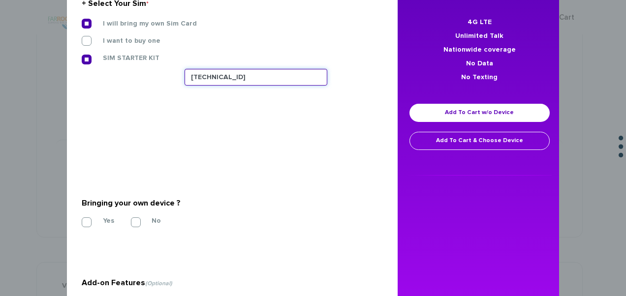
type input "[TECHNICAL_ID]"
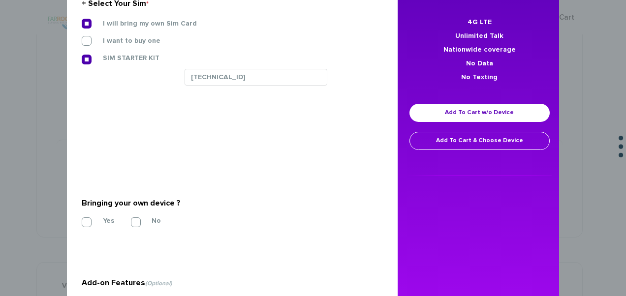
drag, startPoint x: 69, startPoint y: 232, endPoint x: 84, endPoint y: 229, distance: 15.1
click at [72, 231] on div "VZ Unlimited Talk YOB $10.99 + Select Your Sim * I will bring my own Sim Card I…" at bounding box center [229, 146] width 338 height 460
click at [96, 222] on label "Yes" at bounding box center [101, 220] width 26 height 9
click at [82, 219] on input "Yes" at bounding box center [82, 219] width 0 height 0
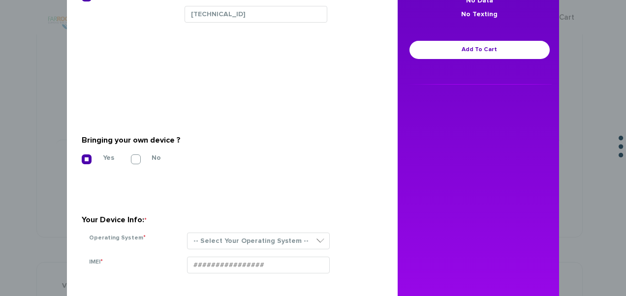
scroll to position [295, 0]
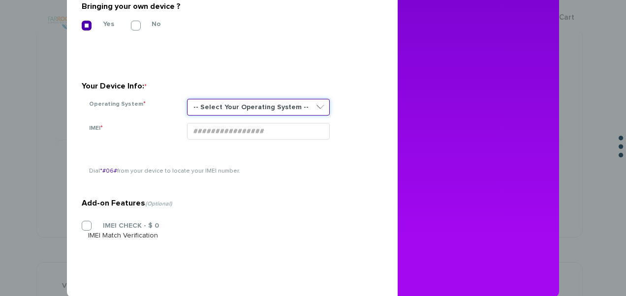
click at [242, 101] on select "-- Select Your Operating System -- ANDROID BLACKBERRY IOS NONE (BASIC PHONE) WI…" at bounding box center [258, 107] width 143 height 17
select select "NONE (BASIC PHONE)"
click at [187, 99] on select "-- Select Your Operating System -- ANDROID BLACKBERRY IOS NONE (BASIC PHONE) WI…" at bounding box center [258, 107] width 143 height 17
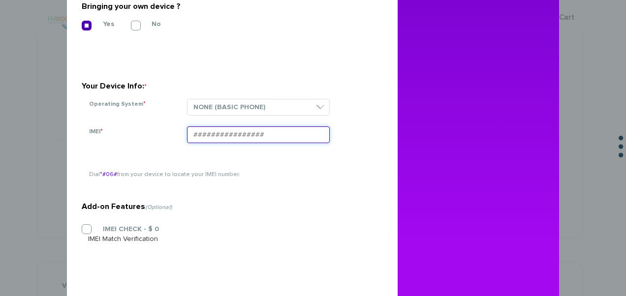
paste input "354834101241457"
type input "354834101241457"
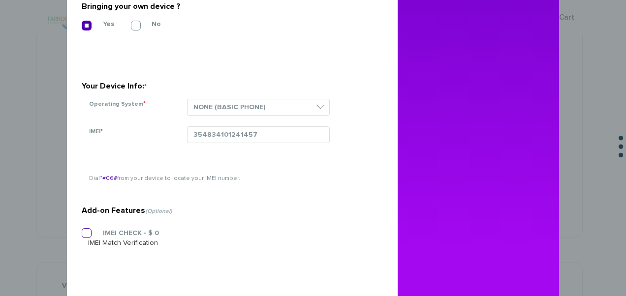
click at [109, 231] on label "IMEI CHECK - $ 0" at bounding box center [123, 233] width 71 height 9
click at [82, 230] on input "IMEI CHECK - $ 0" at bounding box center [82, 230] width 0 height 0
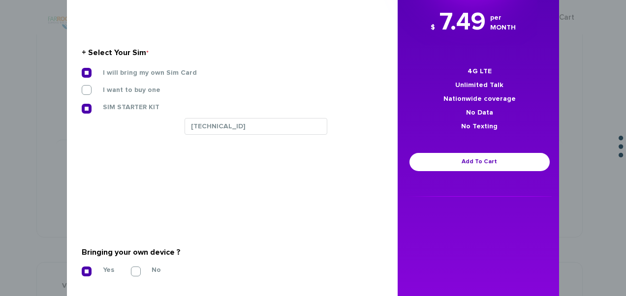
scroll to position [0, 0]
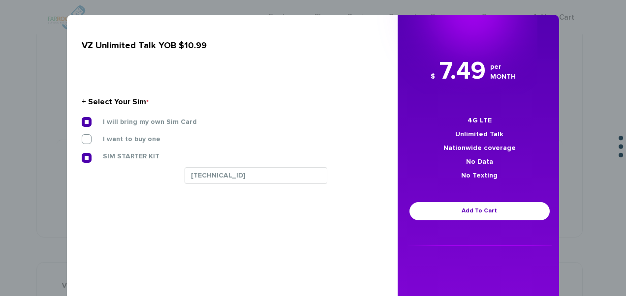
click at [448, 198] on div "$ 7.49 per MONTH 4G LTE Unlimited Talk Nationwide coverage No Data No Texting A…" at bounding box center [479, 150] width 164 height 192
click at [448, 206] on link "Add To Cart" at bounding box center [479, 211] width 140 height 18
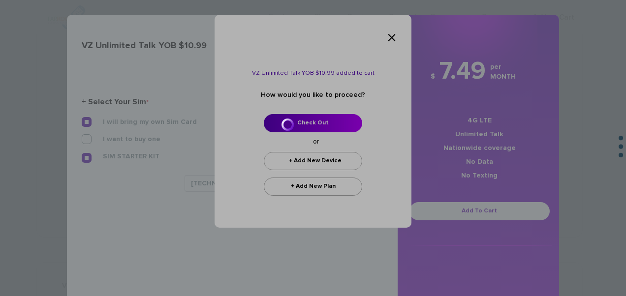
click at [328, 115] on div at bounding box center [313, 148] width 626 height 296
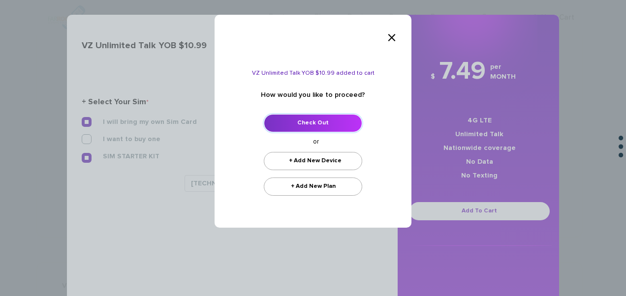
click at [327, 117] on link "Check Out" at bounding box center [313, 123] width 98 height 18
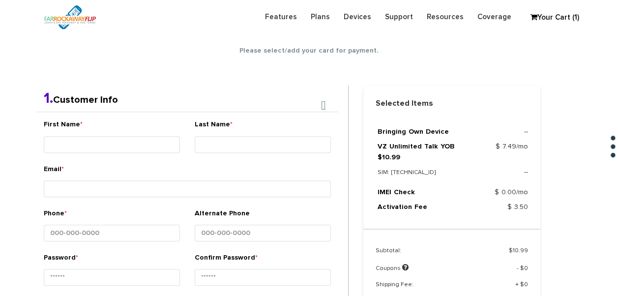
scroll to position [173, 0]
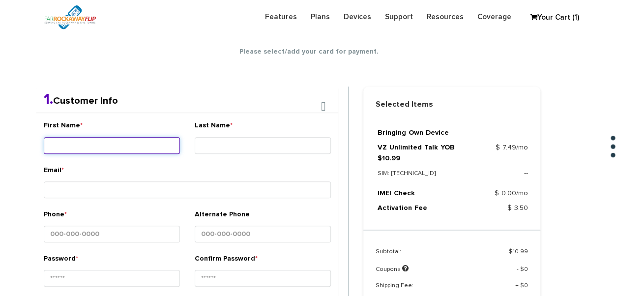
click at [160, 139] on input "First Name *" at bounding box center [112, 145] width 136 height 17
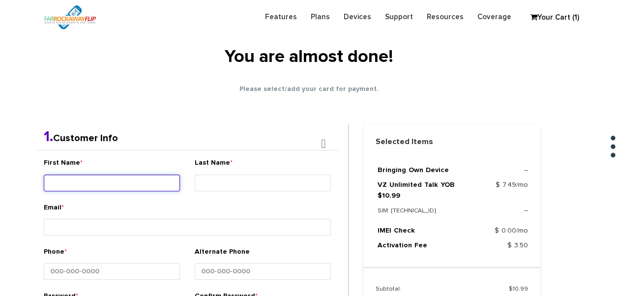
scroll to position [75, 0]
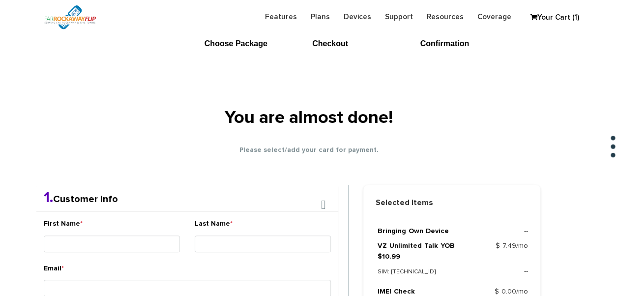
click at [118, 229] on div "First Name *" at bounding box center [112, 237] width 136 height 37
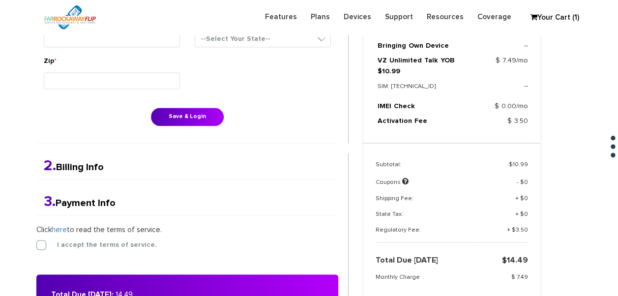
scroll to position [665, 0]
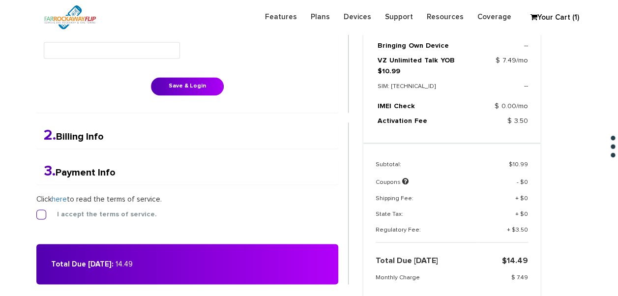
click at [58, 215] on label "I accept the terms of service." at bounding box center [99, 214] width 115 height 9
click at [36, 212] on input "I accept the terms of service." at bounding box center [36, 212] width 0 height 0
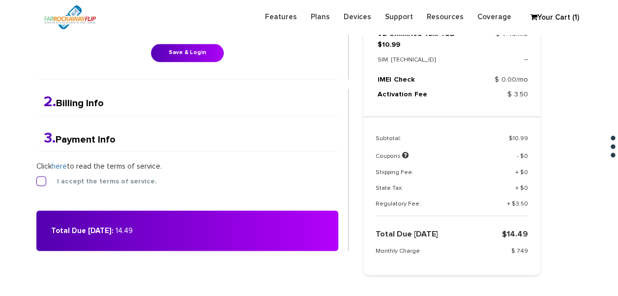
click at [42, 177] on label "I accept the terms of service." at bounding box center [99, 181] width 115 height 9
click at [36, 178] on input "I accept the terms of service." at bounding box center [36, 178] width 0 height 0
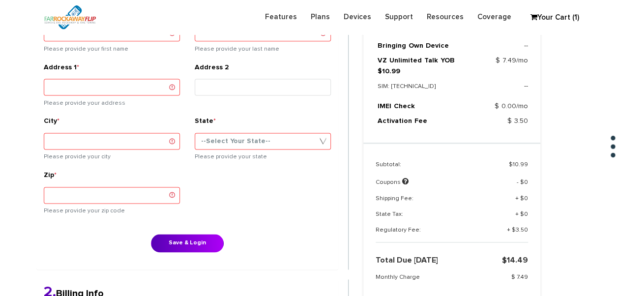
scroll to position [570, 0]
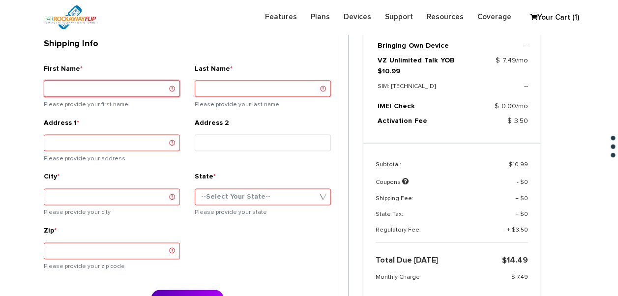
click at [118, 80] on input "First Name *" at bounding box center [112, 88] width 136 height 17
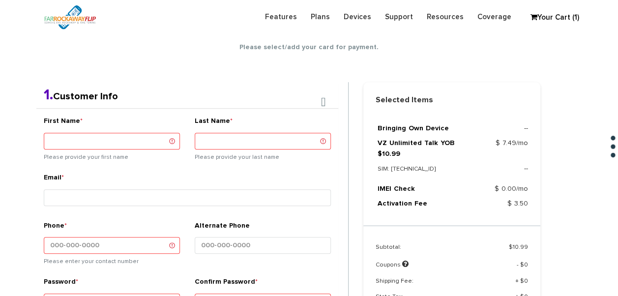
scroll to position [78, 0]
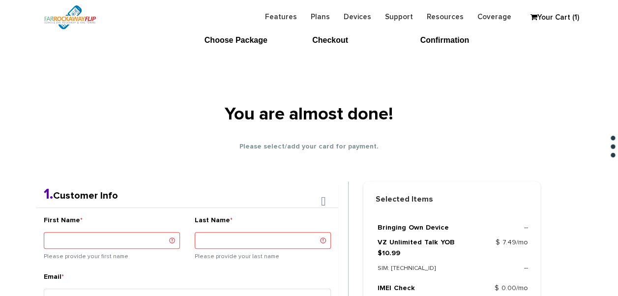
type input "hindy"
click at [102, 250] on small "Please provide your first name" at bounding box center [112, 255] width 136 height 11
click at [105, 244] on input "First Name *" at bounding box center [112, 240] width 136 height 17
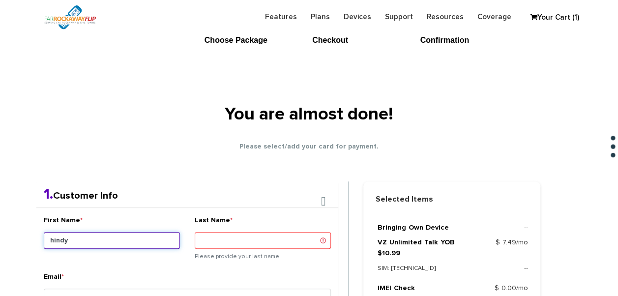
type input "hindy"
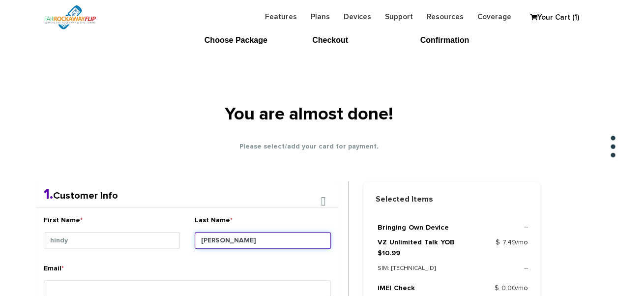
type input "adler"
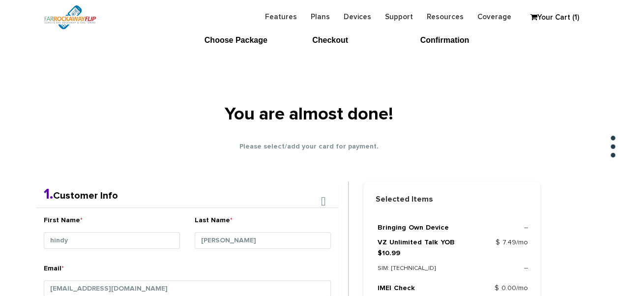
scroll to position [266, 0]
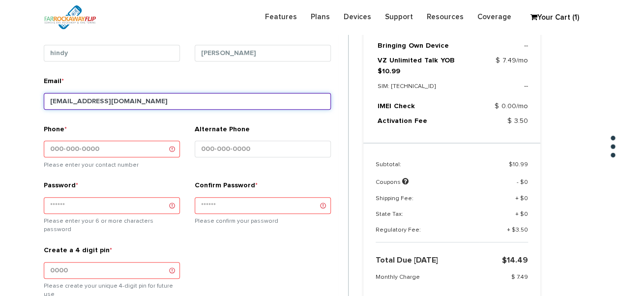
click at [91, 96] on input "tlieber61+118@gmail.com" at bounding box center [187, 101] width 287 height 17
type input "tlieber61+117@gmail.com"
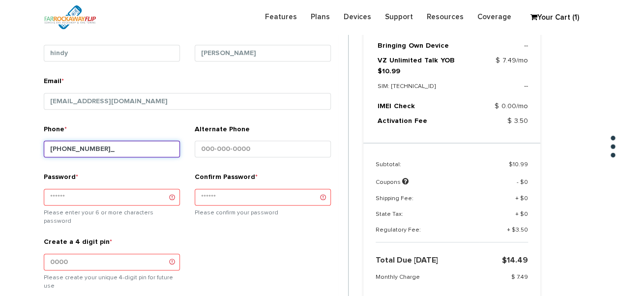
type input "347-865-9838"
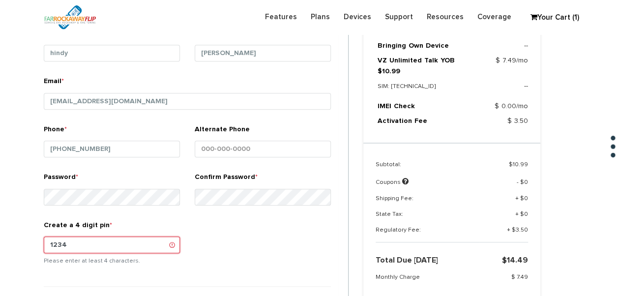
type input "1234"
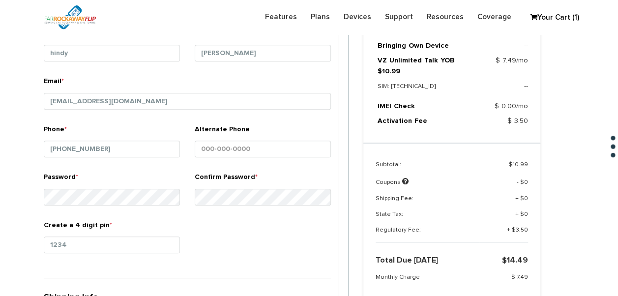
scroll to position [458, 0]
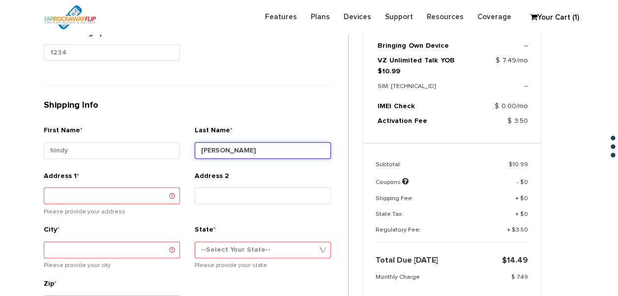
type input "adler"
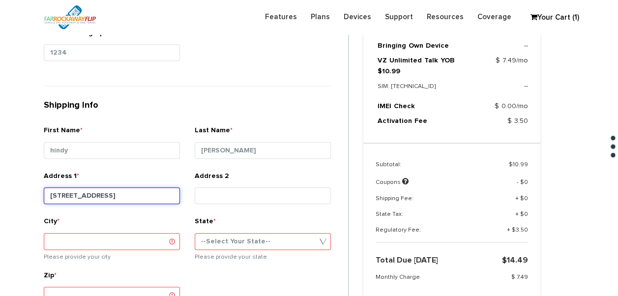
type input "518 east 3rd st"
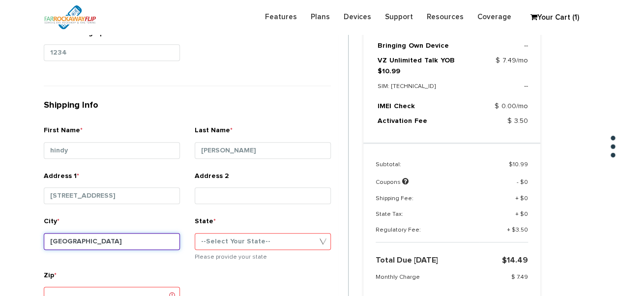
type input "[GEOGRAPHIC_DATA]"
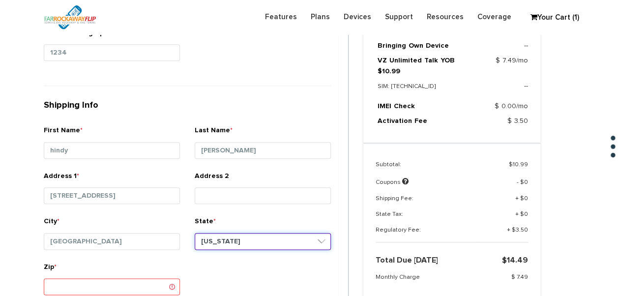
select select "NY"
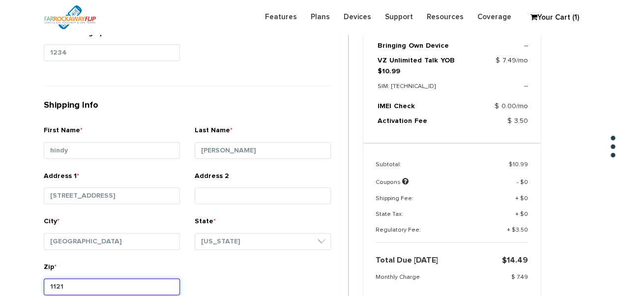
type input "11218"
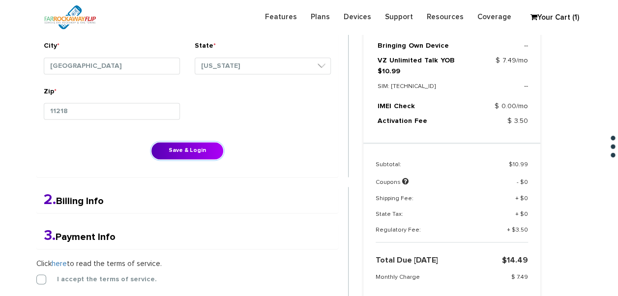
click at [151, 142] on button "Save & Login" at bounding box center [187, 151] width 73 height 18
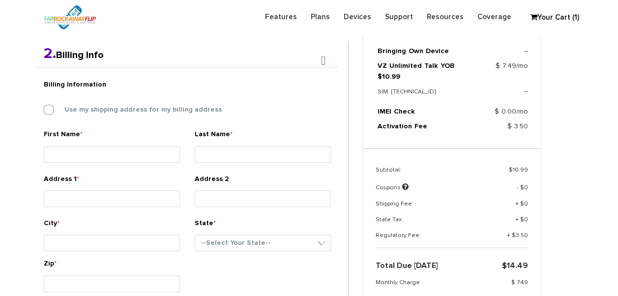
click at [112, 110] on label "Use my shipping address for my billing address" at bounding box center [136, 109] width 172 height 9
click at [44, 107] on input "Use my shipping address for my billing address" at bounding box center [44, 107] width 0 height 0
type input "hindy"
type input "adler"
type input "[STREET_ADDRESS]"
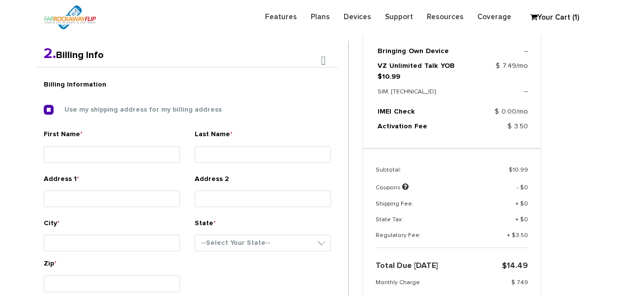
type input "[GEOGRAPHIC_DATA]"
select select "NY"
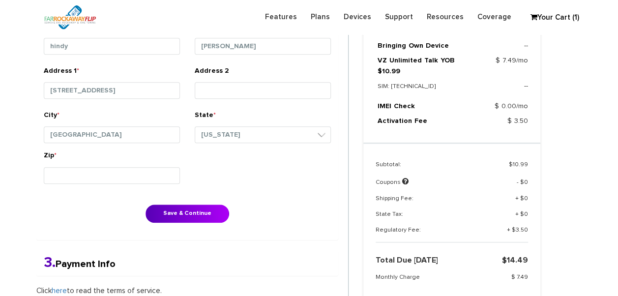
scroll to position [402, 0]
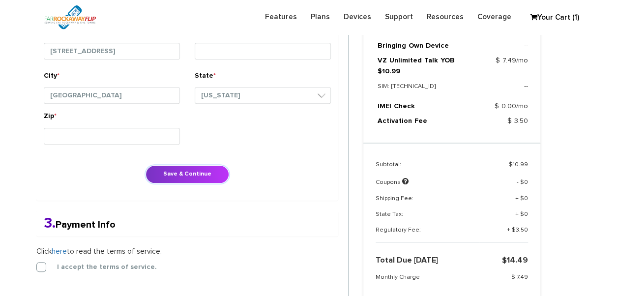
click at [184, 170] on button "Save & Continue" at bounding box center [188, 174] width 84 height 18
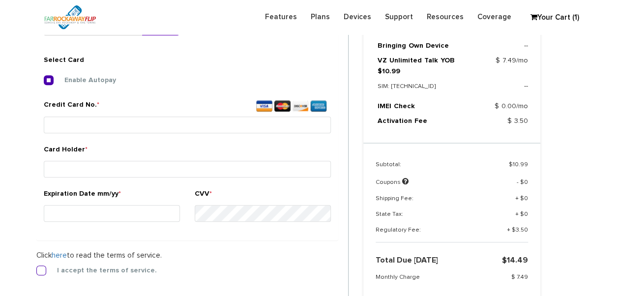
click at [42, 270] on label "I accept the terms of service." at bounding box center [99, 270] width 115 height 9
click at [36, 268] on input "I accept the terms of service." at bounding box center [36, 268] width 0 height 0
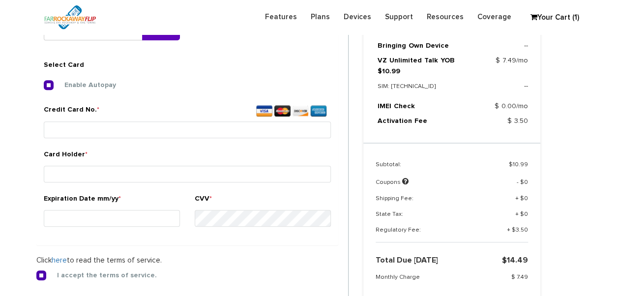
scroll to position [366, 0]
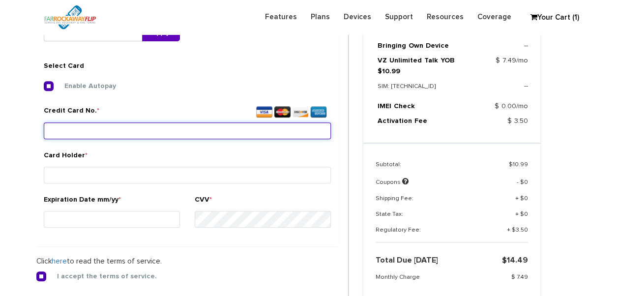
click at [133, 137] on input "Credit Card No. *" at bounding box center [187, 130] width 287 height 17
type input "4147 0992 4257 1782"
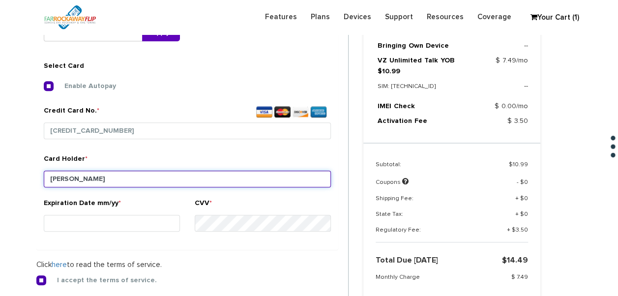
type input "adler"
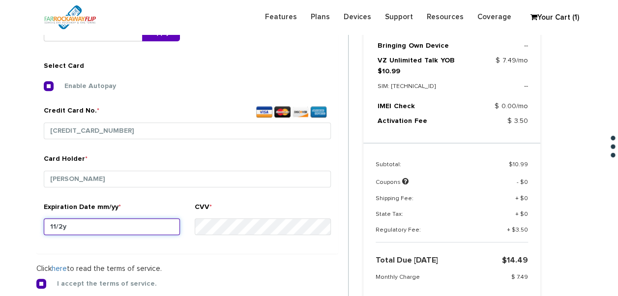
type input "11/29"
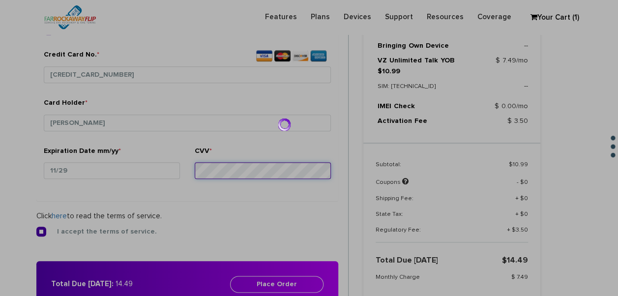
scroll to position [563, 0]
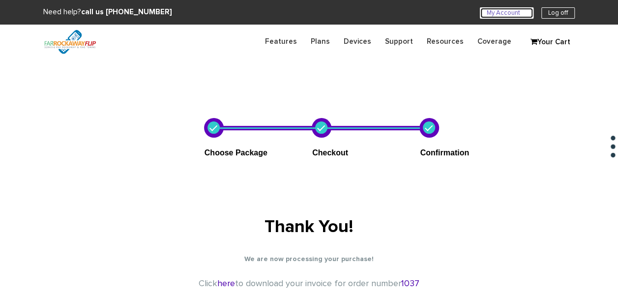
click at [480, 17] on link "My Account U" at bounding box center [507, 12] width 54 height 11
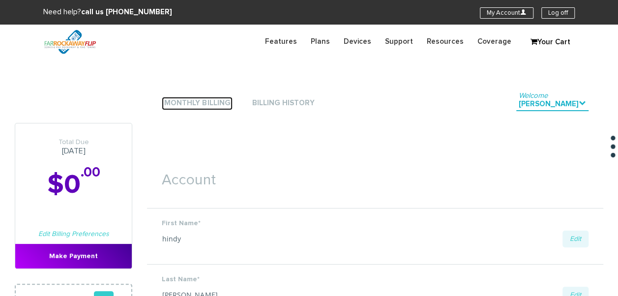
scroll to position [49, 0]
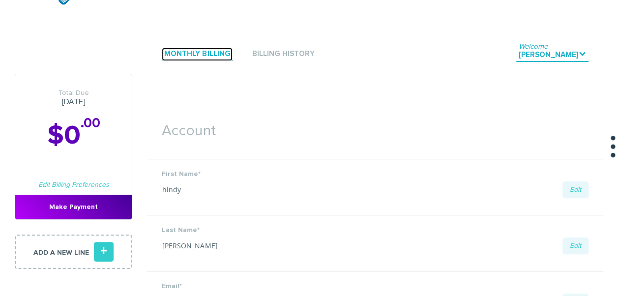
click at [215, 57] on link "Monthly Billing" at bounding box center [197, 54] width 71 height 13
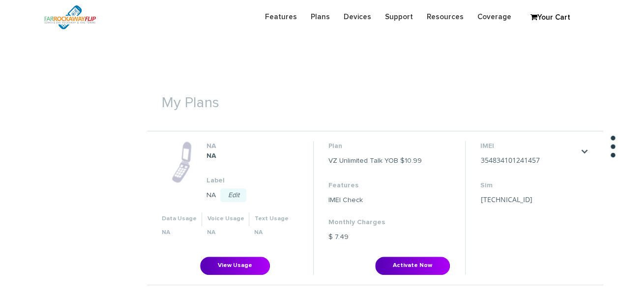
scroll to position [344, 0]
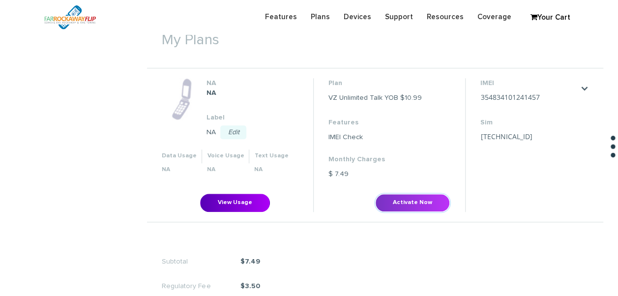
click at [387, 202] on button "Activate Now" at bounding box center [412, 203] width 75 height 18
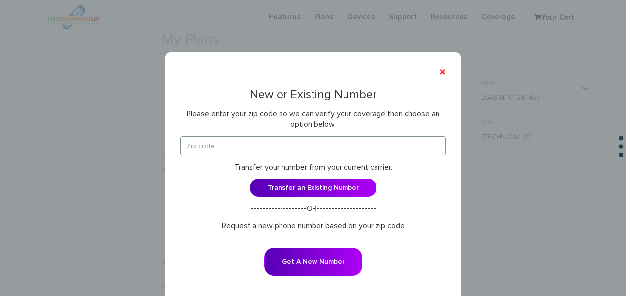
click at [291, 156] on form "Transfer your number from your current carrier. Transfer an Existing Number ---…" at bounding box center [313, 212] width 266 height 153
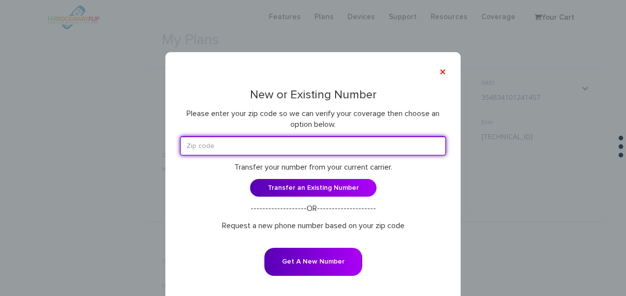
click at [286, 150] on input "text" at bounding box center [313, 145] width 266 height 19
type input "11230"
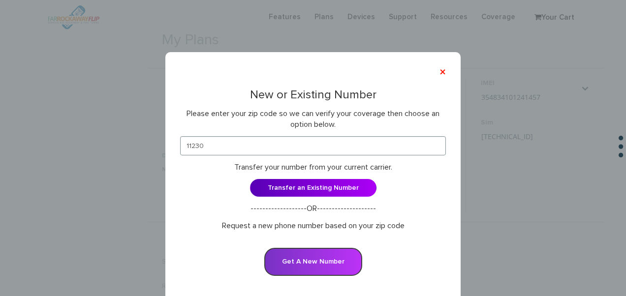
click at [314, 250] on button "Get A New Number" at bounding box center [313, 262] width 98 height 28
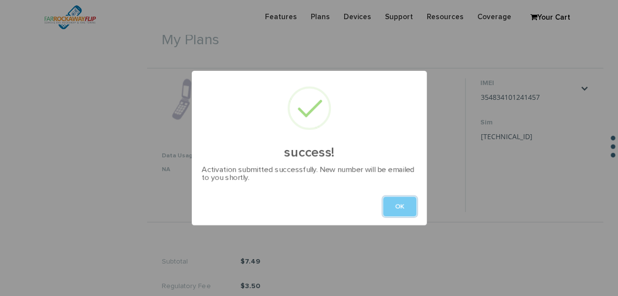
click at [394, 206] on button "OK" at bounding box center [399, 207] width 33 height 20
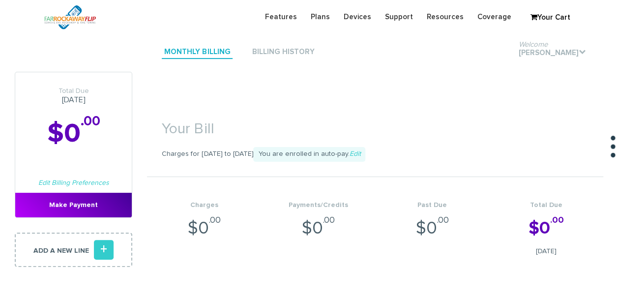
scroll to position [0, 0]
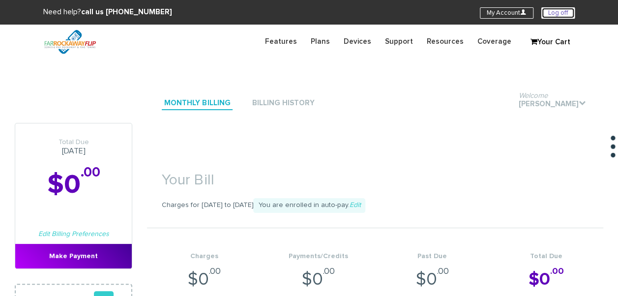
click at [552, 12] on link "Log off" at bounding box center [558, 12] width 33 height 11
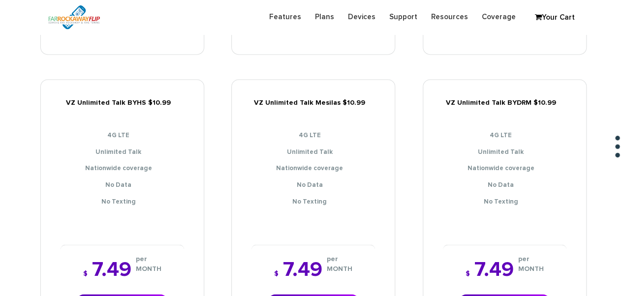
scroll to position [590, 0]
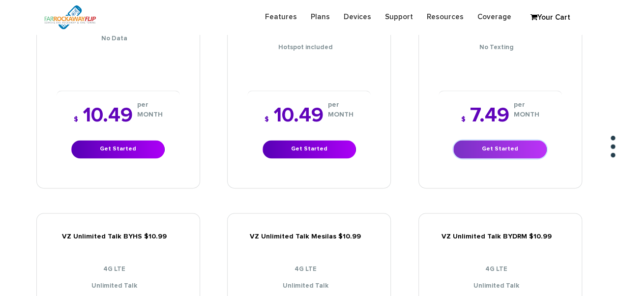
click at [529, 141] on link "Get Started" at bounding box center [500, 149] width 93 height 18
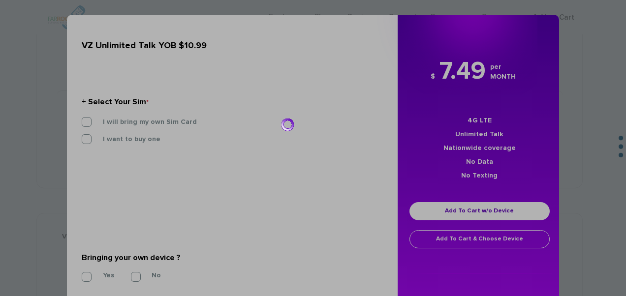
click at [158, 123] on div at bounding box center [313, 148] width 626 height 296
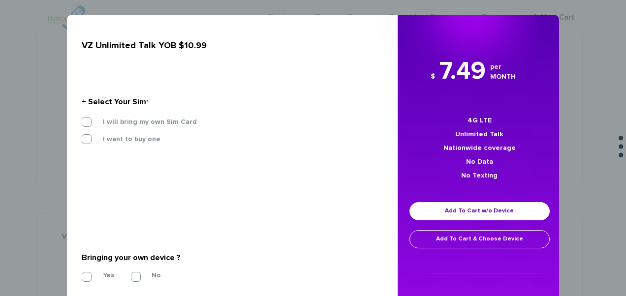
click at [180, 113] on section "+ Select Your Sim * I will bring my own Sim Card I want to buy one SIM STARTER …" at bounding box center [229, 122] width 294 height 107
click at [179, 115] on section "+ Select Your Sim * I will bring my own Sim Card I want to buy one SIM STARTER …" at bounding box center [229, 122] width 294 height 107
click at [182, 125] on label "I will bring my own Sim Card" at bounding box center [142, 122] width 109 height 9
click at [82, 119] on input "I will bring my own Sim Card" at bounding box center [82, 119] width 0 height 0
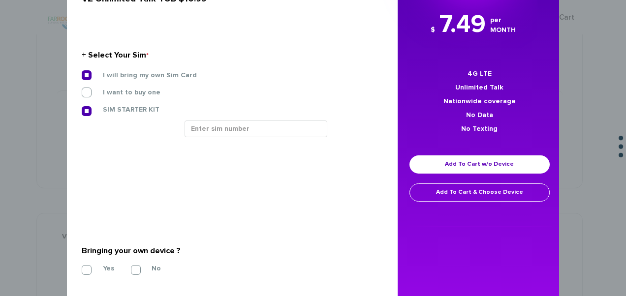
scroll to position [148, 0]
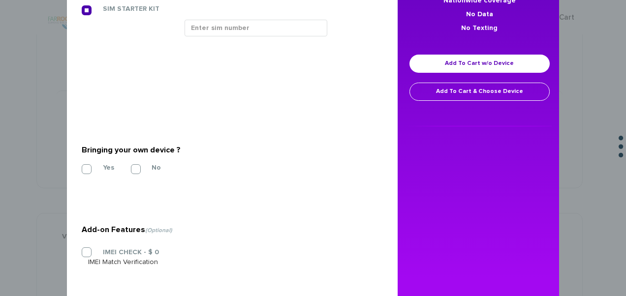
click at [108, 160] on section "Bringing your own device ? * Yes No" at bounding box center [229, 158] width 294 height 80
click at [108, 164] on label "Yes" at bounding box center [101, 167] width 26 height 9
click at [82, 166] on input "Yes" at bounding box center [82, 166] width 0 height 0
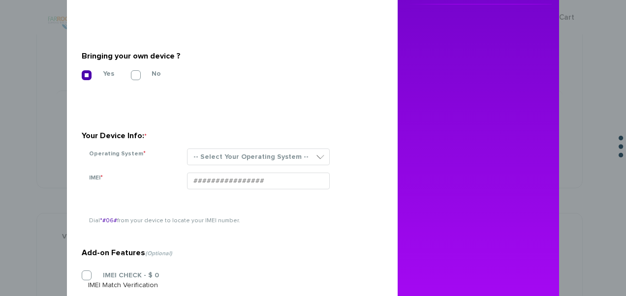
scroll to position [295, 0]
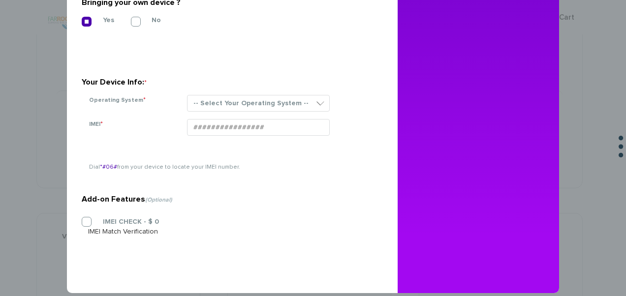
click at [214, 115] on div "-- Select Your Operating System -- ANDROID BLACKBERRY IOS NONE (BASIC PHONE) WI…" at bounding box center [278, 107] width 196 height 24
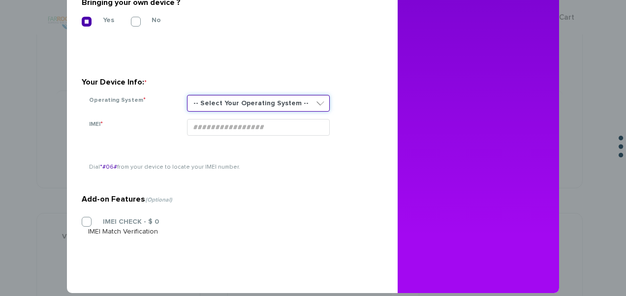
click at [217, 107] on select "-- Select Your Operating System -- ANDROID BLACKBERRY IOS NONE (BASIC PHONE) WI…" at bounding box center [258, 103] width 143 height 17
select select "NONE (BASIC PHONE)"
click at [187, 95] on select "-- Select Your Operating System -- ANDROID BLACKBERRY IOS NONE (BASIC PHONE) WI…" at bounding box center [258, 103] width 143 height 17
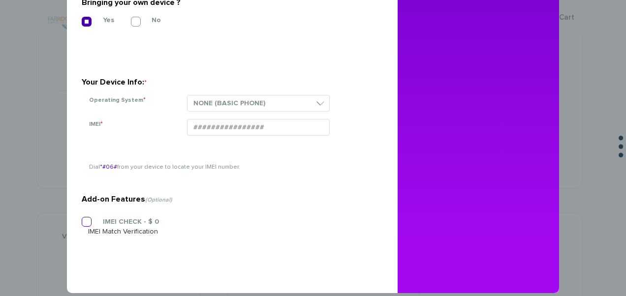
click at [110, 220] on section "Add-on Features (Optional) IMEI CHECK - $ 0 IMEI Match Verification" at bounding box center [229, 196] width 294 height 152
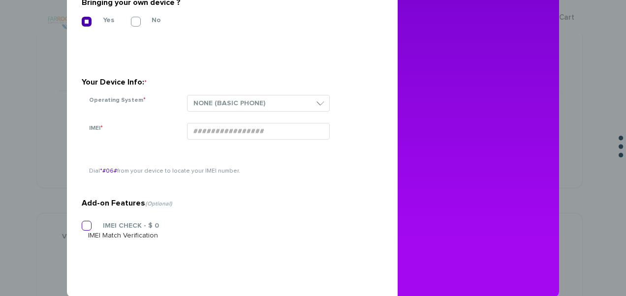
click at [108, 222] on label "IMEI CHECK - $ 0" at bounding box center [123, 225] width 71 height 9
click at [82, 223] on input "IMEI CHECK - $ 0" at bounding box center [82, 223] width 0 height 0
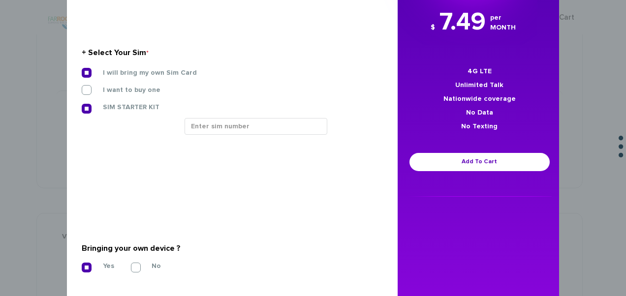
scroll to position [246, 0]
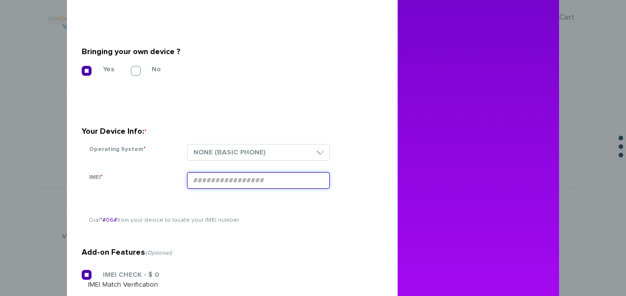
paste input "354834100216328"
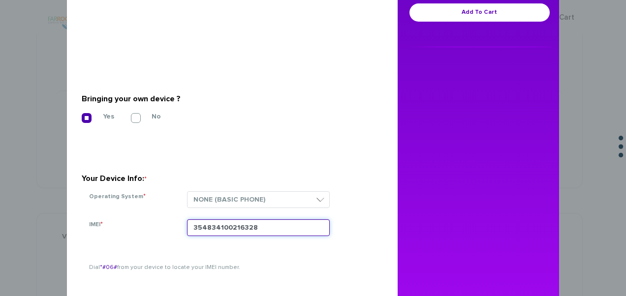
scroll to position [148, 0]
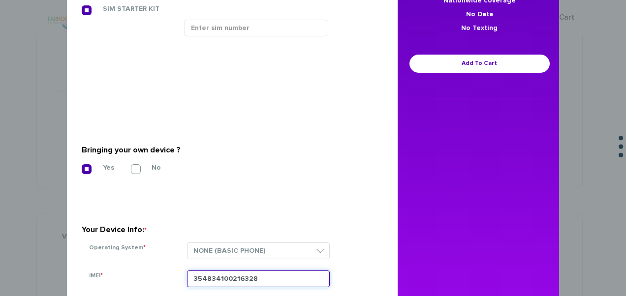
type input "354834100216328"
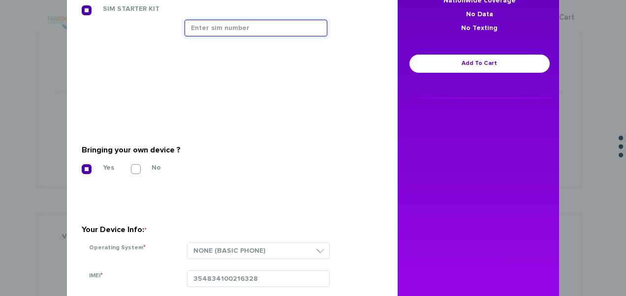
click at [228, 33] on input "text" at bounding box center [255, 28] width 143 height 17
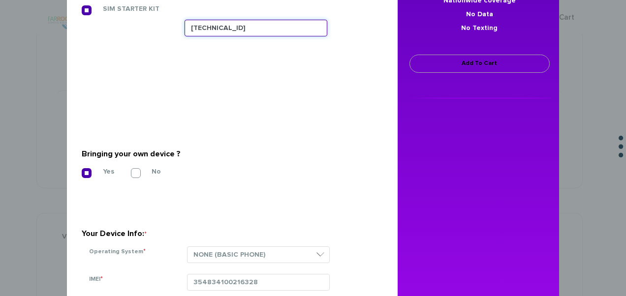
type input "89148000011835956531"
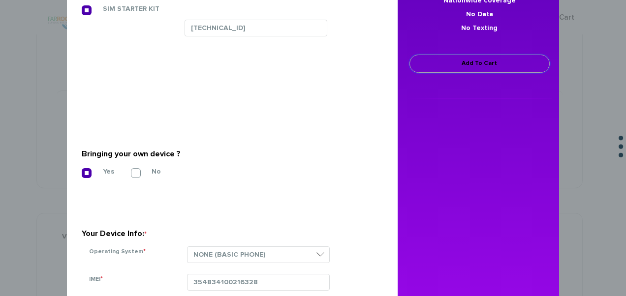
click at [435, 55] on link "Add To Cart" at bounding box center [479, 64] width 140 height 18
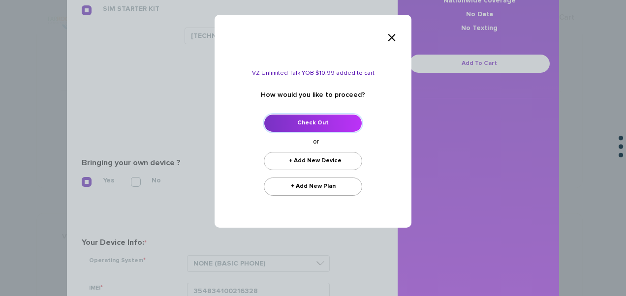
click at [333, 126] on link "Check Out" at bounding box center [313, 123] width 98 height 18
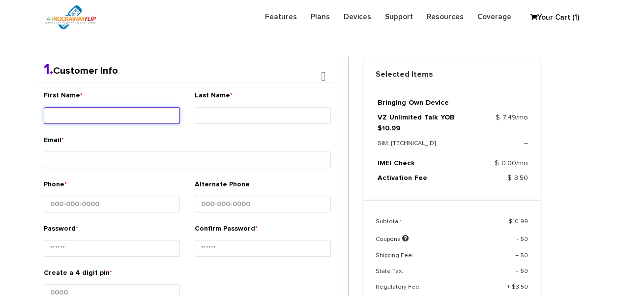
click at [134, 113] on input "First Name *" at bounding box center [112, 115] width 136 height 17
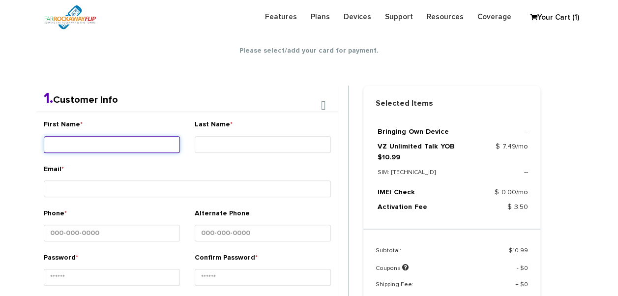
scroll to position [173, 0]
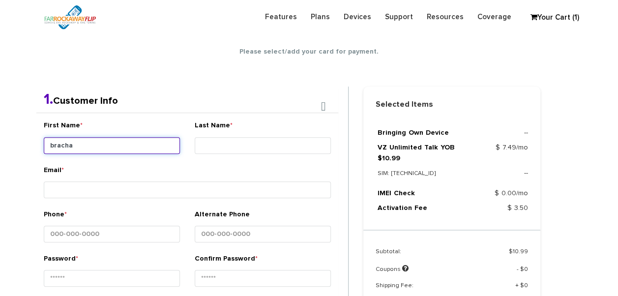
type input "bracha"
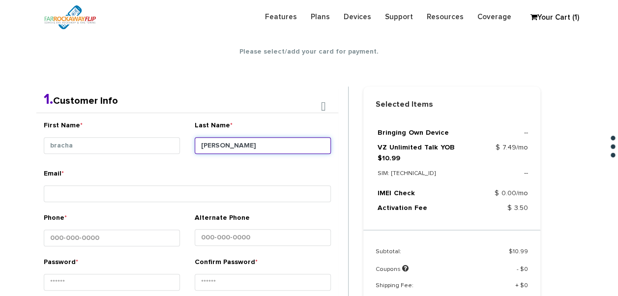
type input "[PERSON_NAME]"
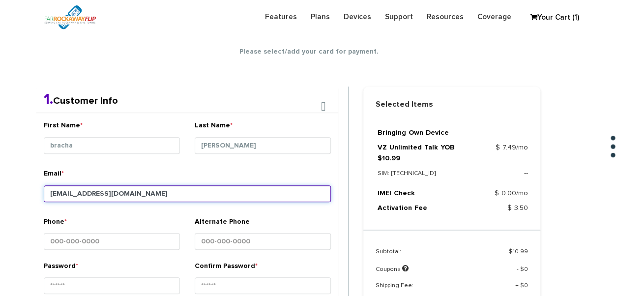
click at [90, 196] on input "[EMAIL_ADDRESS][DOMAIN_NAME]" at bounding box center [187, 193] width 287 height 17
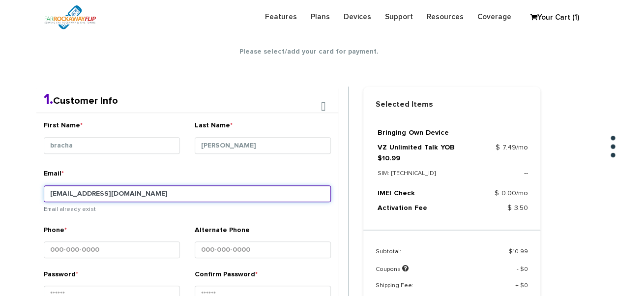
type input "[EMAIL_ADDRESS][DOMAIN_NAME]"
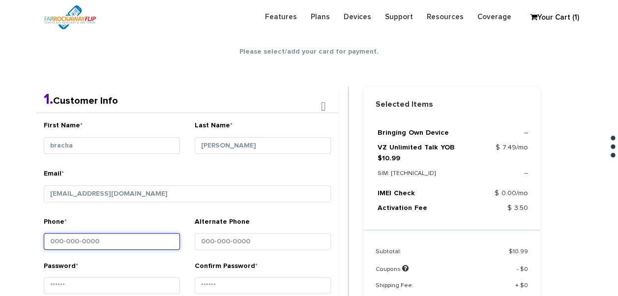
type input "2__-___-____"
type input "[PHONE_NUMBER]"
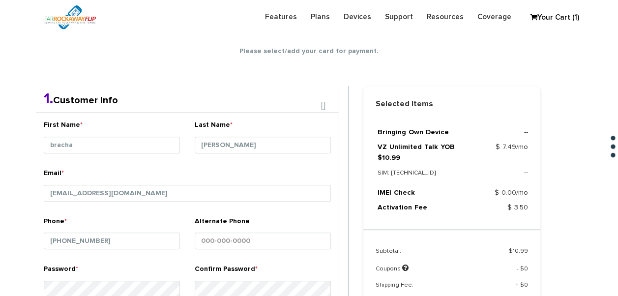
scroll to position [361, 0]
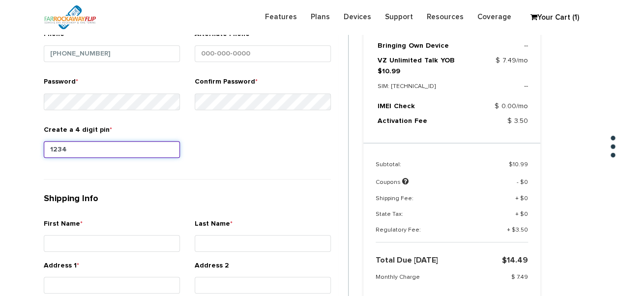
type input "1234"
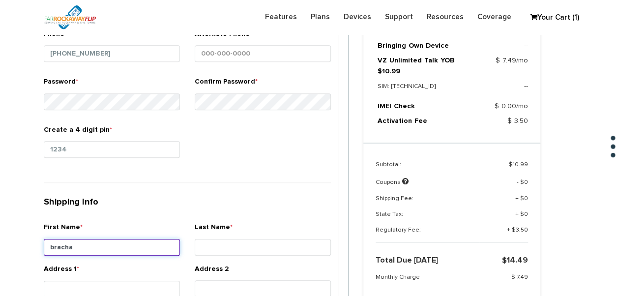
type input "bracha"
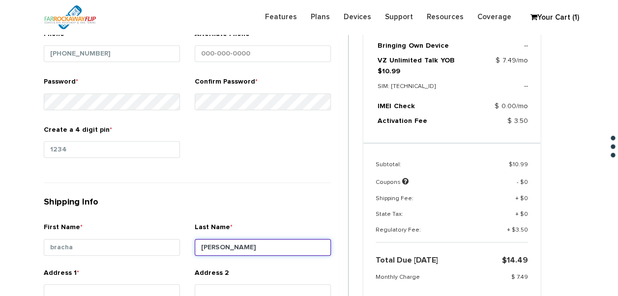
type input "[PERSON_NAME]"
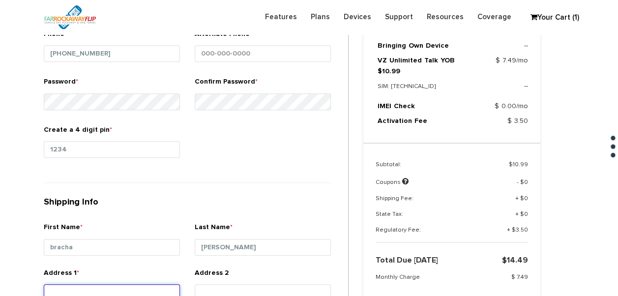
scroll to position [364, 0]
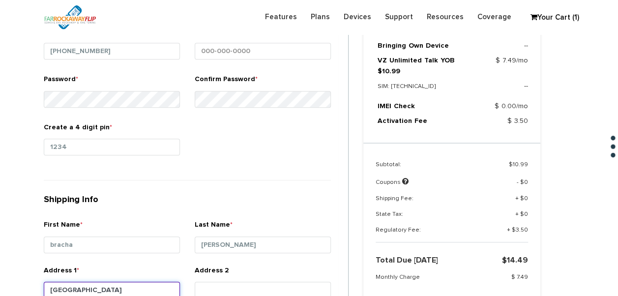
type input "[GEOGRAPHIC_DATA]"
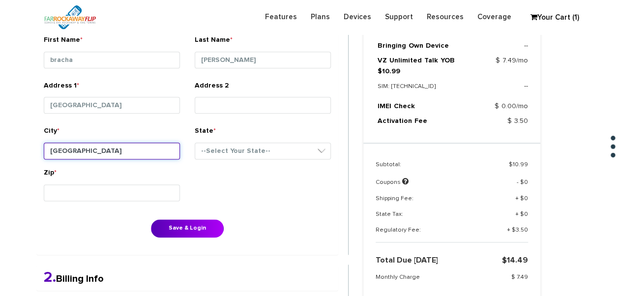
type input "[GEOGRAPHIC_DATA]"
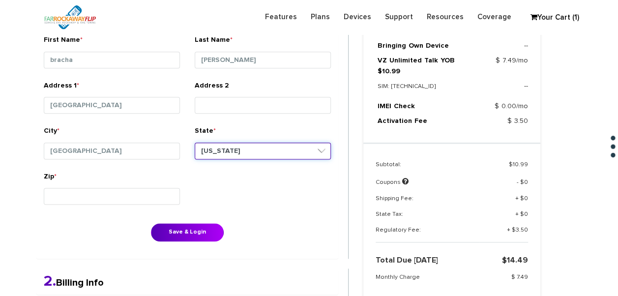
select select "NY"
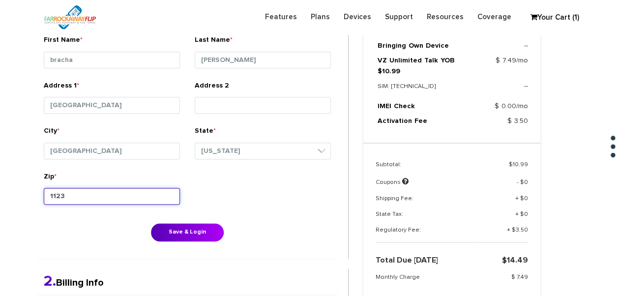
type input "11230"
click at [151, 223] on button "Save & Login" at bounding box center [187, 232] width 73 height 18
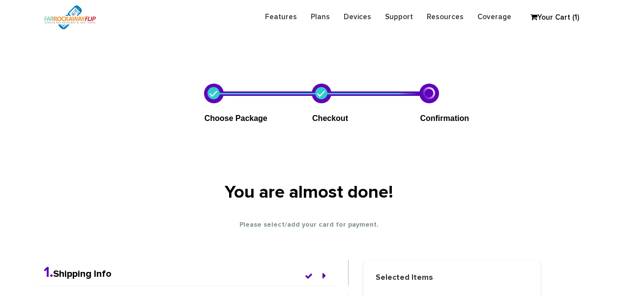
scroll to position [255, 0]
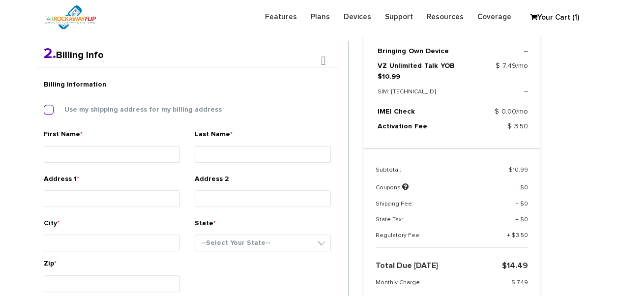
click at [158, 106] on label "Use my shipping address for my billing address" at bounding box center [136, 109] width 172 height 9
click at [44, 107] on input "Use my shipping address for my billing address" at bounding box center [44, 107] width 0 height 0
type input "bracha"
type input "guttman"
type input "951 east 12th st"
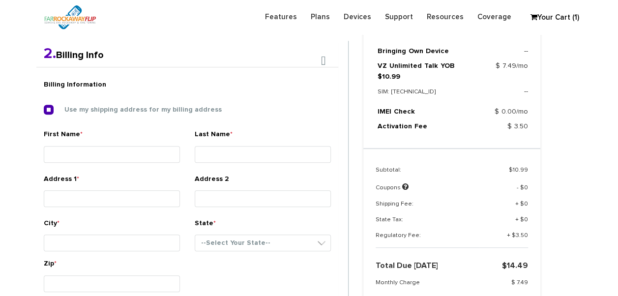
type input "brooklyn"
select select "NY"
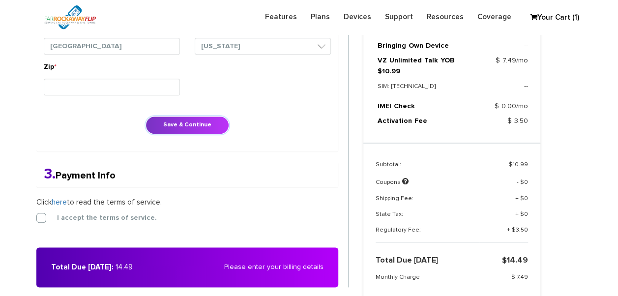
click at [192, 118] on button "Save & Continue" at bounding box center [188, 125] width 84 height 18
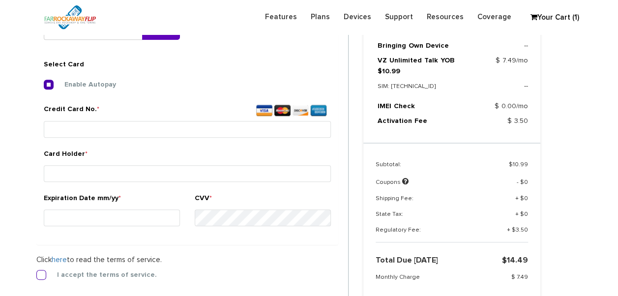
click at [42, 268] on form "2. Billing Info Billing Information Use my shipping address for my billing addr…" at bounding box center [192, 139] width 312 height 423
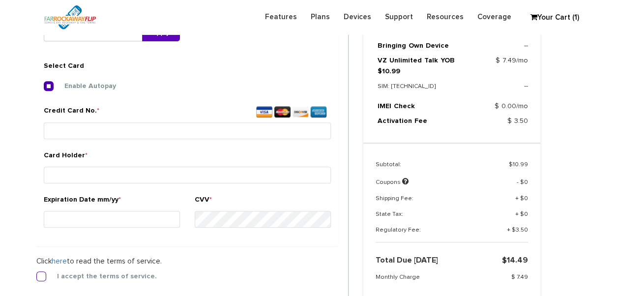
click at [42, 276] on label "I accept the terms of service." at bounding box center [99, 276] width 115 height 9
click at [36, 274] on input "I accept the terms of service." at bounding box center [36, 274] width 0 height 0
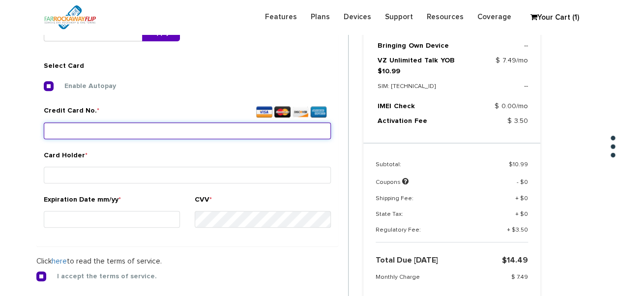
click at [83, 137] on input "Credit Card No. *" at bounding box center [187, 130] width 287 height 17
type input "5524 3339 7464 7332"
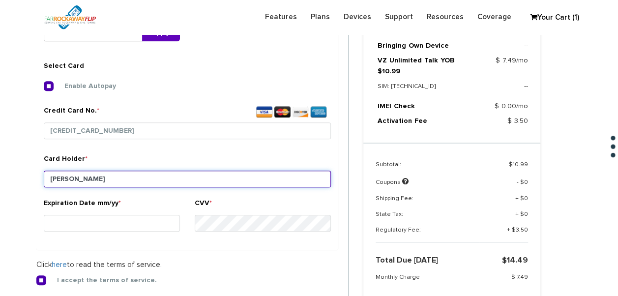
type input "guttman"
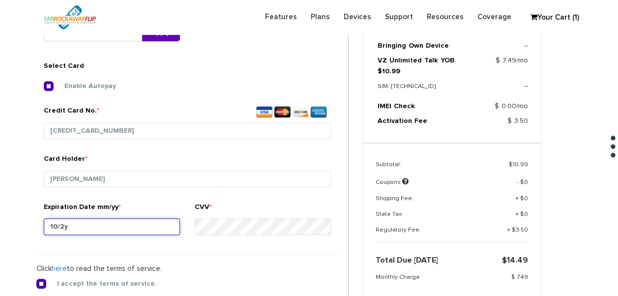
type input "10/28"
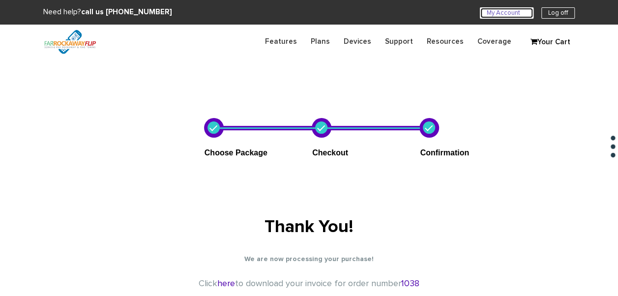
click at [493, 17] on link "My Account U" at bounding box center [507, 12] width 54 height 11
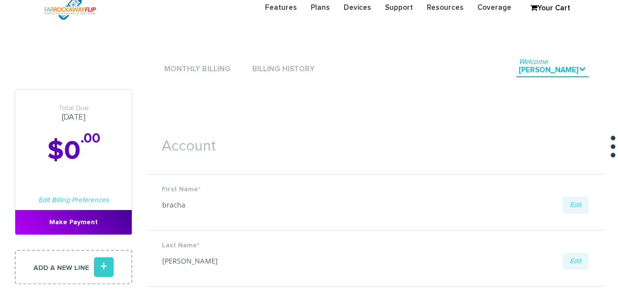
scroll to position [49, 0]
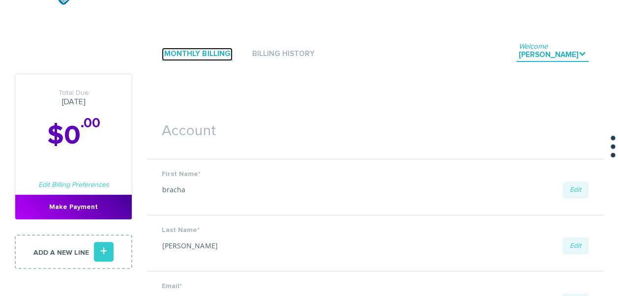
click at [198, 54] on link "Monthly Billing" at bounding box center [197, 54] width 71 height 13
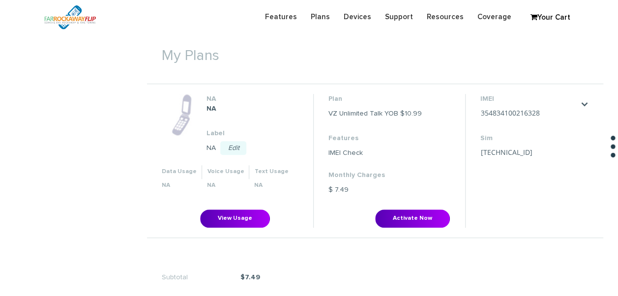
scroll to position [394, 0]
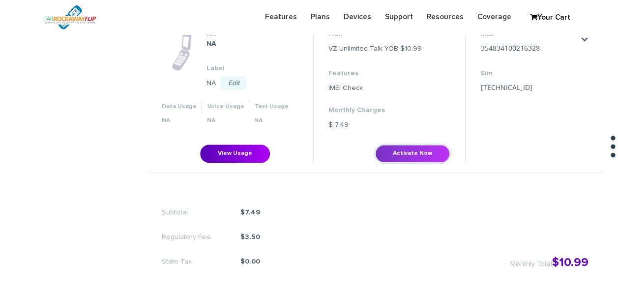
click at [419, 161] on button "Activate Now" at bounding box center [412, 154] width 75 height 18
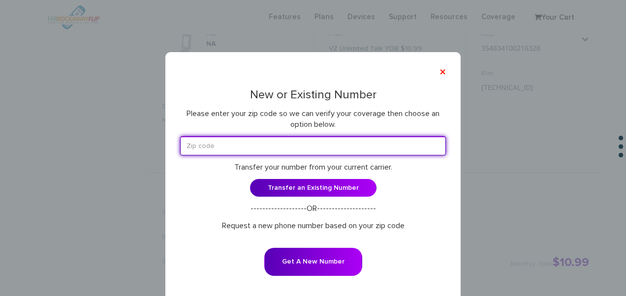
click at [288, 147] on input "text" at bounding box center [313, 145] width 266 height 19
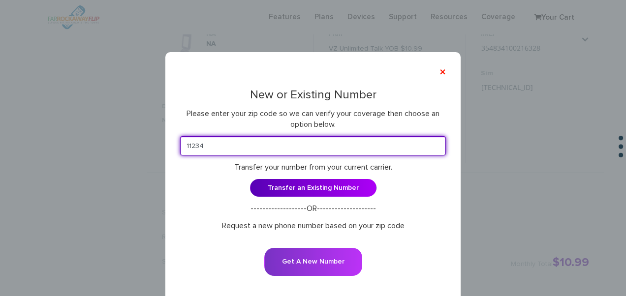
type input "11234"
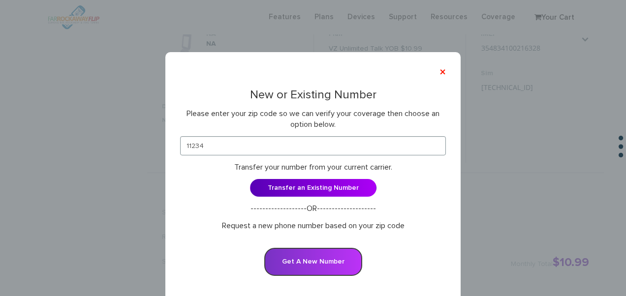
click at [288, 260] on button "Get A New Number" at bounding box center [313, 262] width 98 height 28
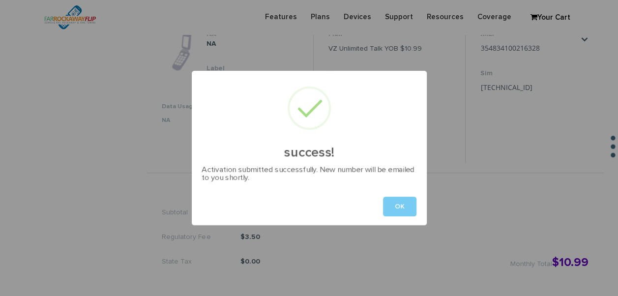
click at [398, 199] on button "OK" at bounding box center [399, 207] width 33 height 20
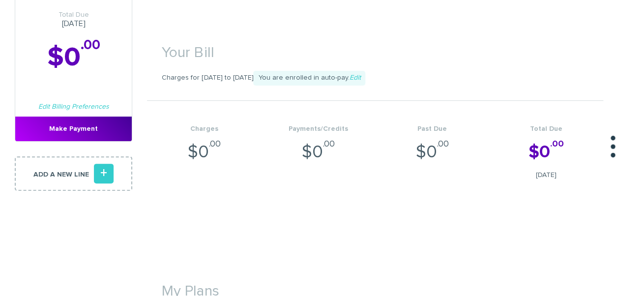
scroll to position [0, 0]
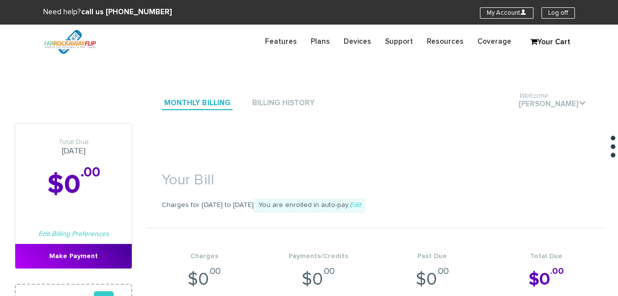
click at [550, 19] on section "Need help? call us 888-679-3483 My Account U Log off" at bounding box center [309, 12] width 618 height 25
click at [550, 15] on link "Log off" at bounding box center [558, 12] width 33 height 11
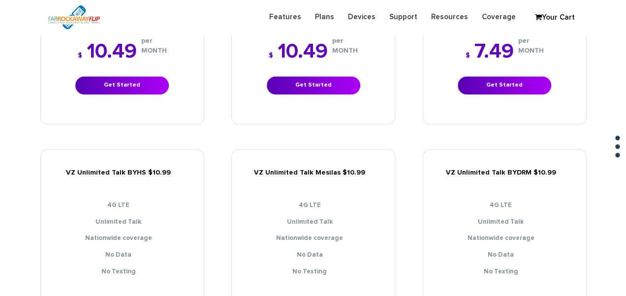
scroll to position [640, 0]
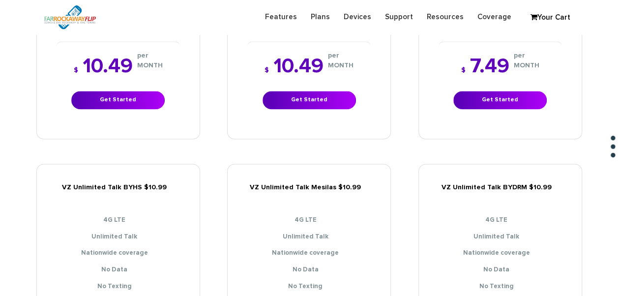
click at [509, 101] on div "$ 7.49 per MONTH Get Started" at bounding box center [500, 82] width 123 height 83
click at [504, 98] on link "Get Started" at bounding box center [500, 100] width 93 height 18
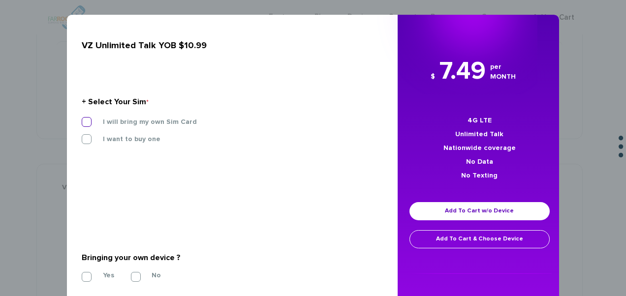
click at [176, 123] on label "I will bring my own Sim Card" at bounding box center [142, 122] width 109 height 9
click at [82, 119] on input "I will bring my own Sim Card" at bounding box center [82, 119] width 0 height 0
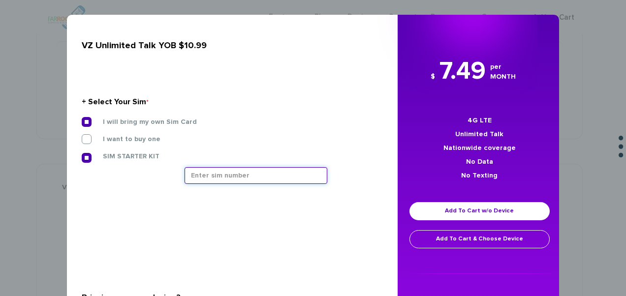
click at [244, 182] on input "text" at bounding box center [255, 175] width 143 height 17
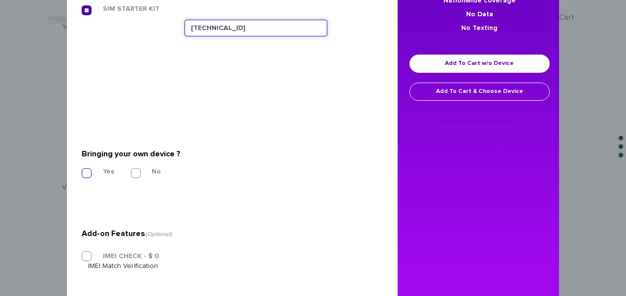
type input "89148000011835956580"
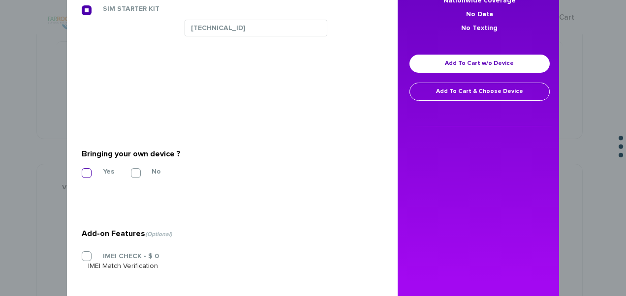
click at [91, 174] on label "Yes" at bounding box center [101, 171] width 26 height 9
click at [82, 170] on input "Yes" at bounding box center [82, 170] width 0 height 0
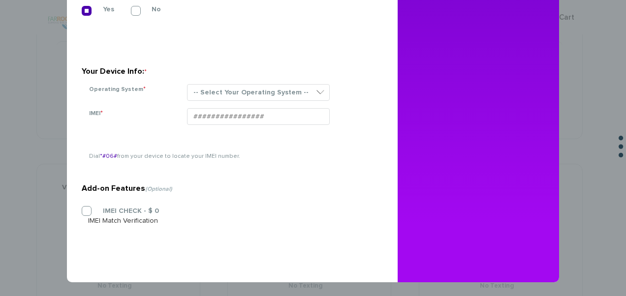
scroll to position [310, 0]
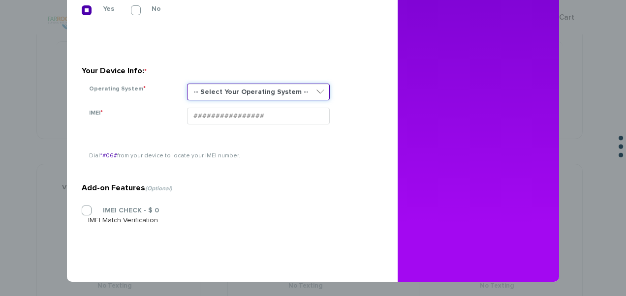
click at [265, 94] on select "-- Select Your Operating System -- ANDROID BLACKBERRY IOS NONE (BASIC PHONE) WI…" at bounding box center [258, 92] width 143 height 17
select select "NONE (BASIC PHONE)"
click at [187, 84] on select "-- Select Your Operating System -- ANDROID BLACKBERRY IOS NONE (BASIC PHONE) WI…" at bounding box center [258, 92] width 143 height 17
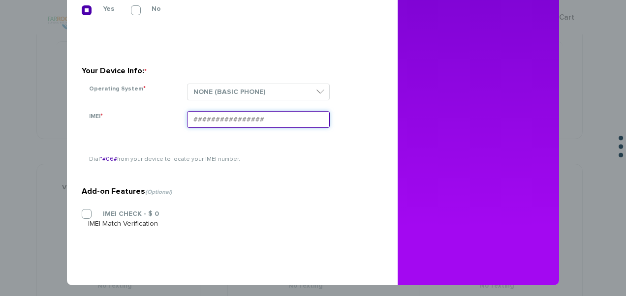
paste input "354834105130524"
type input "354834105130524"
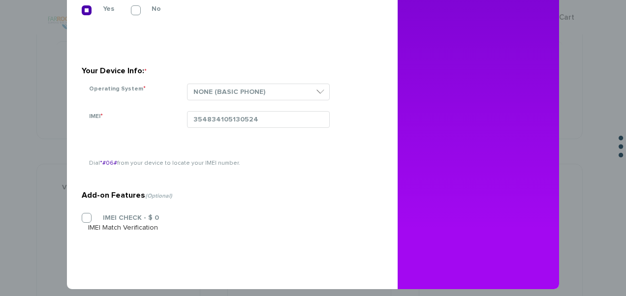
click at [90, 211] on section "Add-on Features (Optional) IMEI CHECK - $ 0 IMEI Match Verification" at bounding box center [229, 187] width 294 height 159
click at [88, 215] on label "IMEI CHECK - $ 0" at bounding box center [123, 218] width 71 height 9
click at [82, 215] on input "IMEI CHECK - $ 0" at bounding box center [82, 215] width 0 height 0
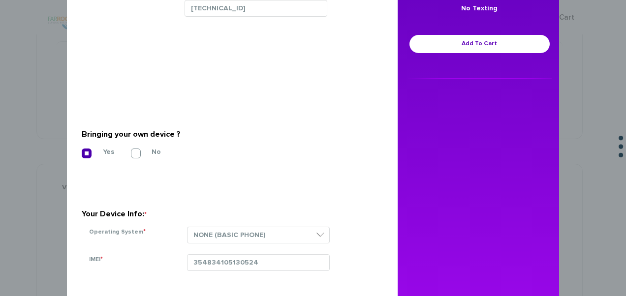
scroll to position [163, 0]
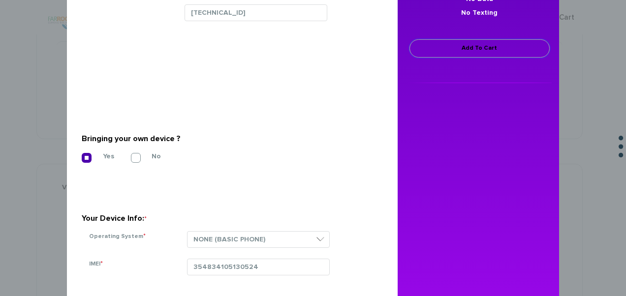
click at [454, 53] on link "Add To Cart" at bounding box center [479, 48] width 140 height 18
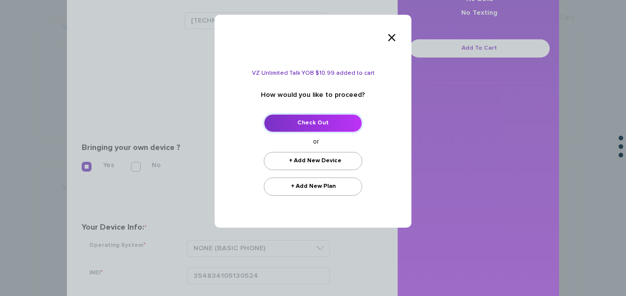
click at [334, 117] on link "Check Out" at bounding box center [313, 123] width 98 height 18
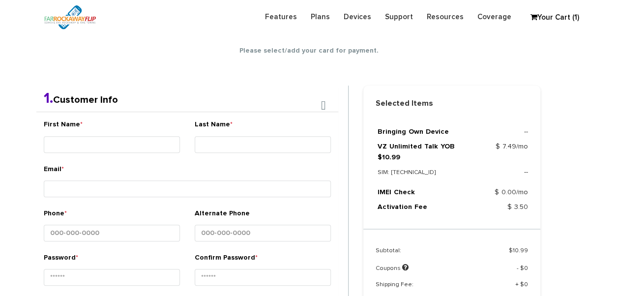
scroll to position [173, 0]
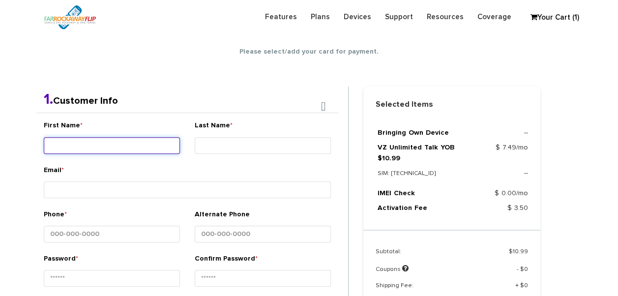
click at [156, 147] on input "First Name *" at bounding box center [112, 145] width 136 height 17
type input "[PERSON_NAME]"
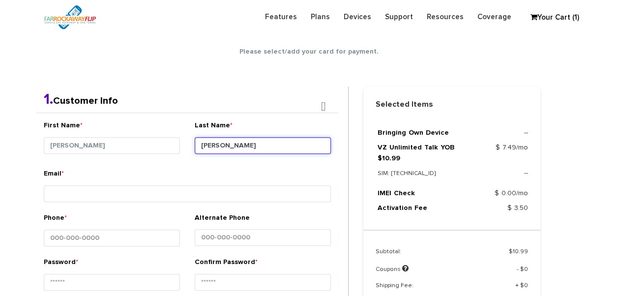
type input "[PERSON_NAME]"
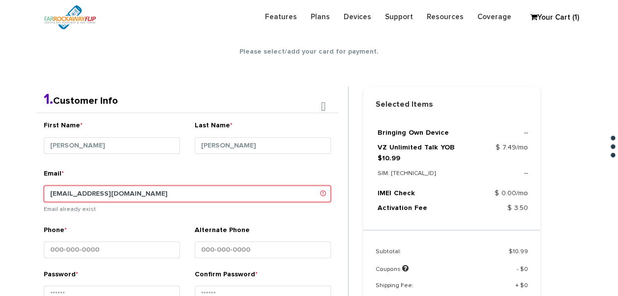
click at [93, 194] on input "[EMAIL_ADDRESS][DOMAIN_NAME]" at bounding box center [187, 193] width 287 height 17
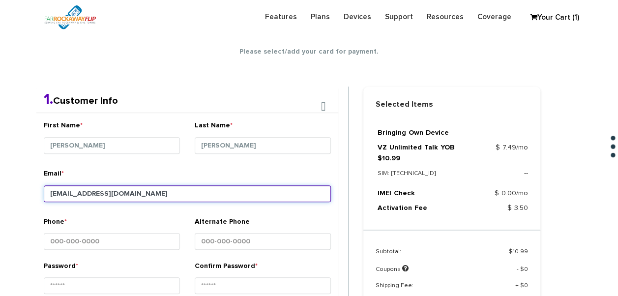
type input "[EMAIL_ADDRESS][DOMAIN_NAME]"
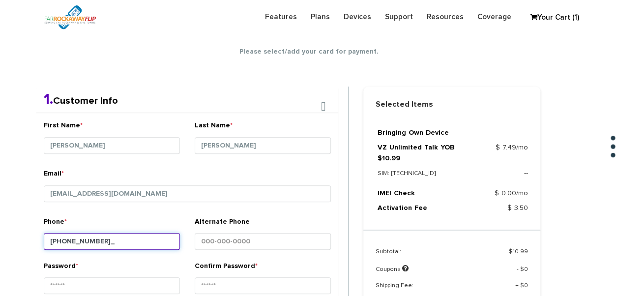
type input "[PHONE_NUMBER]"
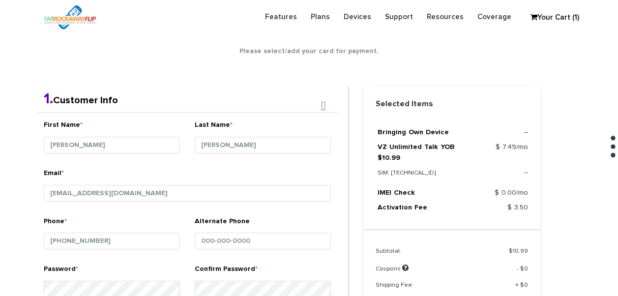
scroll to position [361, 0]
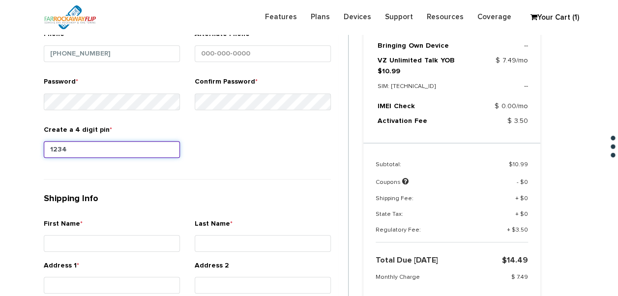
type input "1234"
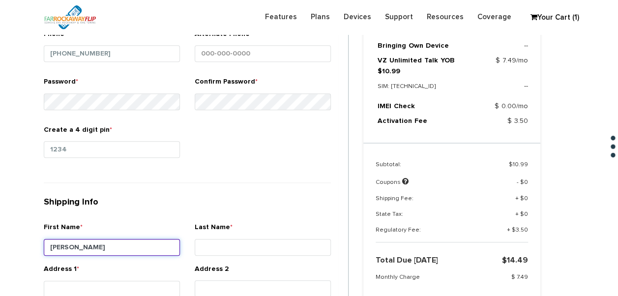
type input "[PERSON_NAME]"
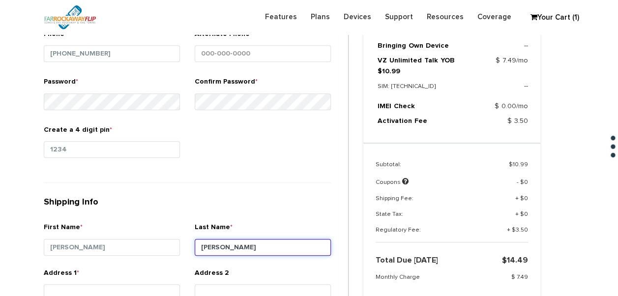
type input "[PERSON_NAME]"
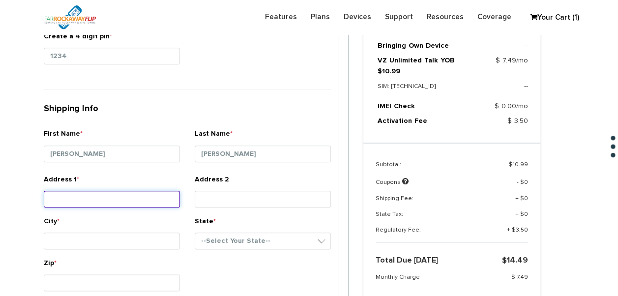
scroll to position [462, 0]
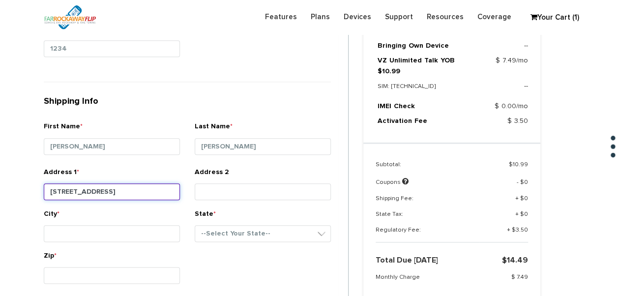
type input "[STREET_ADDRESS]"
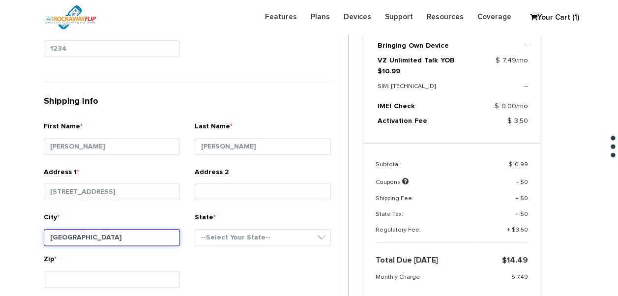
type input "[GEOGRAPHIC_DATA]"
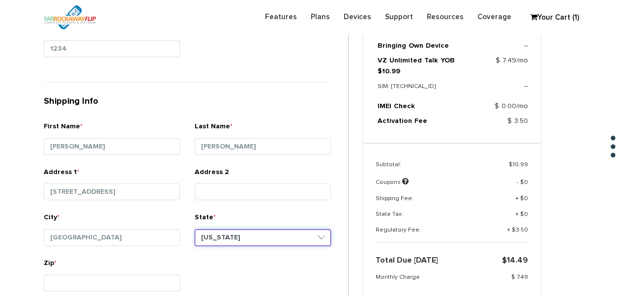
select select "NY"
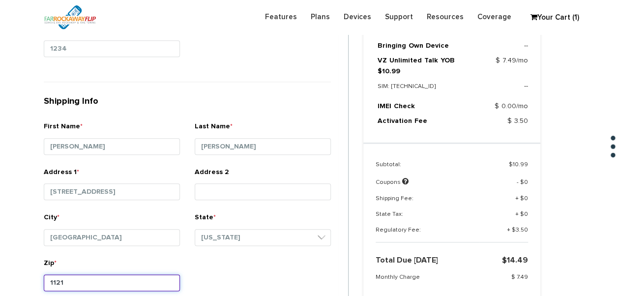
type input "11210"
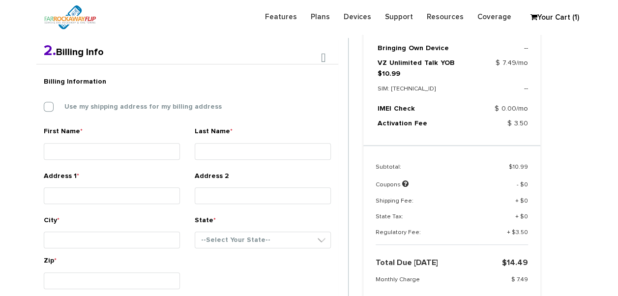
scroll to position [255, 0]
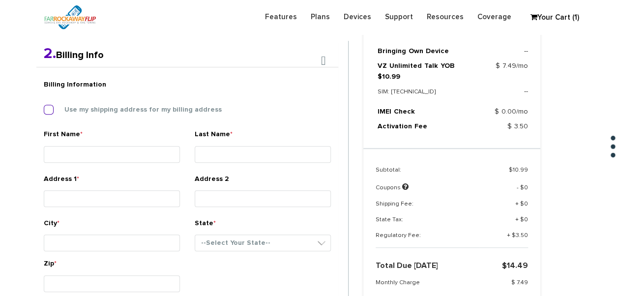
click at [109, 113] on label "Use my shipping address for my billing address" at bounding box center [136, 109] width 172 height 9
click at [44, 107] on input "Use my shipping address for my billing address" at bounding box center [44, 107] width 0 height 0
type input "sima baila"
type input "lieberman"
type input "929 east 29th st"
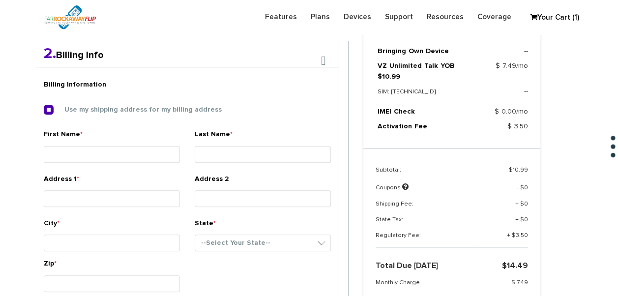
type input "brooklyn"
select select "NY"
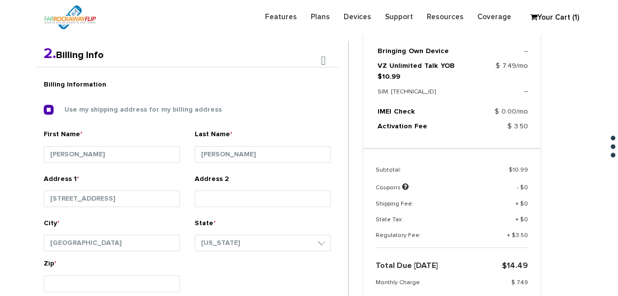
scroll to position [462, 0]
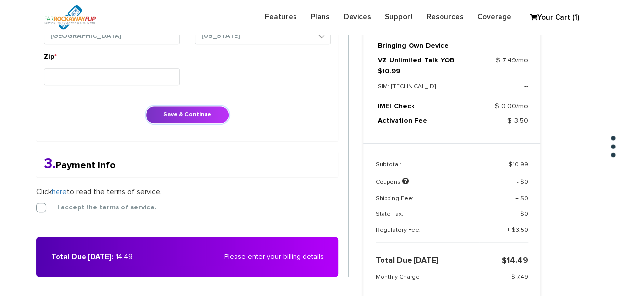
click at [207, 110] on button "Save & Continue" at bounding box center [188, 115] width 84 height 18
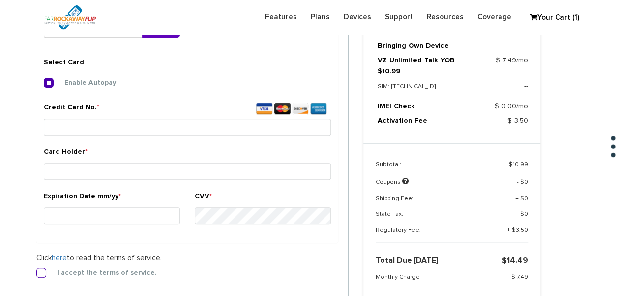
scroll to position [366, 0]
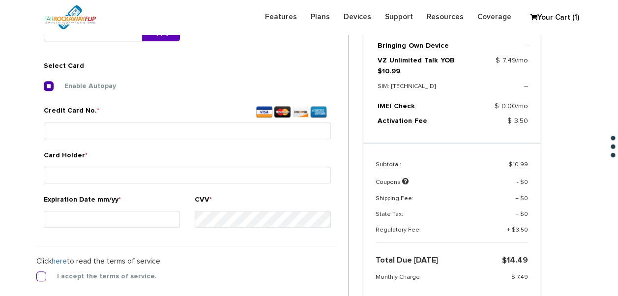
click at [44, 274] on label "I accept the terms of service." at bounding box center [99, 276] width 115 height 9
click at [36, 274] on input "I accept the terms of service." at bounding box center [36, 274] width 0 height 0
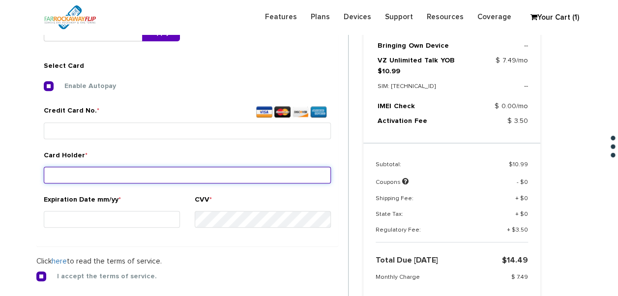
click at [113, 172] on input "Card Holder *" at bounding box center [187, 175] width 287 height 17
type input "[PERSON_NAME]"
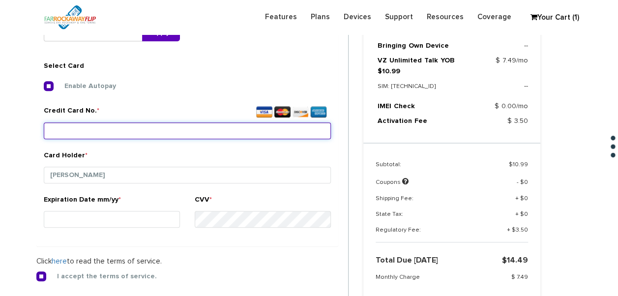
click at [112, 133] on input "Credit Card No. *" at bounding box center [187, 130] width 287 height 17
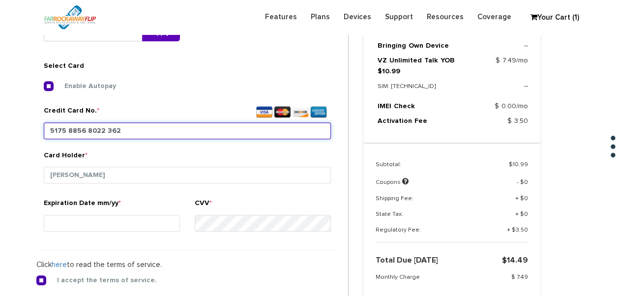
type input "5175 8856 8022 3627"
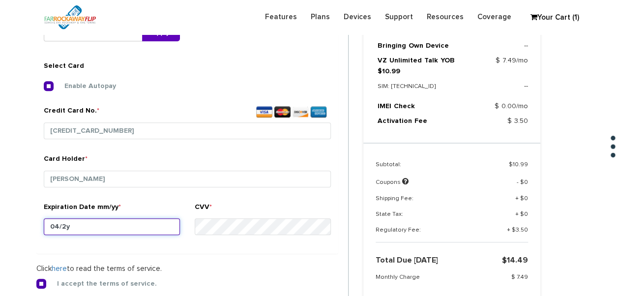
type input "04/27"
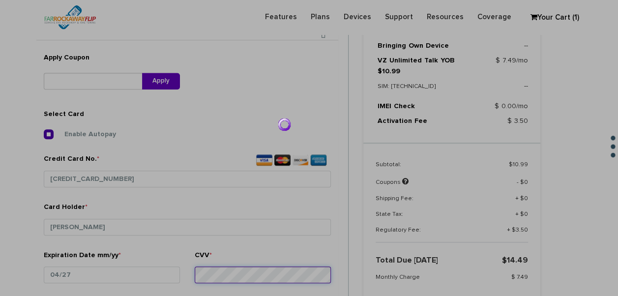
scroll to position [317, 0]
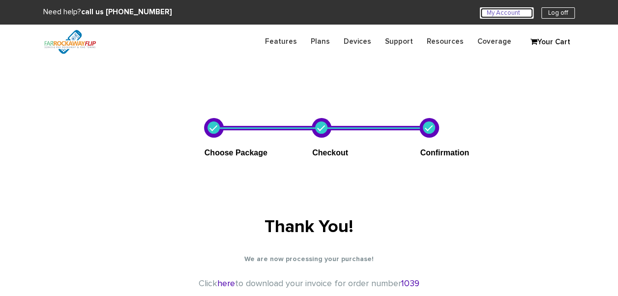
click at [497, 10] on link "My Account U" at bounding box center [507, 12] width 54 height 11
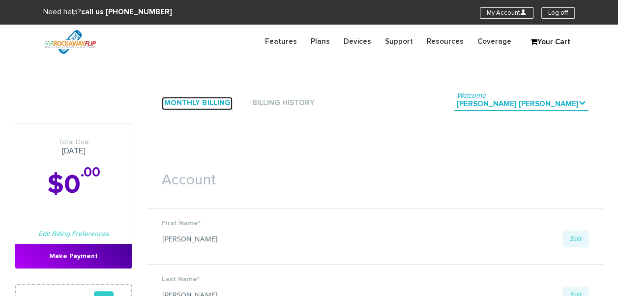
click at [209, 100] on link "Monthly Billing" at bounding box center [197, 103] width 71 height 13
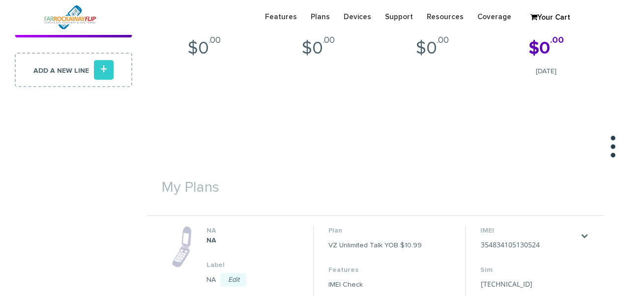
scroll to position [394, 0]
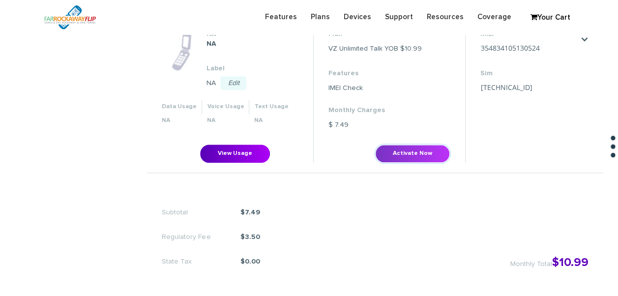
click at [396, 146] on button "Activate Now" at bounding box center [412, 154] width 75 height 18
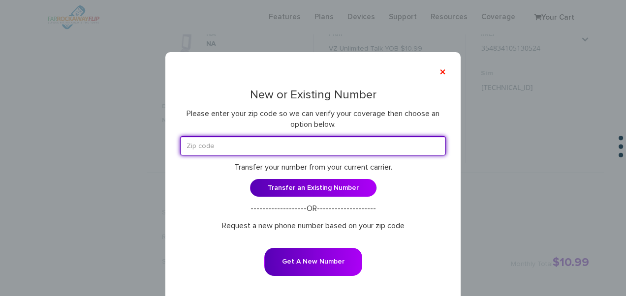
click at [277, 142] on input "text" at bounding box center [313, 145] width 266 height 19
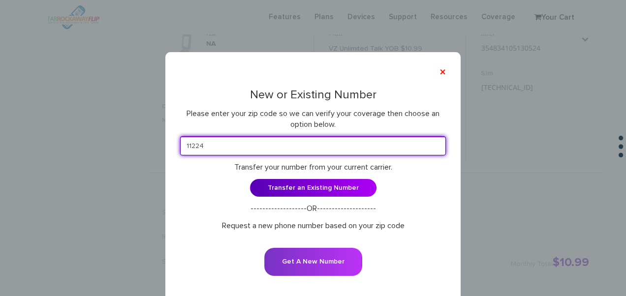
type input "11224"
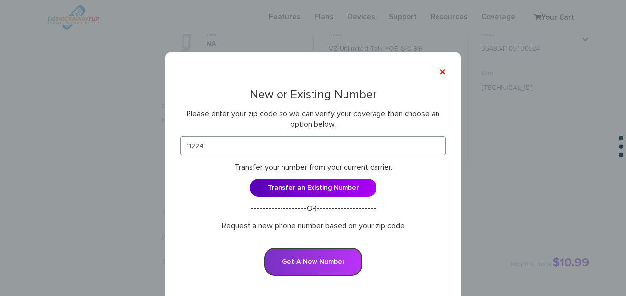
click at [300, 261] on button "Get A New Number" at bounding box center [313, 262] width 98 height 28
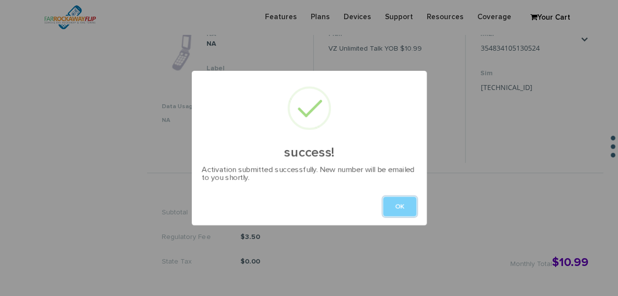
click at [403, 202] on button "OK" at bounding box center [399, 207] width 33 height 20
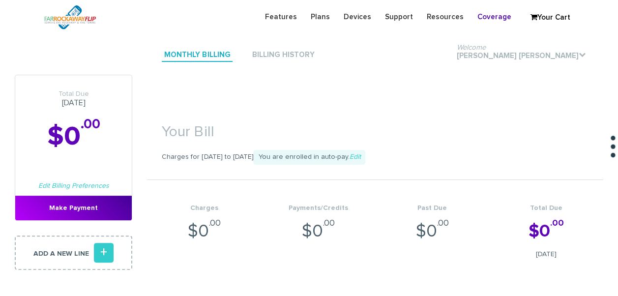
scroll to position [0, 0]
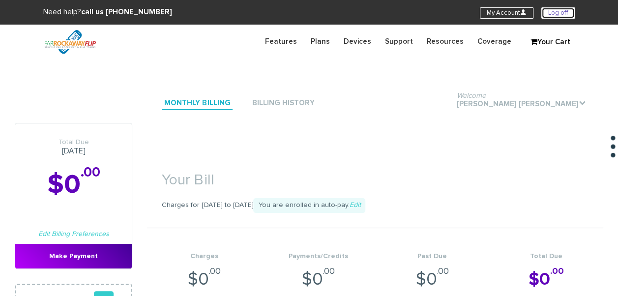
click at [555, 17] on link "Log off" at bounding box center [558, 12] width 33 height 11
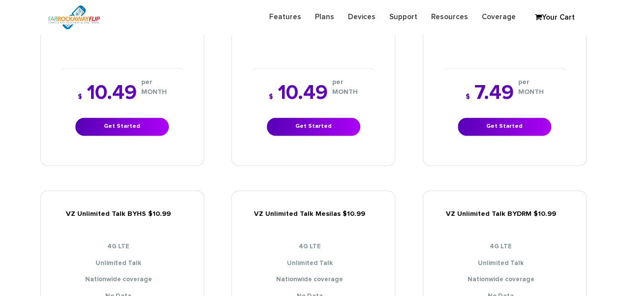
scroll to position [590, 0]
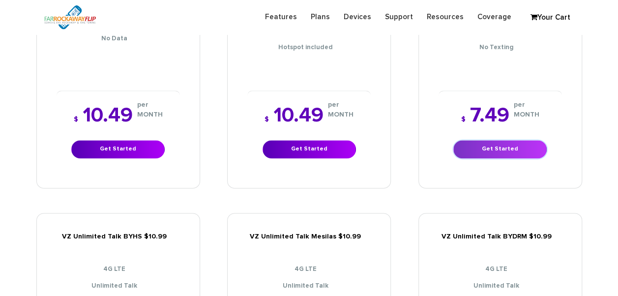
click at [503, 143] on link "Get Started" at bounding box center [500, 149] width 93 height 18
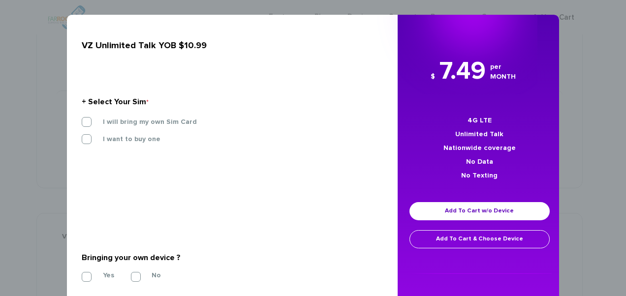
click at [151, 130] on div "I will bring my own Sim Card" at bounding box center [228, 125] width 308 height 17
click at [156, 121] on label "I will bring my own Sim Card" at bounding box center [142, 122] width 109 height 9
click at [82, 119] on input "I will bring my own Sim Card" at bounding box center [82, 119] width 0 height 0
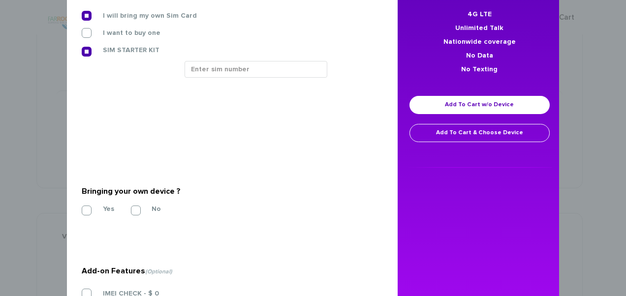
scroll to position [92, 0]
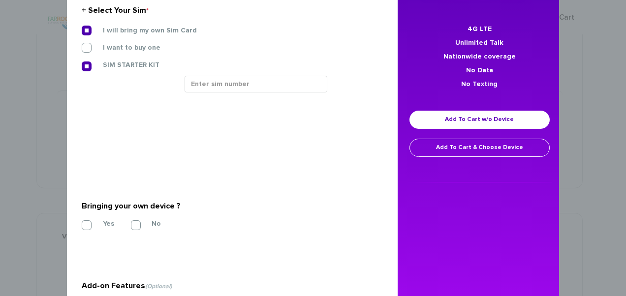
click at [231, 61] on div "SIM STARTER KIT" at bounding box center [228, 68] width 308 height 16
click at [232, 86] on input "text" at bounding box center [255, 84] width 143 height 17
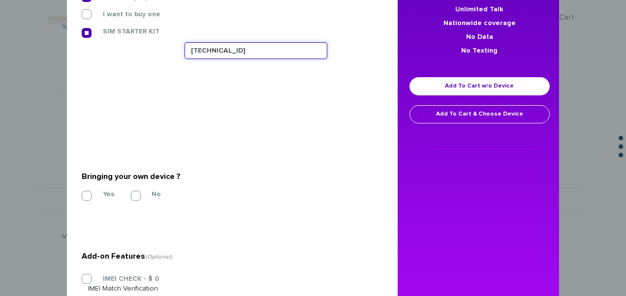
scroll to position [141, 0]
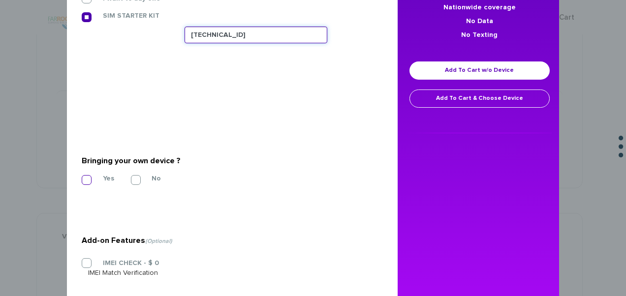
type input "89148000011835956630"
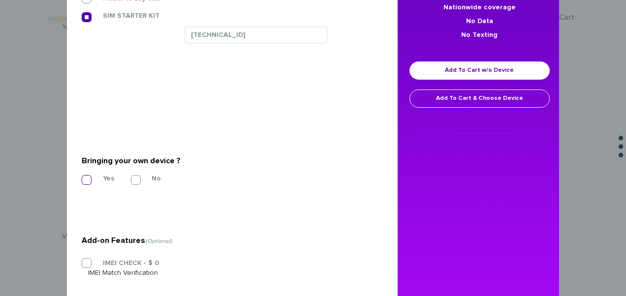
click at [93, 176] on label "Yes" at bounding box center [101, 178] width 26 height 9
click at [82, 177] on input "Yes" at bounding box center [82, 177] width 0 height 0
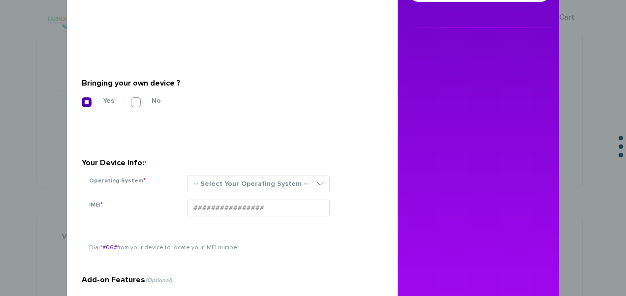
scroll to position [310, 0]
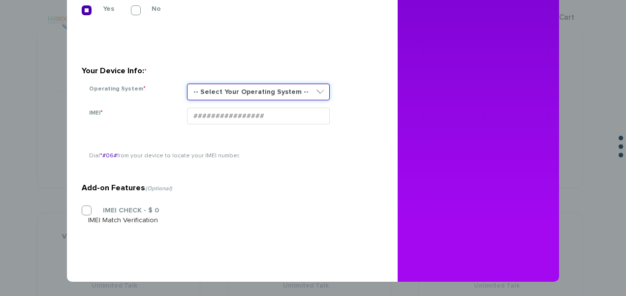
click at [227, 90] on select "-- Select Your Operating System -- ANDROID BLACKBERRY IOS NONE (BASIC PHONE) WI…" at bounding box center [258, 92] width 143 height 17
select select "NONE (BASIC PHONE)"
click at [187, 84] on select "-- Select Your Operating System -- ANDROID BLACKBERRY IOS NONE (BASIC PHONE) WI…" at bounding box center [258, 92] width 143 height 17
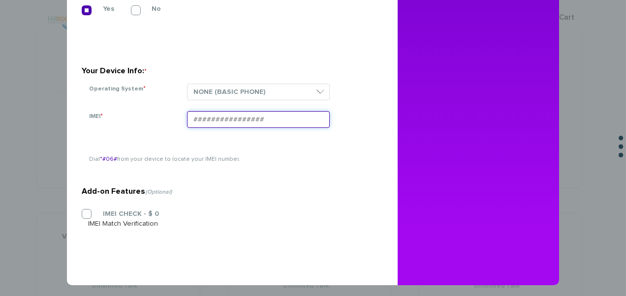
paste input "354834101538365"
type input "354834101538365"
click at [95, 211] on section "Add-on Features (Optional) IMEI CHECK - $ 0 IMEI Match Verification" at bounding box center [229, 185] width 294 height 155
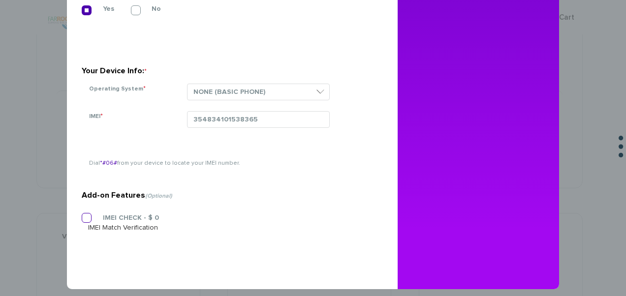
click at [91, 214] on label "IMEI CHECK - $ 0" at bounding box center [123, 218] width 71 height 9
click at [82, 215] on input "IMEI CHECK - $ 0" at bounding box center [82, 215] width 0 height 0
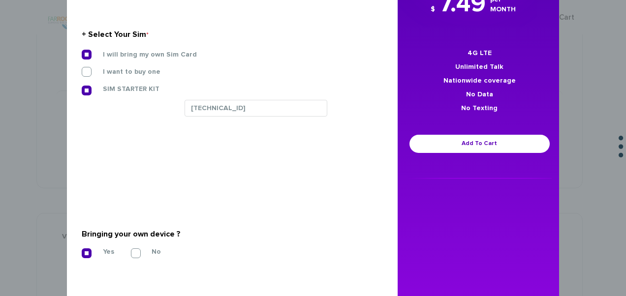
scroll to position [64, 0]
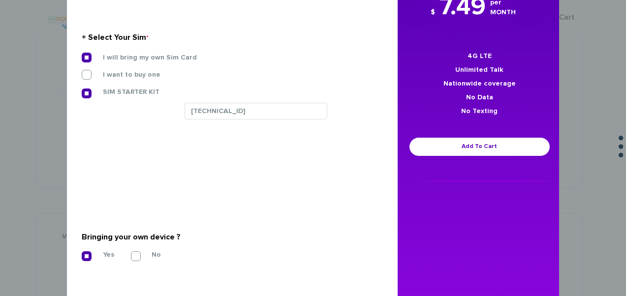
click at [432, 135] on div "$ 7.49 per MONTH 4G LTE Unlimited Talk Nationwide coverage No Data No Texting A…" at bounding box center [479, 86] width 164 height 192
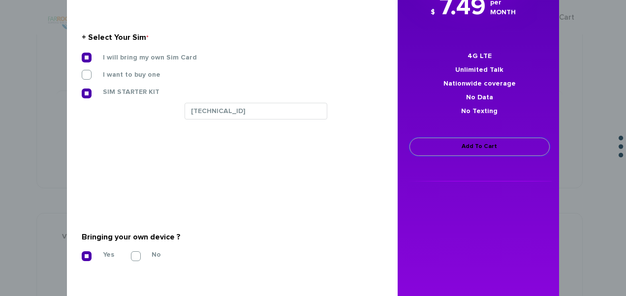
click at [427, 146] on link "Add To Cart" at bounding box center [479, 147] width 140 height 18
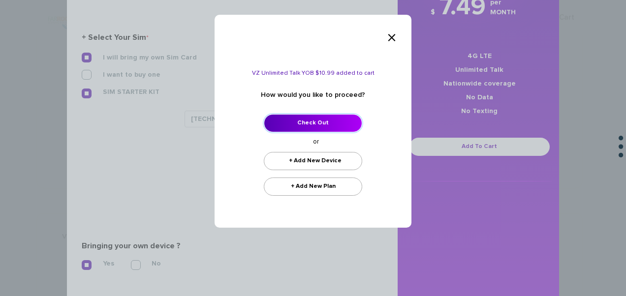
click at [313, 117] on link "Check Out" at bounding box center [313, 123] width 98 height 18
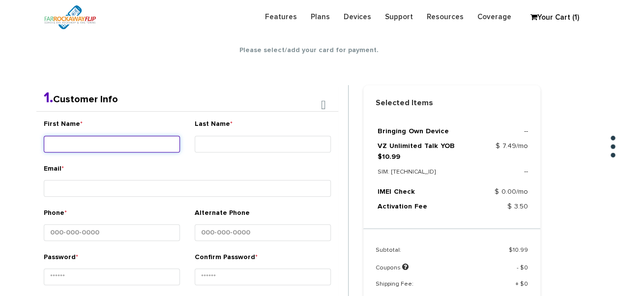
click at [146, 147] on input "First Name *" at bounding box center [112, 144] width 136 height 17
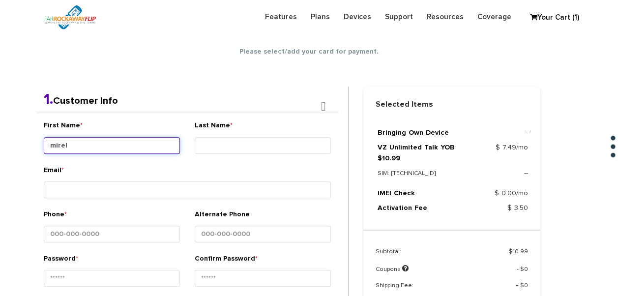
type input "mirel"
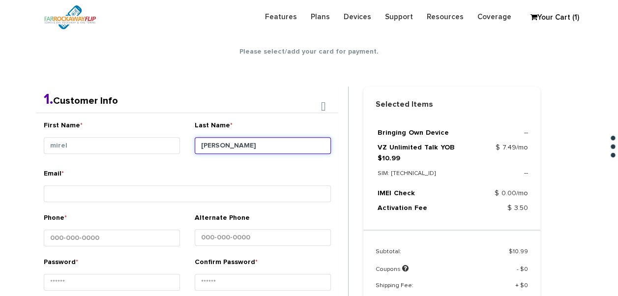
type input "[PERSON_NAME]"
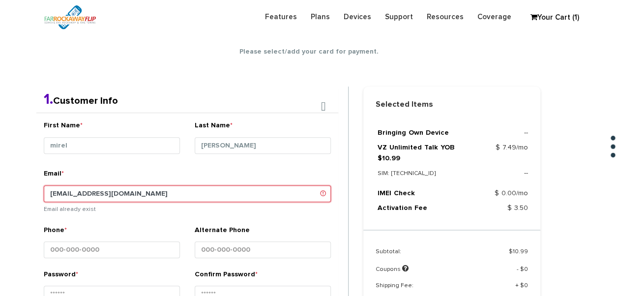
click at [89, 189] on input "[EMAIL_ADDRESS][DOMAIN_NAME]" at bounding box center [187, 193] width 287 height 17
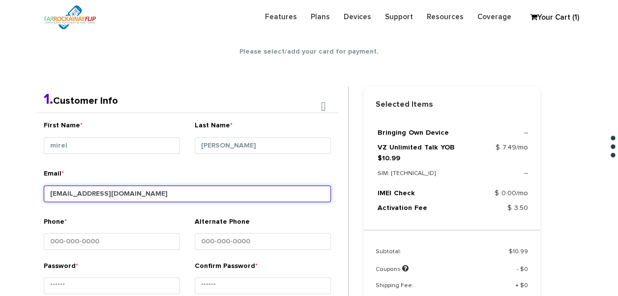
type input "[EMAIL_ADDRESS][DOMAIN_NAME]"
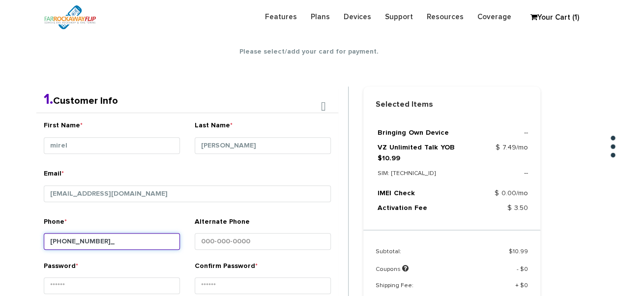
type input "[PHONE_NUMBER]"
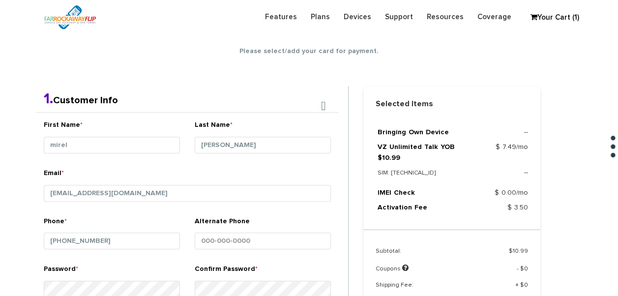
scroll to position [361, 0]
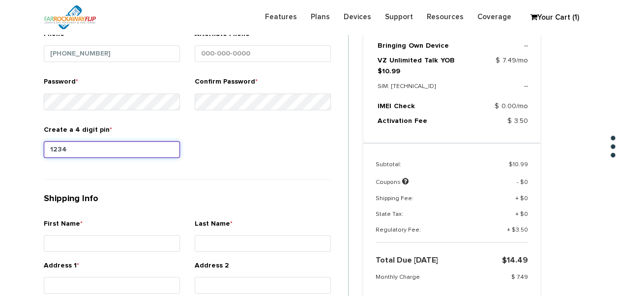
type input "1234"
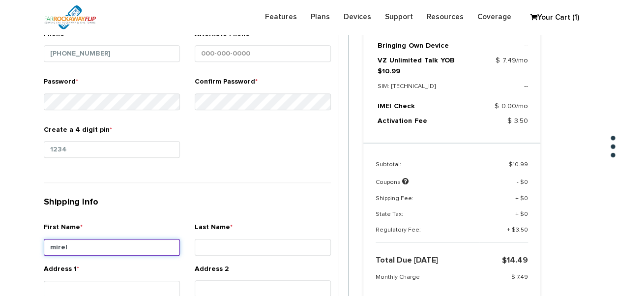
type input "mirel"
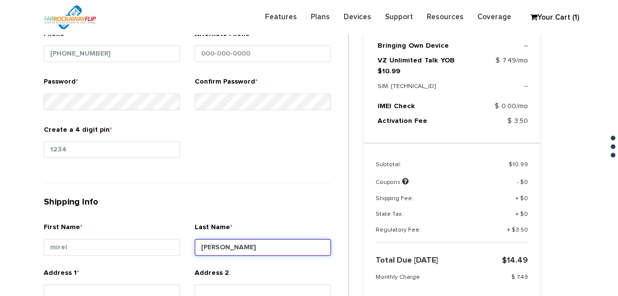
type input "bender"
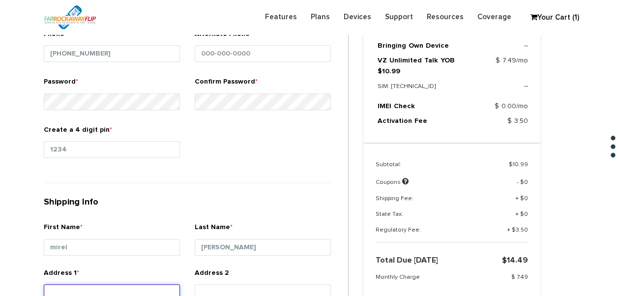
scroll to position [364, 0]
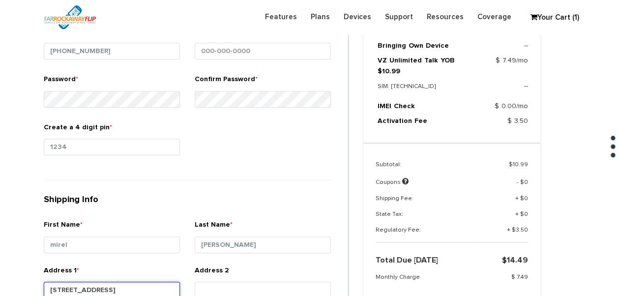
type input "2140 82nd st"
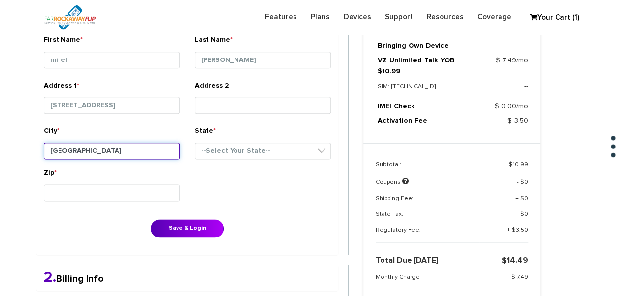
type input "brooklyn"
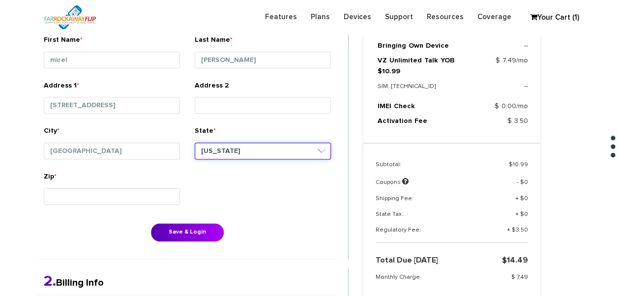
select select "NY"
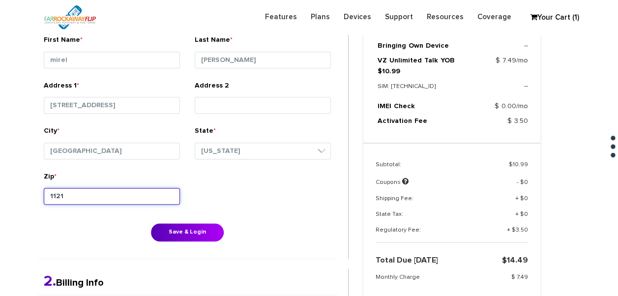
type input "11214"
click at [151, 223] on button "Save & Login" at bounding box center [187, 232] width 73 height 18
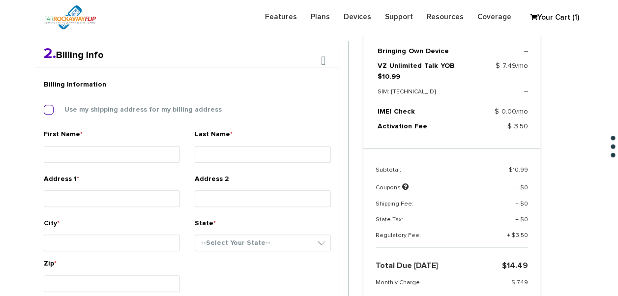
click at [108, 107] on label "Use my shipping address for my billing address" at bounding box center [136, 109] width 172 height 9
click at [44, 107] on input "Use my shipping address for my billing address" at bounding box center [44, 107] width 0 height 0
type input "mirel"
type input "bender"
type input "2140 82nd st"
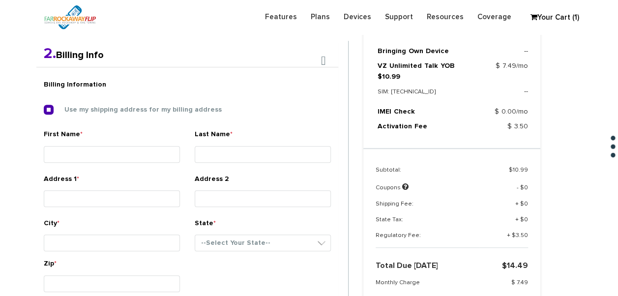
type input "brooklyn"
select select "NY"
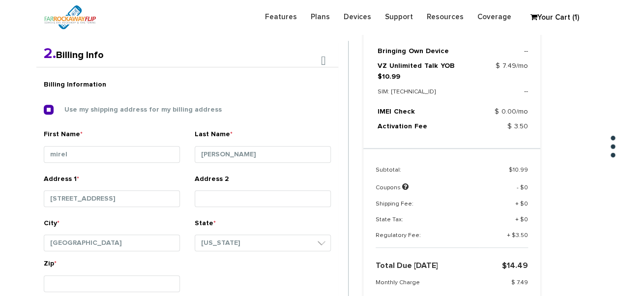
scroll to position [402, 0]
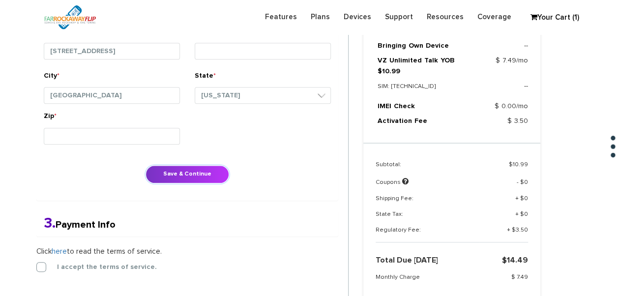
click at [191, 165] on button "Save & Continue" at bounding box center [188, 174] width 84 height 18
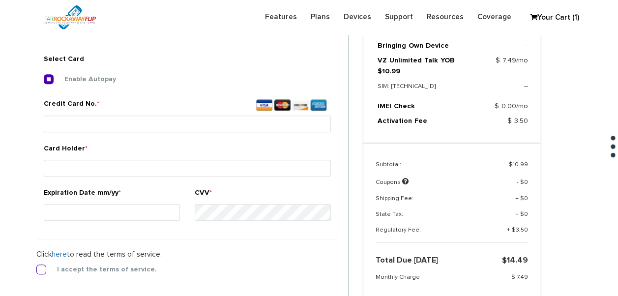
drag, startPoint x: 38, startPoint y: 263, endPoint x: 44, endPoint y: 272, distance: 10.4
click at [38, 263] on form "2. Billing Info Billing Information Use my shipping address for my billing addr…" at bounding box center [192, 134] width 312 height 423
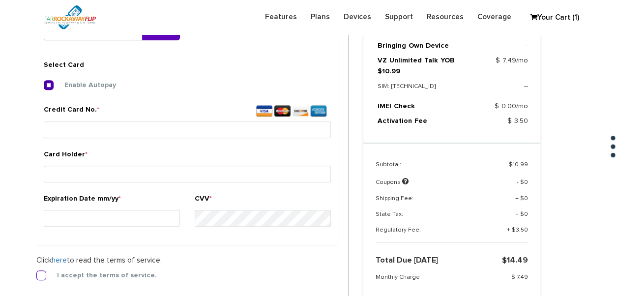
click at [44, 274] on label "I accept the terms of service." at bounding box center [99, 275] width 115 height 9
click at [36, 273] on input "I accept the terms of service." at bounding box center [36, 273] width 0 height 0
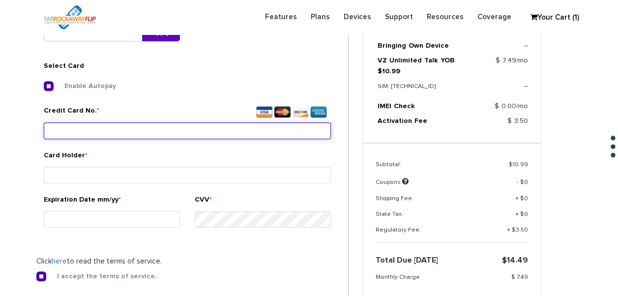
click at [112, 133] on input "Credit Card No. *" at bounding box center [187, 130] width 287 height 17
click at [111, 133] on input "Credit Card No. *" at bounding box center [187, 130] width 287 height 17
type input "5209 4301 8022 4039"
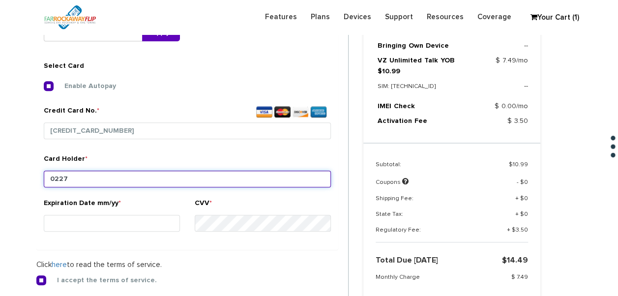
type input "0227"
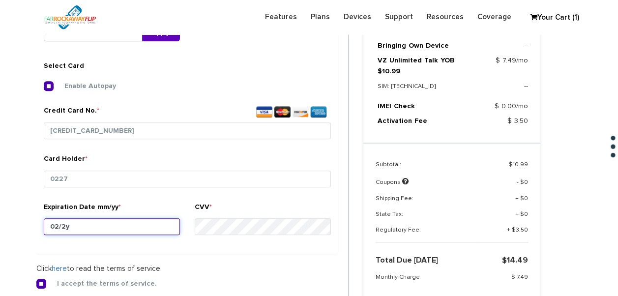
type input "02/27"
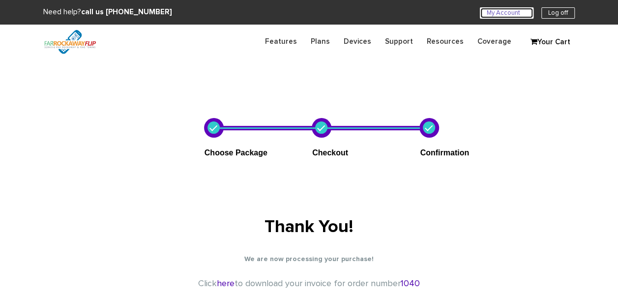
click at [503, 15] on link "My Account U" at bounding box center [507, 12] width 54 height 11
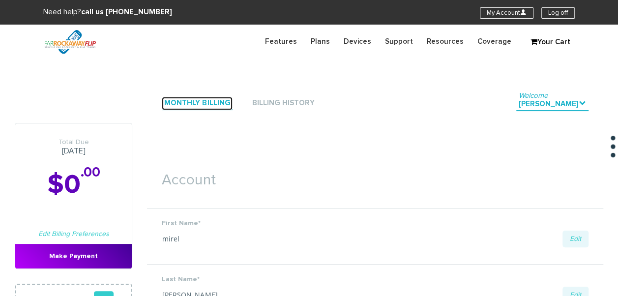
click at [223, 103] on link "Monthly Billing" at bounding box center [197, 103] width 71 height 13
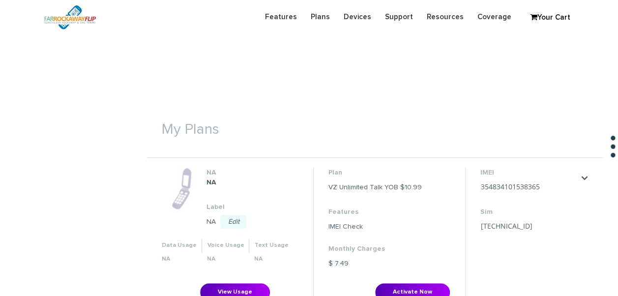
scroll to position [295, 0]
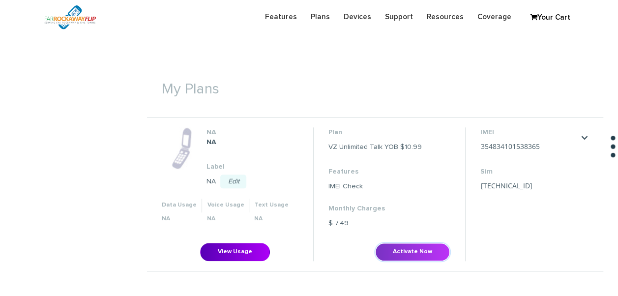
click at [415, 253] on button "Activate Now" at bounding box center [412, 252] width 75 height 18
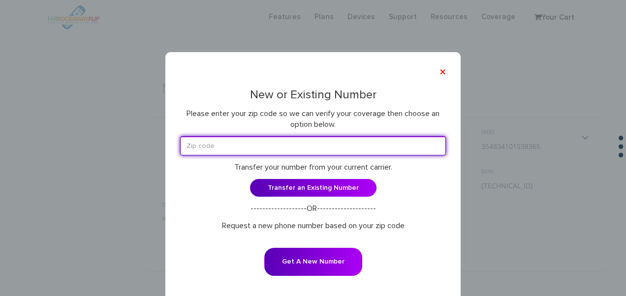
click at [283, 148] on input "text" at bounding box center [313, 145] width 266 height 19
type input "11230"
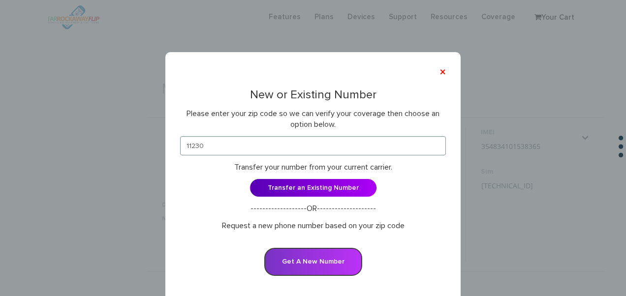
click at [296, 258] on button "Get A New Number" at bounding box center [313, 262] width 98 height 28
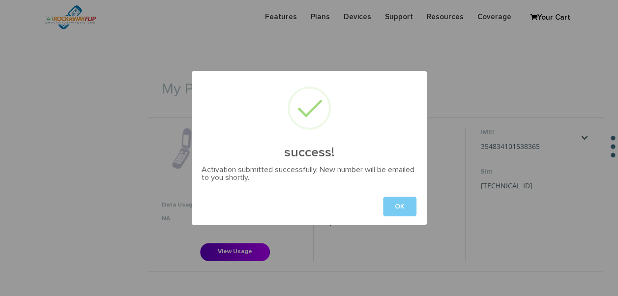
click at [384, 205] on button "OK" at bounding box center [399, 207] width 33 height 20
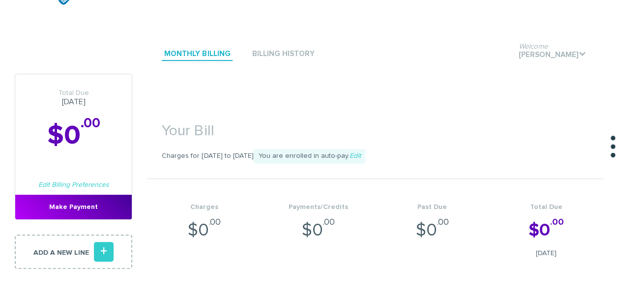
scroll to position [0, 0]
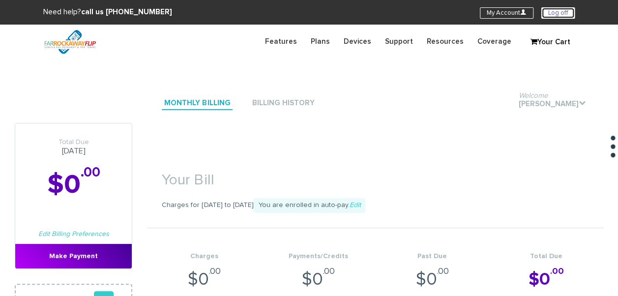
click at [565, 15] on link "Log off" at bounding box center [558, 12] width 33 height 11
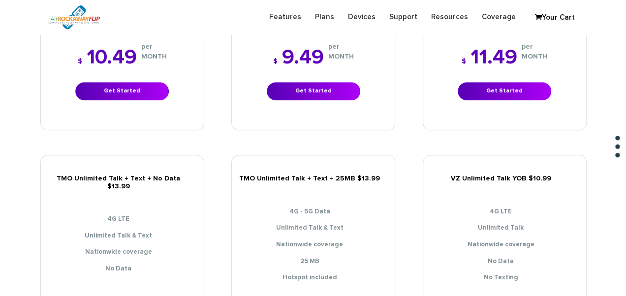
scroll to position [492, 0]
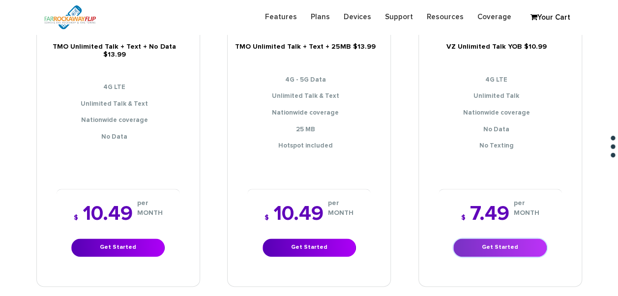
click at [503, 239] on link "Get Started" at bounding box center [500, 248] width 93 height 18
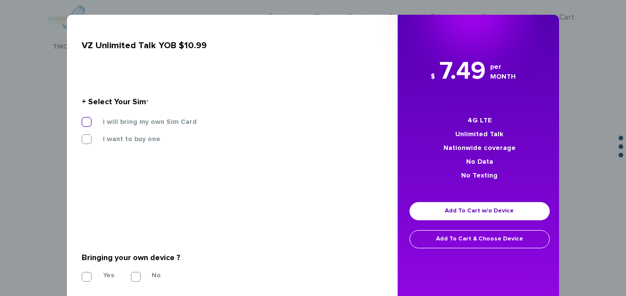
click at [184, 120] on label "I will bring my own Sim Card" at bounding box center [142, 122] width 109 height 9
click at [82, 119] on input "I will bring my own Sim Card" at bounding box center [82, 119] width 0 height 0
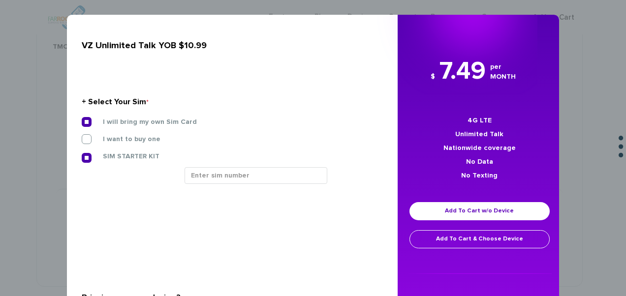
click at [263, 193] on section "+ Select Your Sim * I will bring my own Sim Card I want to buy one SIM STARTER …" at bounding box center [229, 142] width 294 height 147
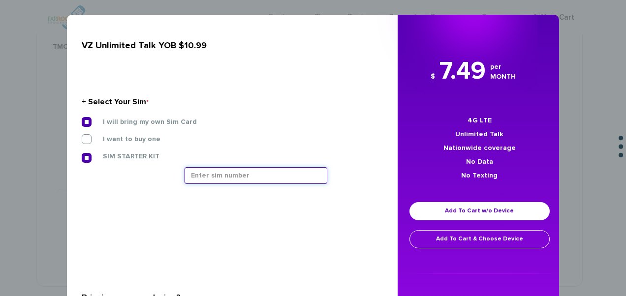
click at [266, 180] on input "text" at bounding box center [255, 175] width 143 height 17
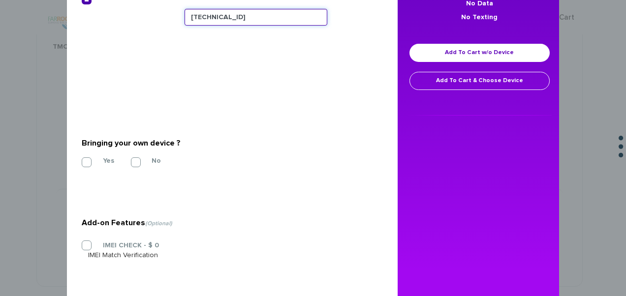
scroll to position [144, 0]
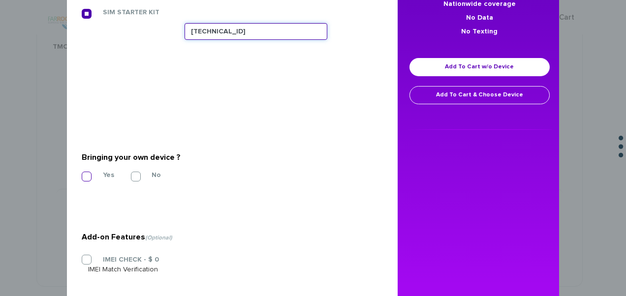
type input "[TECHNICAL_ID]"
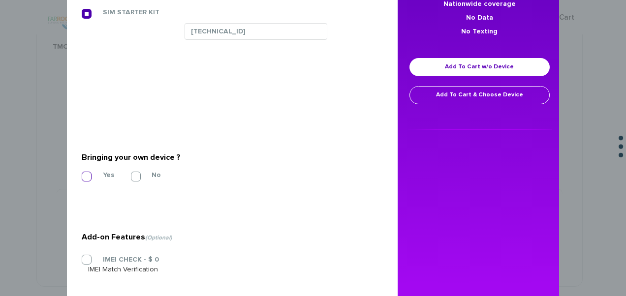
click at [100, 172] on label "Yes" at bounding box center [101, 175] width 26 height 9
click at [82, 174] on input "Yes" at bounding box center [82, 174] width 0 height 0
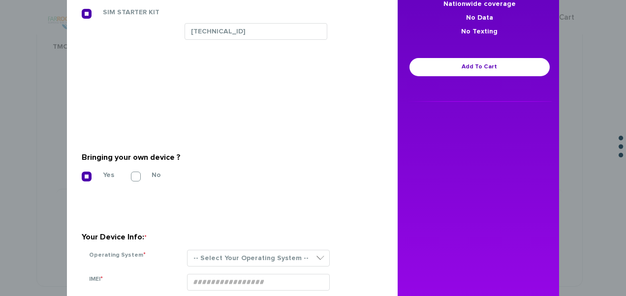
scroll to position [310, 0]
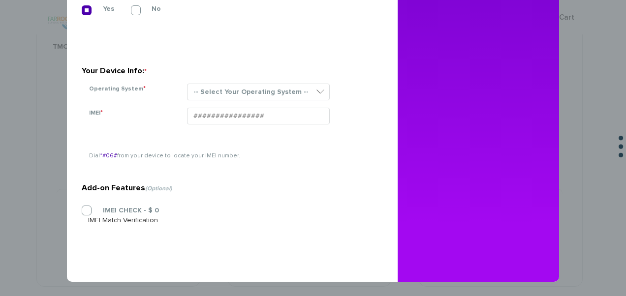
click at [91, 204] on section "Add-on Features (Optional) IMEI CHECK - $ 0 IMEI Match Verification" at bounding box center [229, 184] width 294 height 152
click at [89, 207] on label "IMEI CHECK - $ 0" at bounding box center [123, 210] width 71 height 9
click at [82, 208] on input "IMEI CHECK - $ 0" at bounding box center [82, 208] width 0 height 0
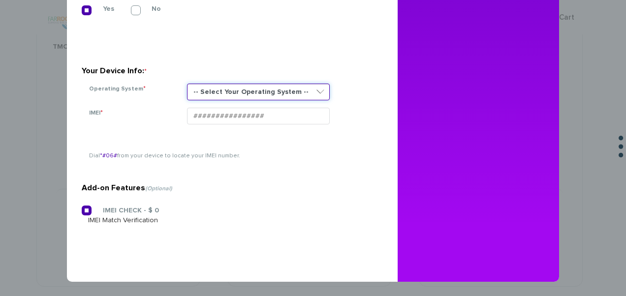
click at [244, 91] on select "-- Select Your Operating System -- ANDROID BLACKBERRY IOS NONE (BASIC PHONE) WI…" at bounding box center [258, 92] width 143 height 17
select select "NONE (BASIC PHONE)"
click at [187, 84] on select "-- Select Your Operating System -- ANDROID BLACKBERRY IOS NONE (BASIC PHONE) WI…" at bounding box center [258, 92] width 143 height 17
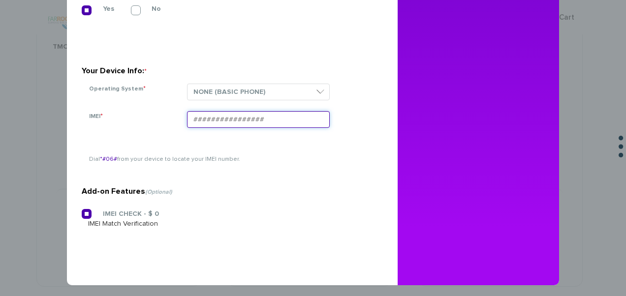
drag, startPoint x: 209, startPoint y: 110, endPoint x: 191, endPoint y: 118, distance: 19.8
paste input "354834100835101"
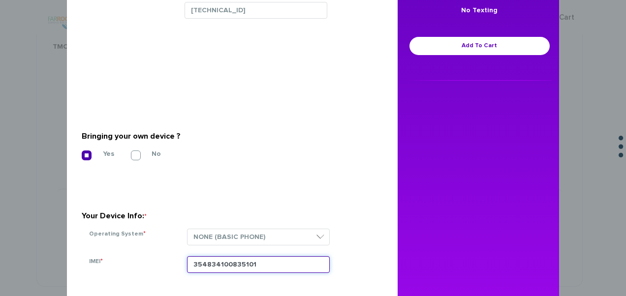
scroll to position [163, 0]
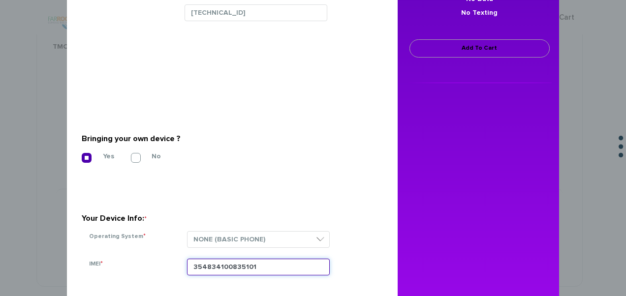
type input "354834100835101"
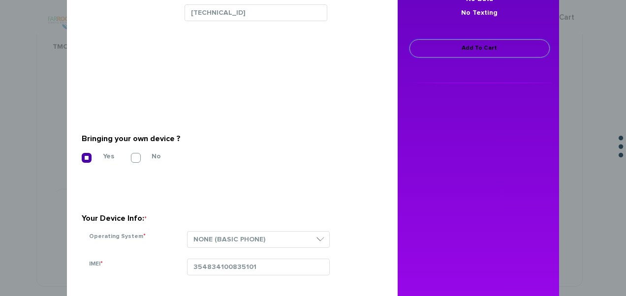
click at [454, 52] on link "Add To Cart" at bounding box center [479, 48] width 140 height 18
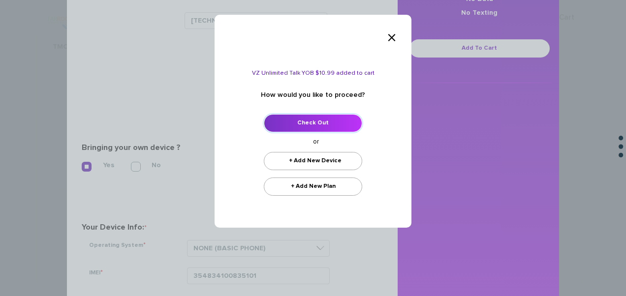
click at [330, 125] on link "Check Out" at bounding box center [313, 123] width 98 height 18
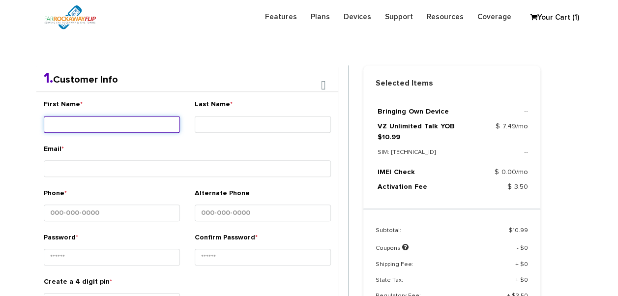
click at [119, 121] on input "First Name *" at bounding box center [112, 124] width 136 height 17
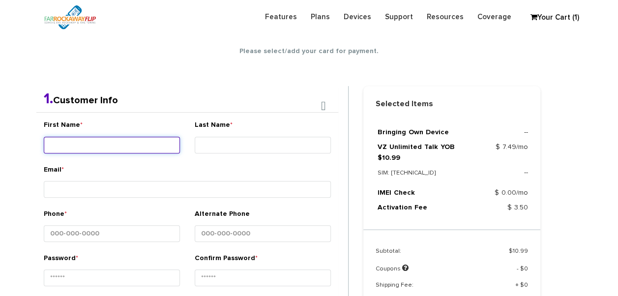
scroll to position [173, 0]
type input "[PERSON_NAME]"
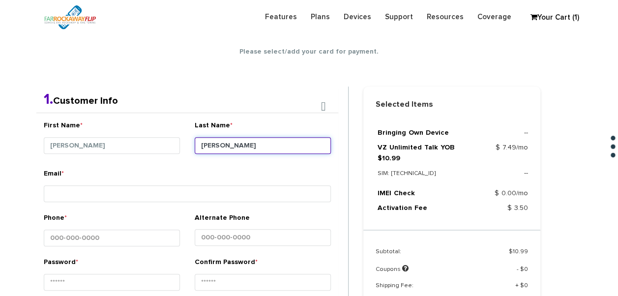
type input "[PERSON_NAME]"
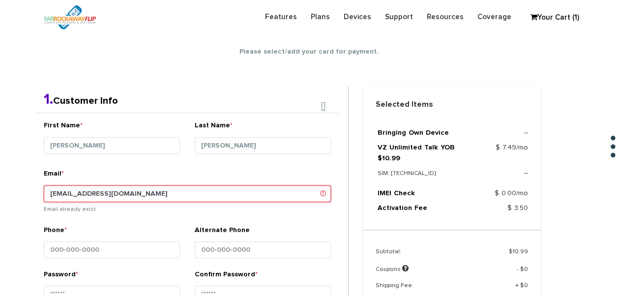
click at [89, 190] on input "[EMAIL_ADDRESS][DOMAIN_NAME]" at bounding box center [187, 193] width 287 height 17
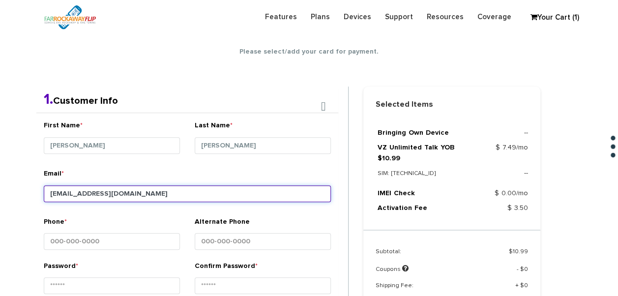
type input "[EMAIL_ADDRESS][DOMAIN_NAME]"
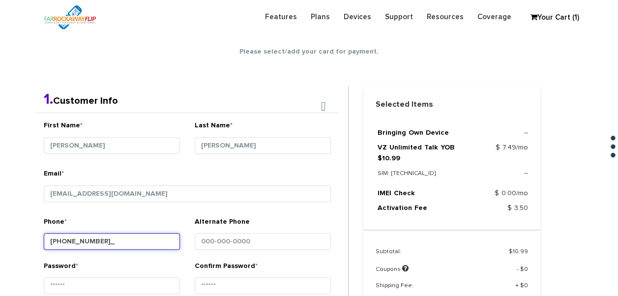
type input "[PHONE_NUMBER]"
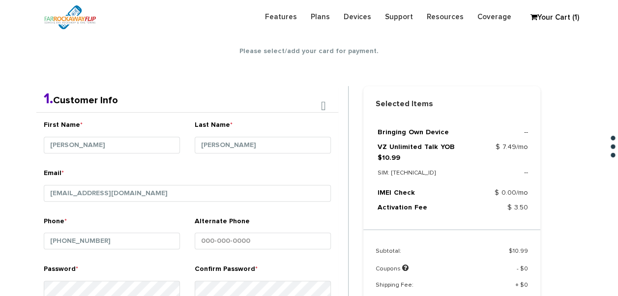
scroll to position [361, 0]
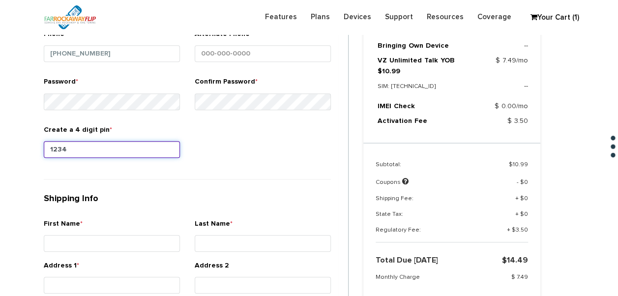
type input "1234"
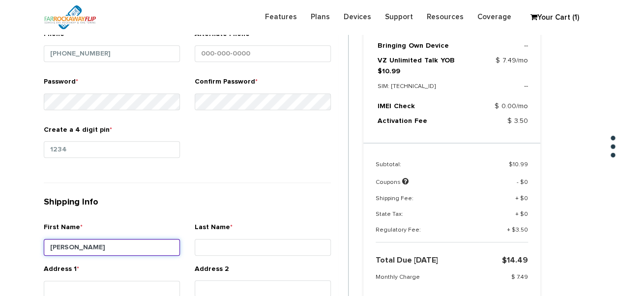
type input "[PERSON_NAME]"
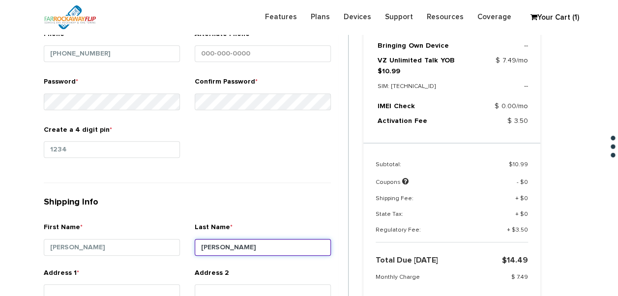
type input "[PERSON_NAME]"
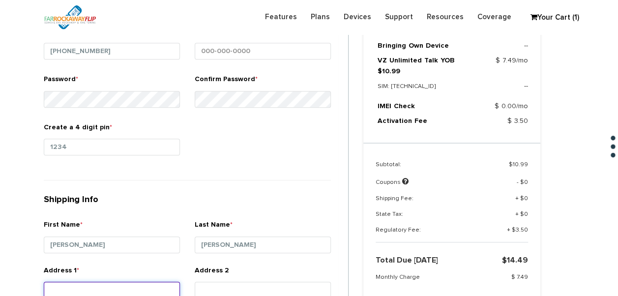
scroll to position [413, 0]
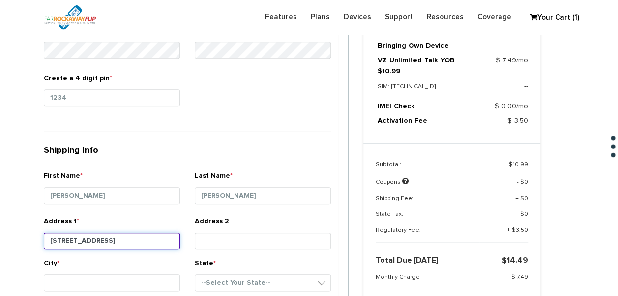
type input "[STREET_ADDRESS]"
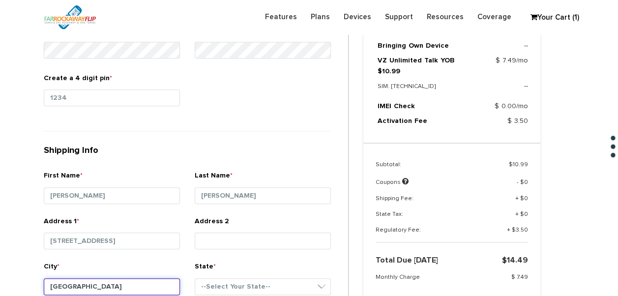
type input "[GEOGRAPHIC_DATA]"
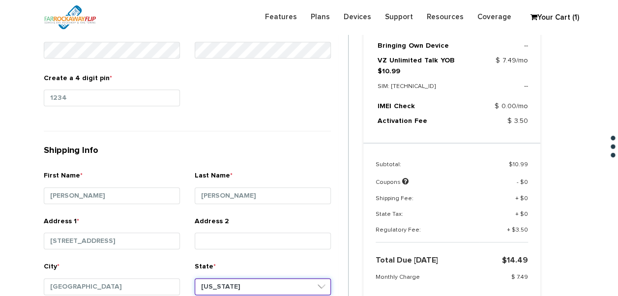
select select "NY"
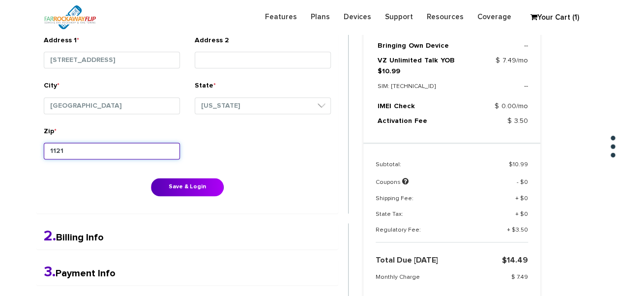
type input "11214"
click at [151, 178] on button "Save & Login" at bounding box center [187, 187] width 73 height 18
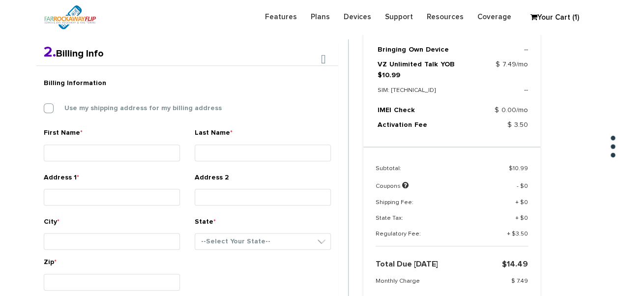
click at [119, 100] on div "Billing Information Use my shipping address for my billing address" at bounding box center [187, 100] width 302 height 55
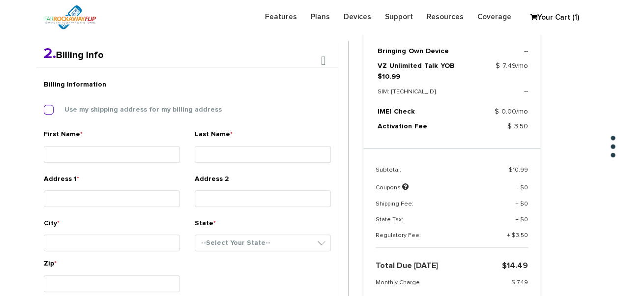
click at [123, 105] on label "Use my shipping address for my billing address" at bounding box center [136, 109] width 172 height 9
click at [44, 107] on input "Use my shipping address for my billing address" at bounding box center [44, 107] width 0 height 0
type input "chaya henna"
type input "izaak"
type input "2135 79th st"
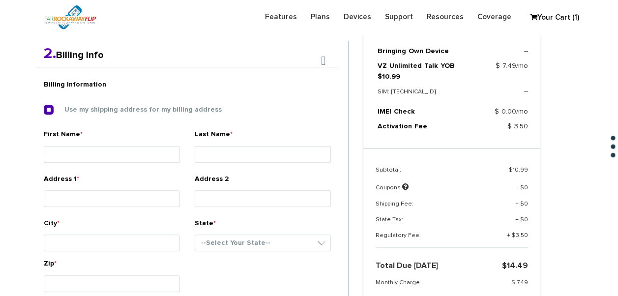
type input "brooklyn"
select select "NY"
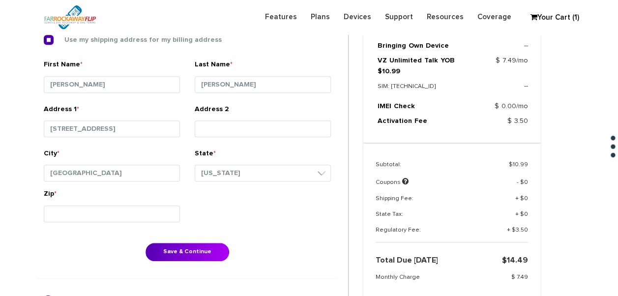
scroll to position [402, 0]
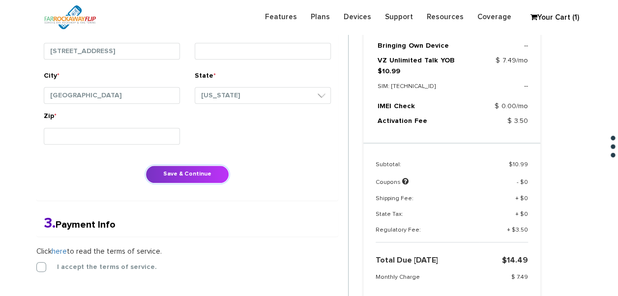
click at [186, 175] on button "Save & Continue" at bounding box center [188, 174] width 84 height 18
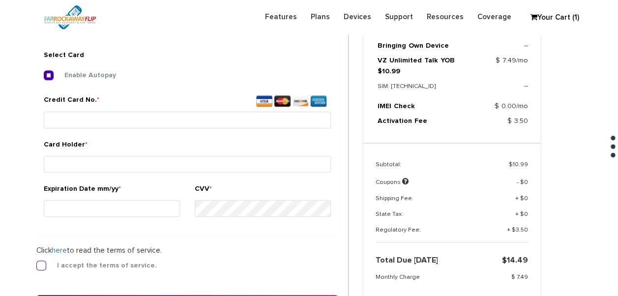
click at [42, 256] on form "2. Billing Info Billing Information Use my shipping address for my billing addr…" at bounding box center [192, 130] width 312 height 423
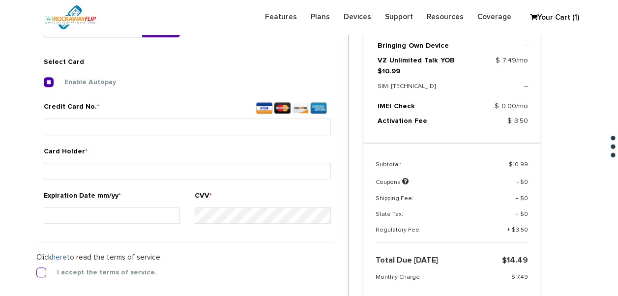
click at [46, 271] on label "I accept the terms of service." at bounding box center [99, 272] width 115 height 9
click at [36, 270] on input "I accept the terms of service." at bounding box center [36, 270] width 0 height 0
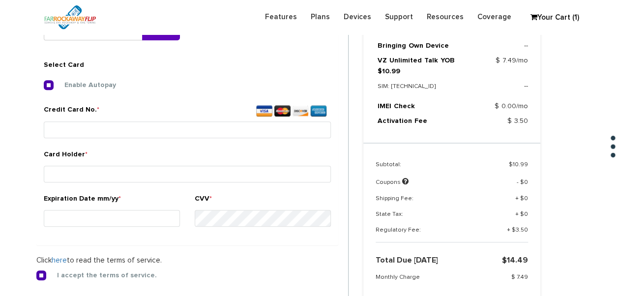
scroll to position [366, 0]
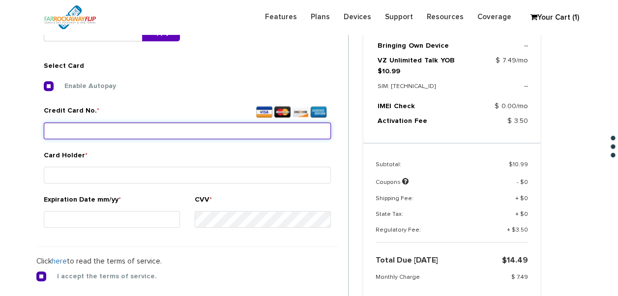
click at [183, 126] on input "Credit Card No. *" at bounding box center [187, 130] width 287 height 17
type input "4134 9100 0095 7606"
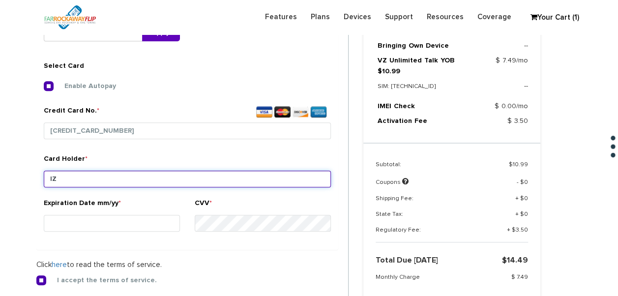
type input "I"
type input "izaak"
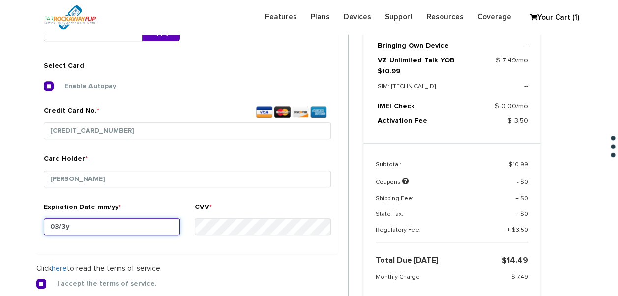
type input "03/30"
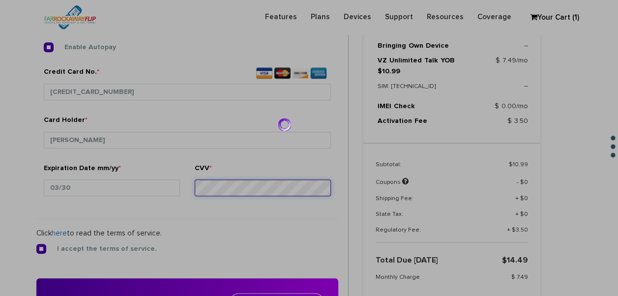
scroll to position [464, 0]
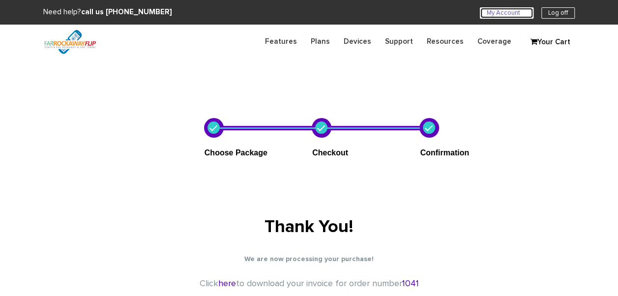
click at [491, 15] on link "My Account U" at bounding box center [507, 12] width 54 height 11
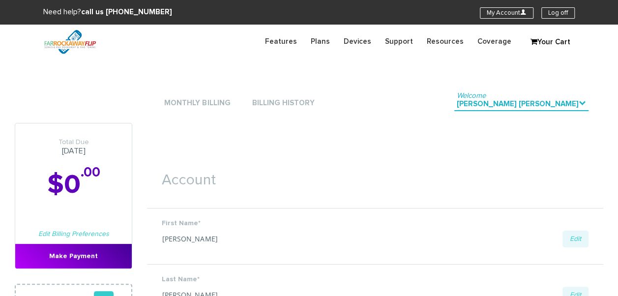
click at [218, 93] on li "Monthly Billing" at bounding box center [197, 104] width 71 height 30
click at [218, 96] on li "Monthly Billing" at bounding box center [197, 104] width 71 height 30
click at [218, 101] on link "Monthly Billing" at bounding box center [197, 103] width 71 height 13
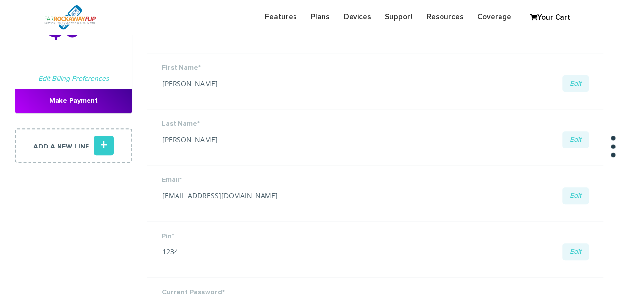
scroll to position [148, 0]
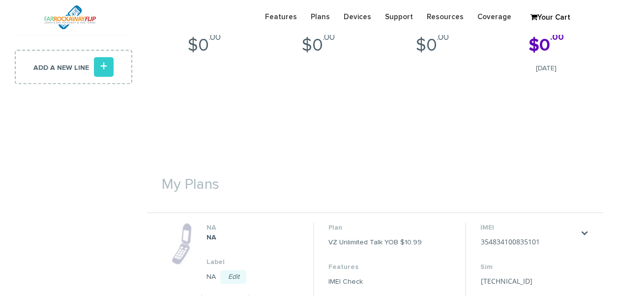
scroll to position [394, 0]
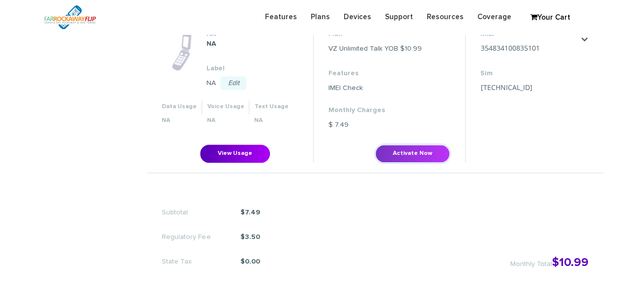
click at [399, 145] on button "Activate Now" at bounding box center [412, 154] width 75 height 18
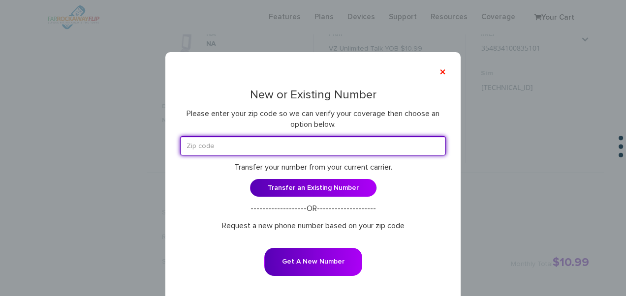
click at [338, 147] on input "text" at bounding box center [313, 145] width 266 height 19
type input "11230"
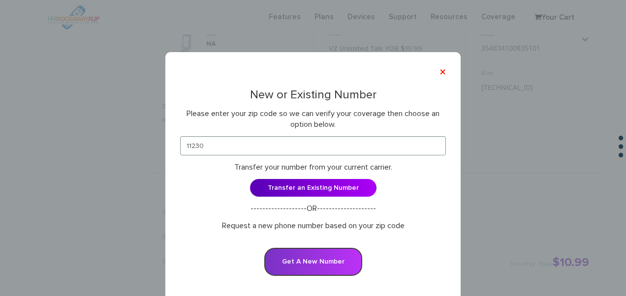
click at [314, 266] on button "Get A New Number" at bounding box center [313, 262] width 98 height 28
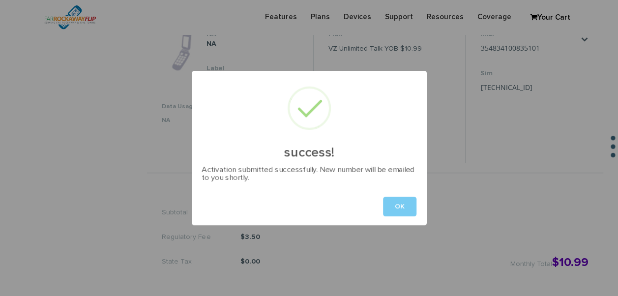
click at [386, 209] on button "OK" at bounding box center [399, 207] width 33 height 20
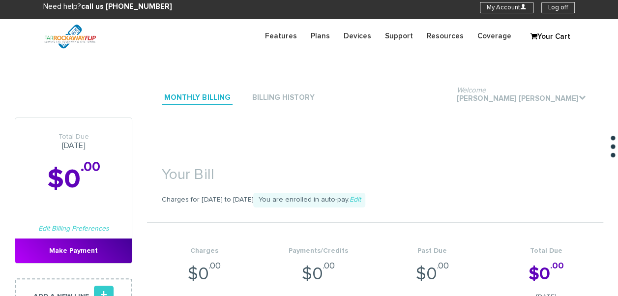
scroll to position [0, 0]
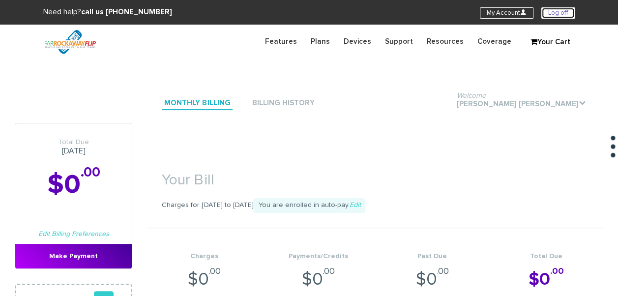
click at [562, 8] on link "Log off" at bounding box center [558, 12] width 33 height 11
